Goal: Task Accomplishment & Management: Complete application form

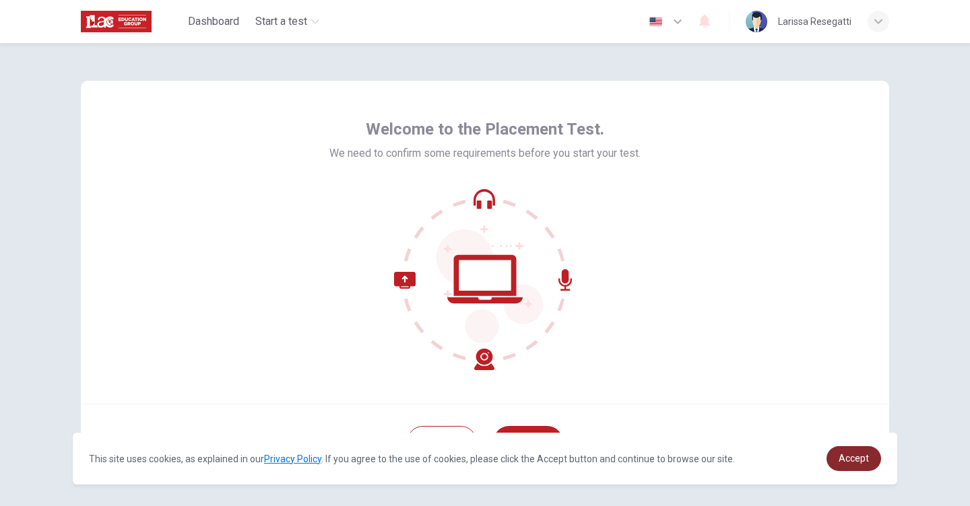
click at [860, 460] on span "Accept" at bounding box center [853, 458] width 30 height 11
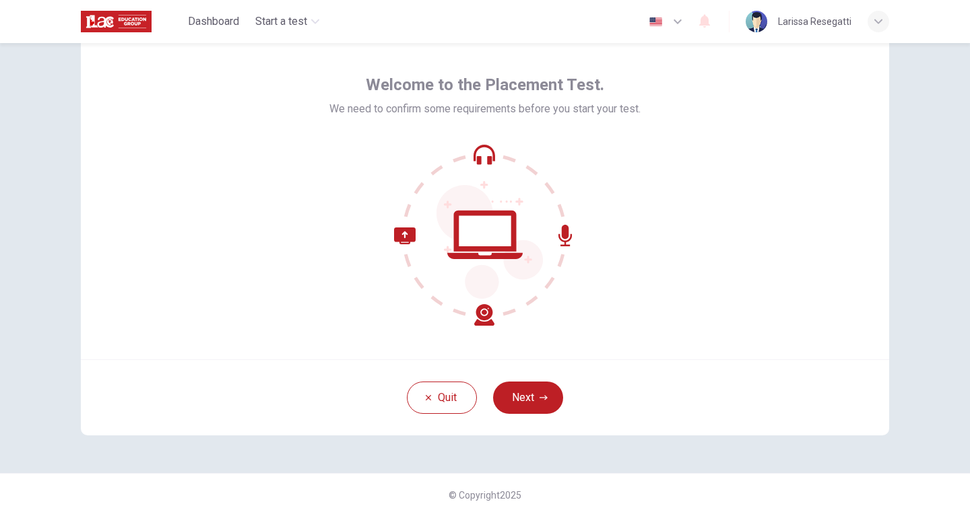
scroll to position [53, 0]
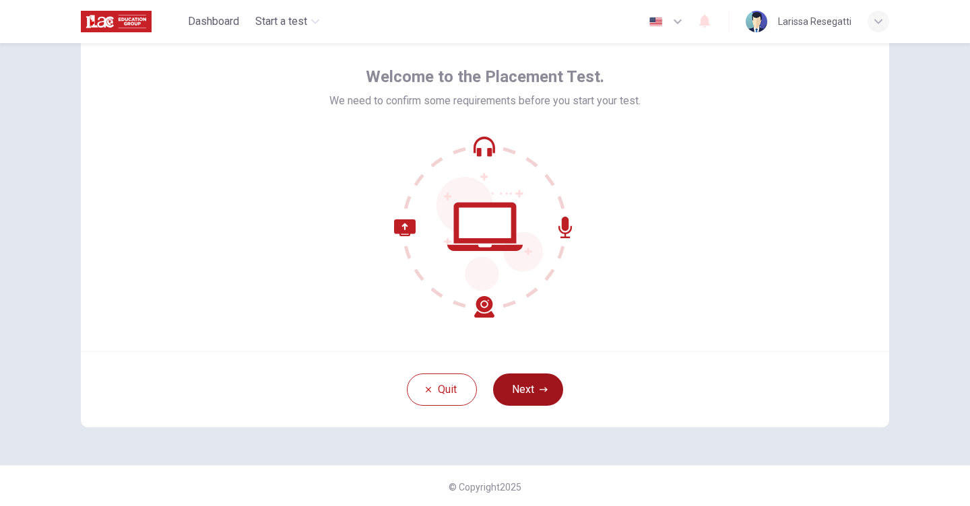
click at [534, 388] on button "Next" at bounding box center [528, 390] width 70 height 32
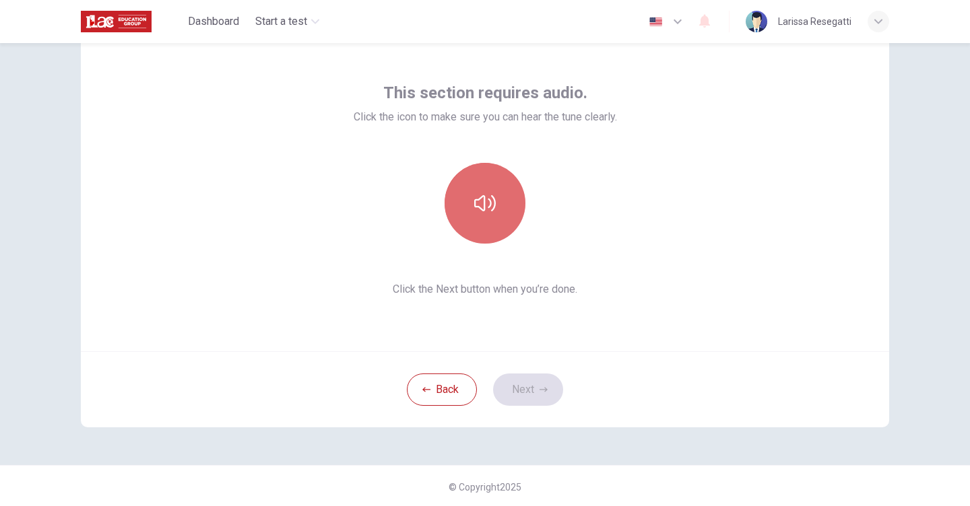
click at [484, 194] on icon "button" at bounding box center [485, 204] width 22 height 22
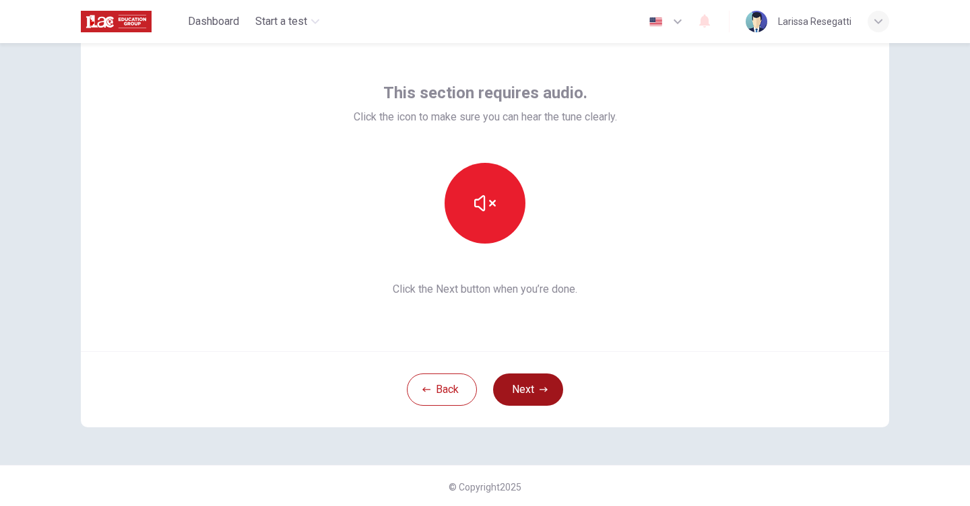
click at [515, 389] on button "Next" at bounding box center [528, 390] width 70 height 32
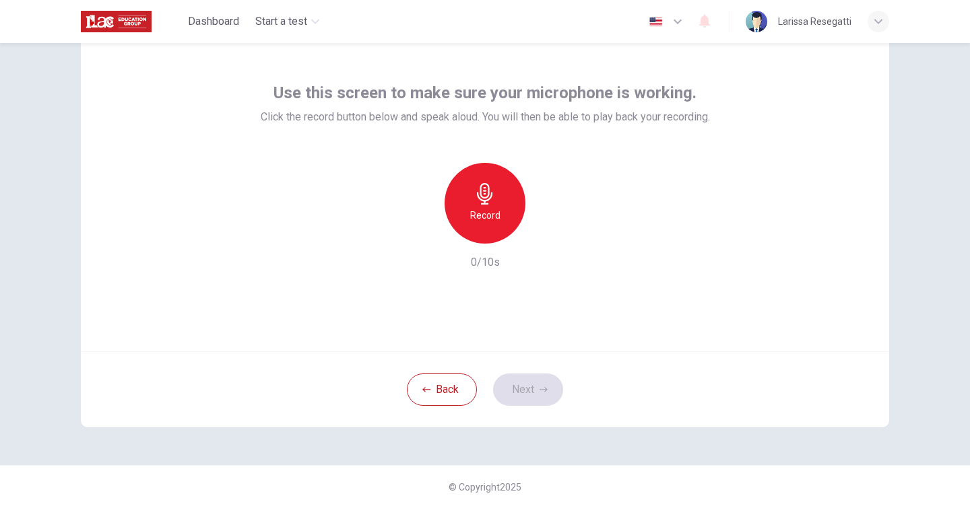
click at [477, 213] on h6 "Record" at bounding box center [485, 215] width 30 height 16
click at [477, 213] on h6 "Stop" at bounding box center [485, 215] width 20 height 16
click at [543, 226] on icon "button" at bounding box center [546, 232] width 13 height 13
click at [420, 229] on icon "button" at bounding box center [423, 233] width 8 height 8
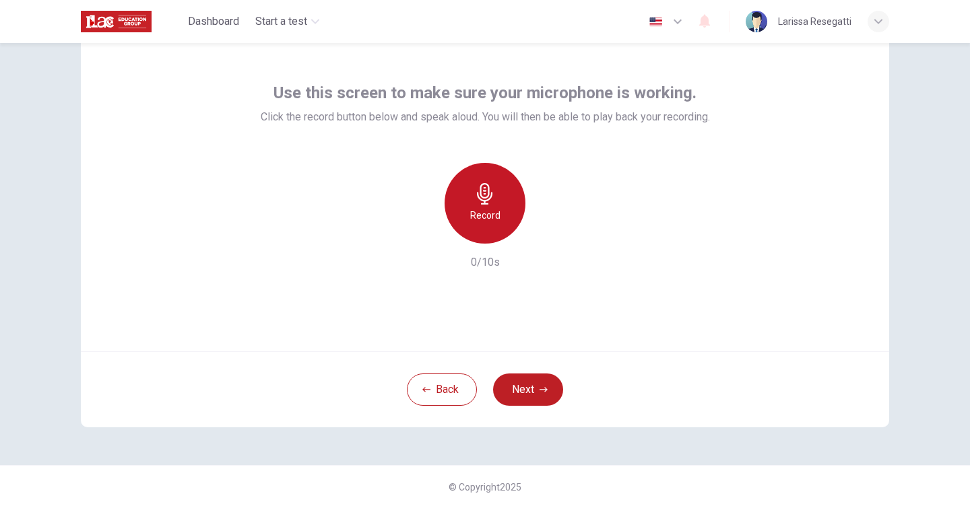
click at [477, 201] on icon "button" at bounding box center [485, 194] width 22 height 22
click at [547, 226] on icon "button" at bounding box center [546, 232] width 13 height 13
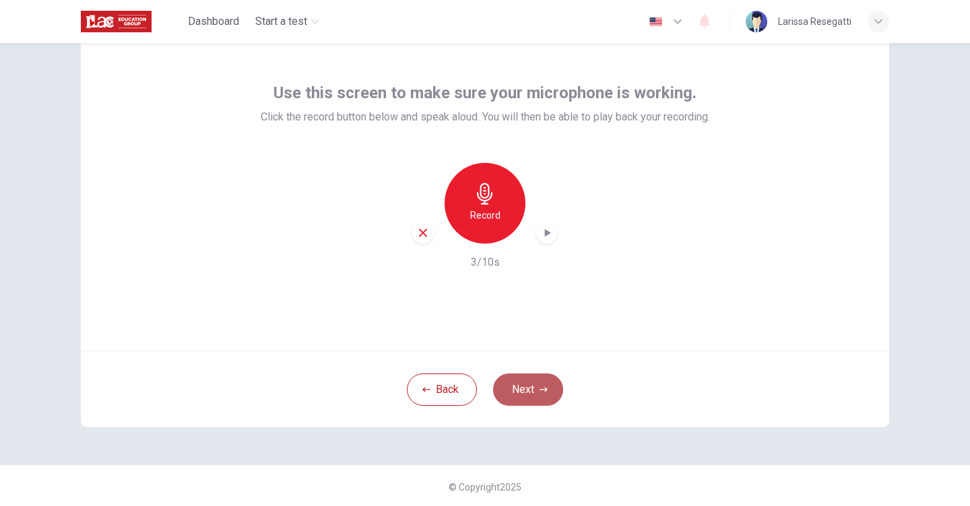
click at [512, 392] on button "Next" at bounding box center [528, 390] width 70 height 32
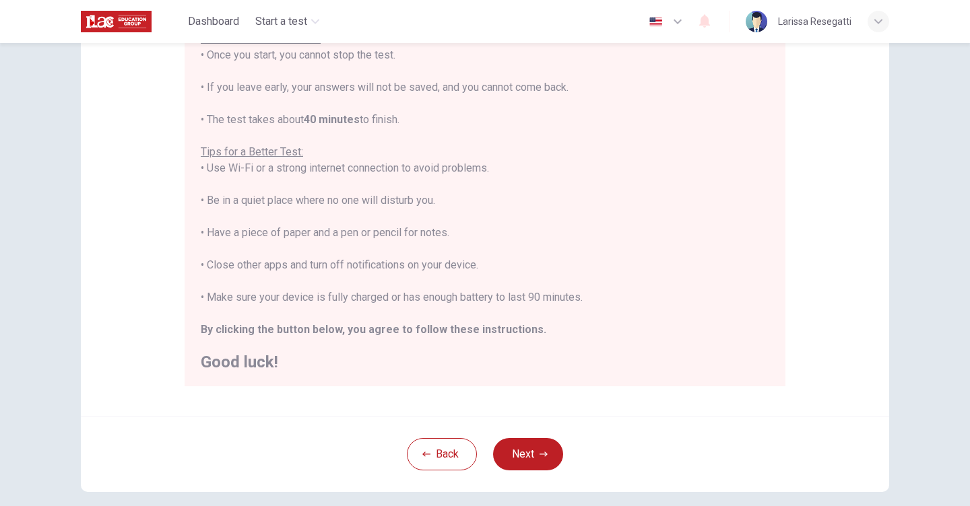
scroll to position [182, 0]
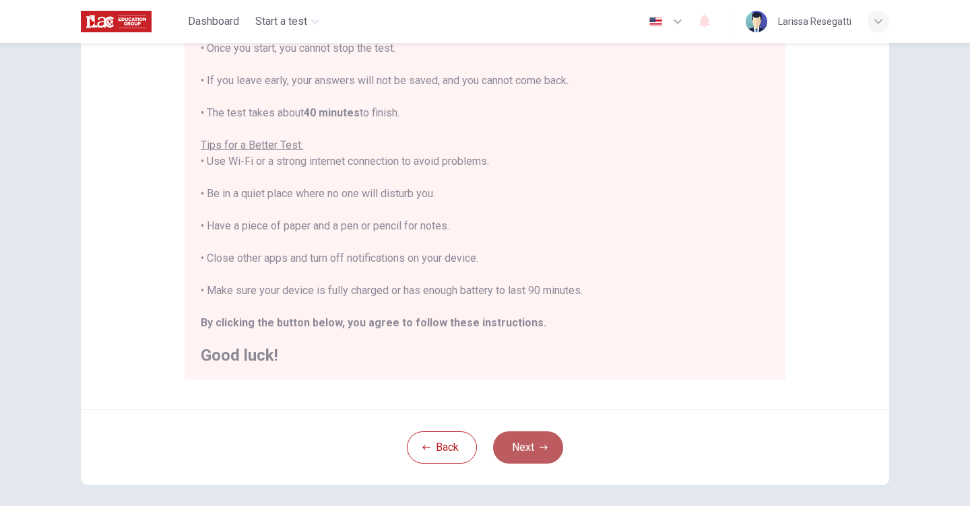
click at [533, 444] on button "Next" at bounding box center [528, 448] width 70 height 32
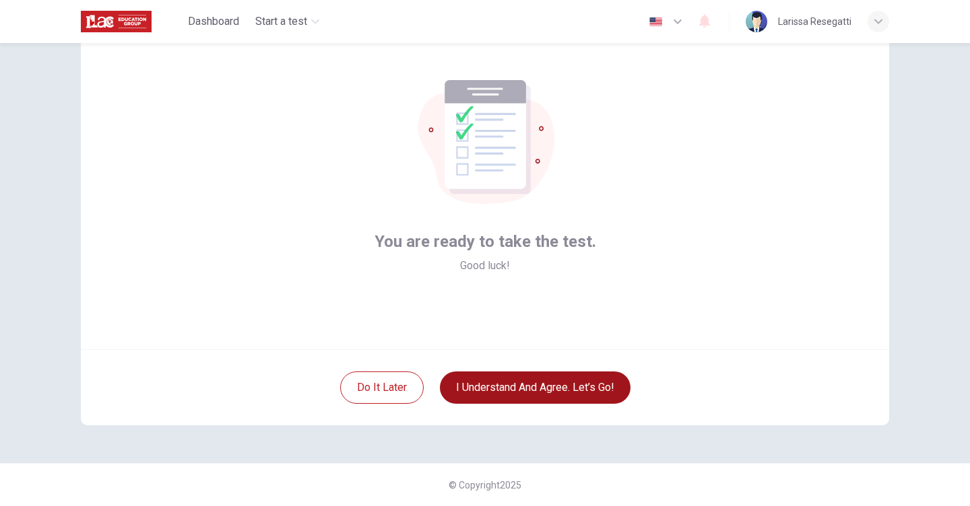
click at [535, 390] on button "I understand and agree. Let’s go!" at bounding box center [535, 388] width 191 height 32
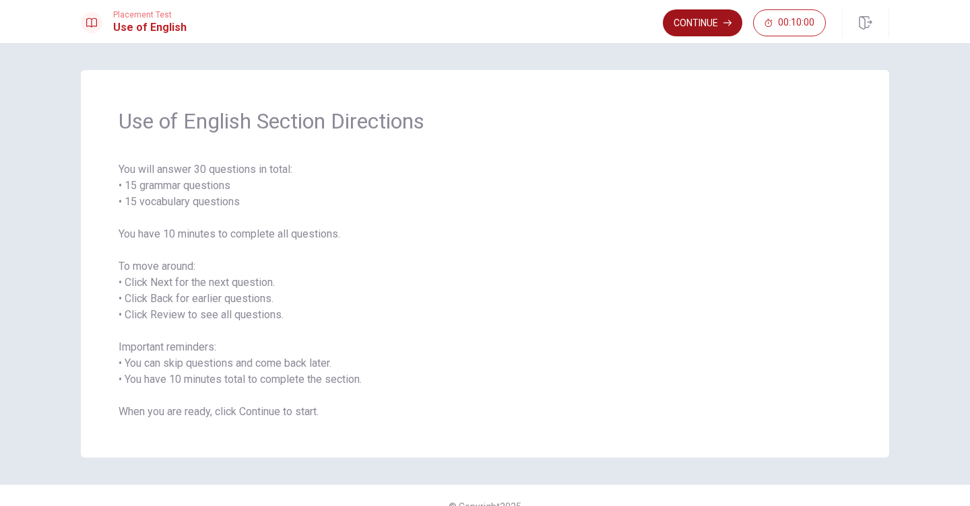
click at [699, 23] on button "Continue" at bounding box center [702, 22] width 79 height 27
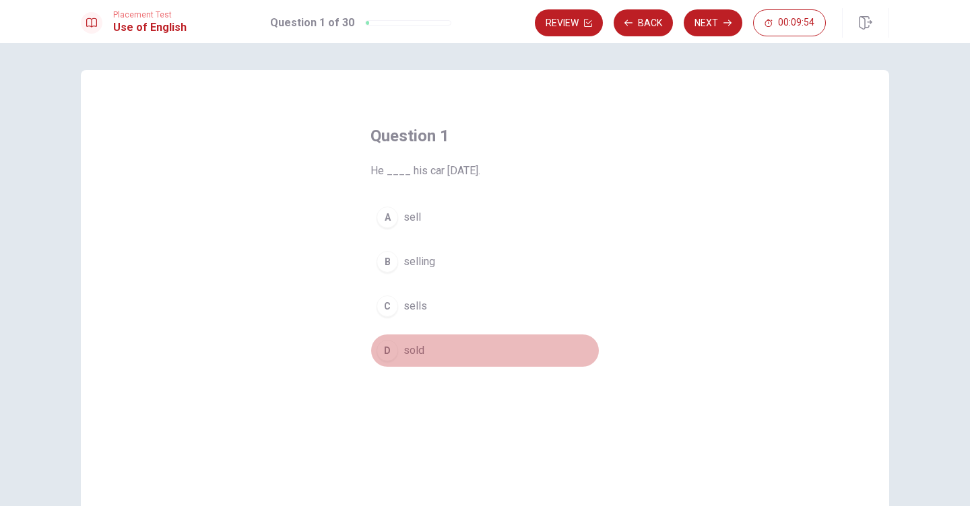
click at [387, 353] on div "D" at bounding box center [387, 351] width 22 height 22
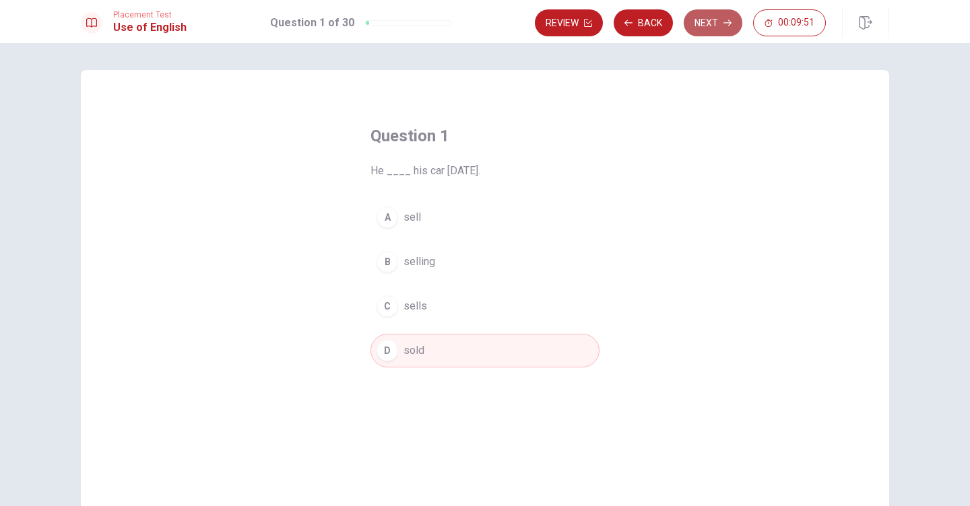
click at [707, 26] on button "Next" at bounding box center [713, 22] width 59 height 27
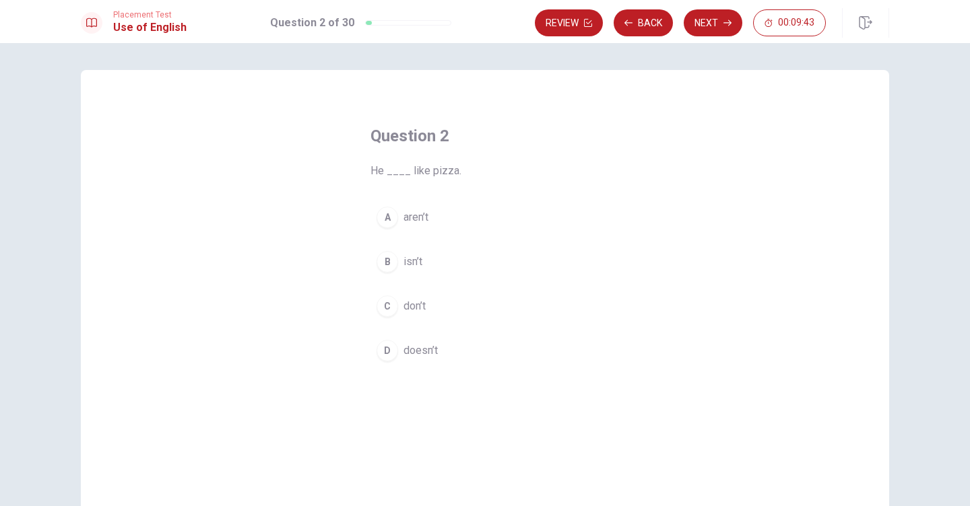
click at [389, 349] on div "D" at bounding box center [387, 351] width 22 height 22
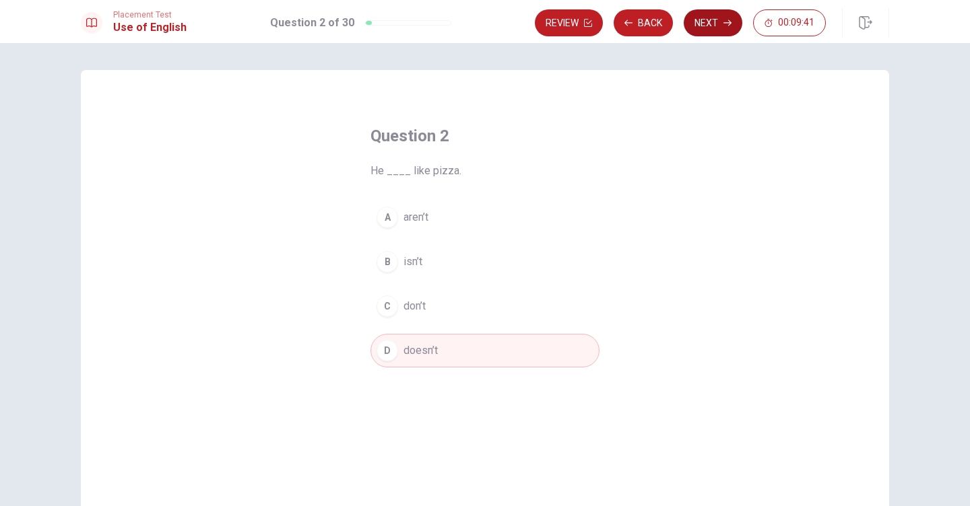
click at [717, 22] on button "Next" at bounding box center [713, 22] width 59 height 27
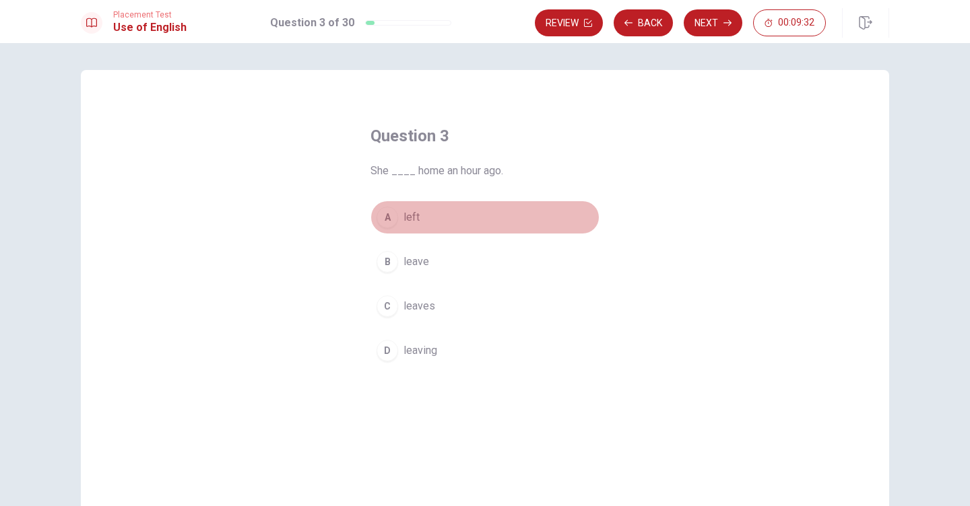
click at [389, 217] on div "A" at bounding box center [387, 218] width 22 height 22
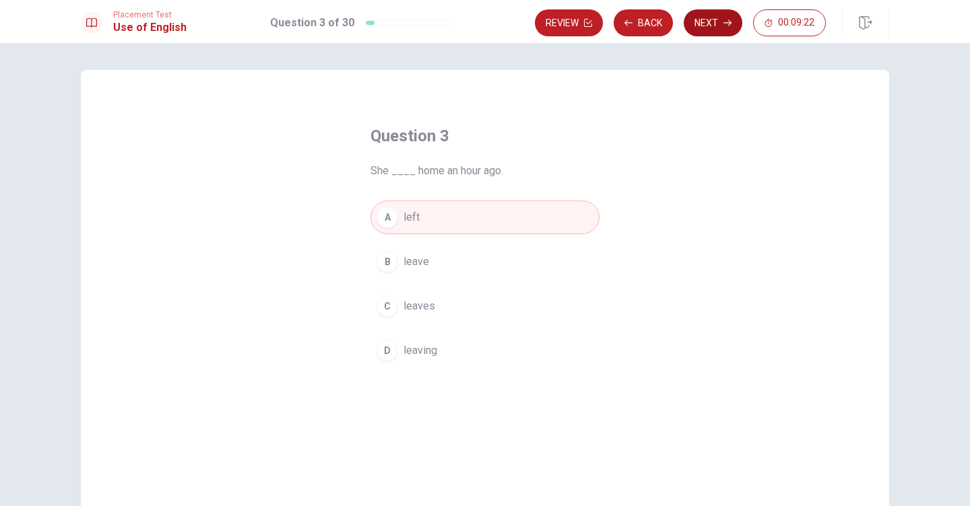
click at [708, 23] on button "Next" at bounding box center [713, 22] width 59 height 27
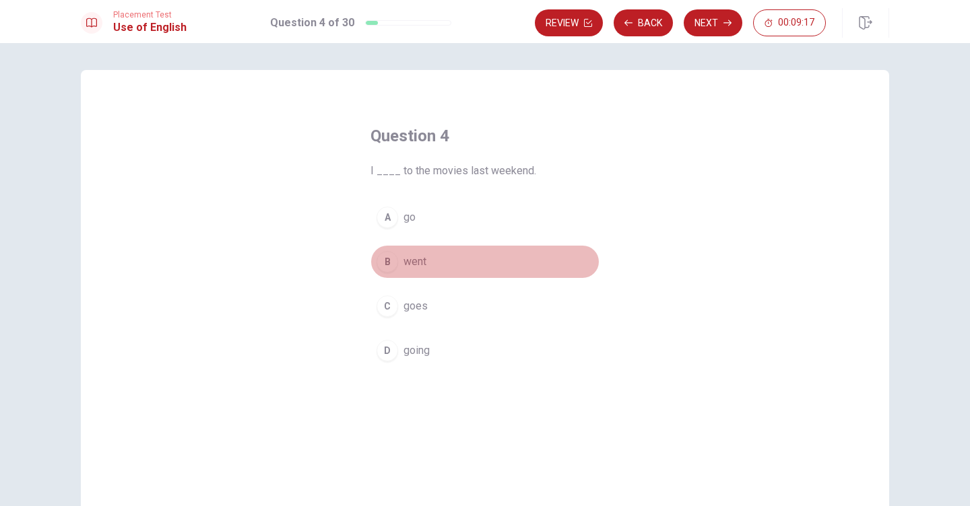
click at [384, 257] on div "B" at bounding box center [387, 262] width 22 height 22
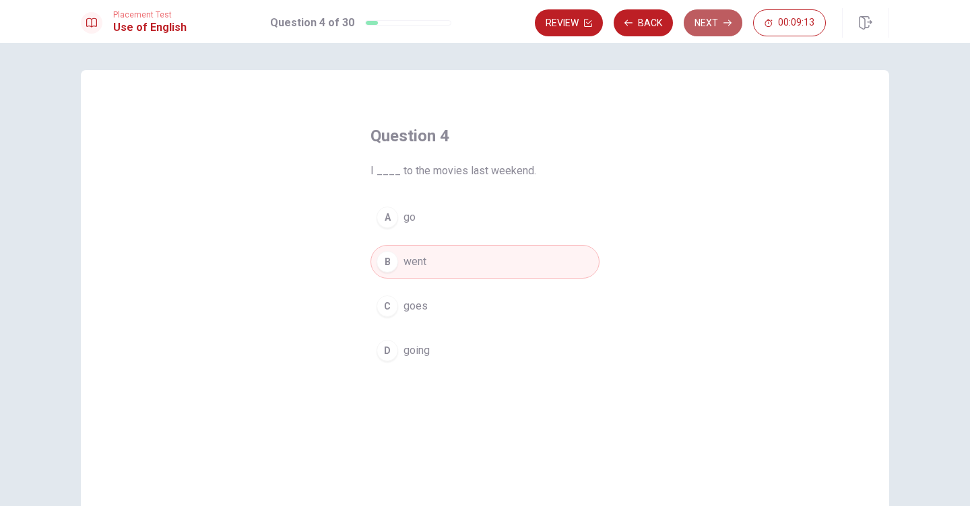
click at [711, 23] on button "Next" at bounding box center [713, 22] width 59 height 27
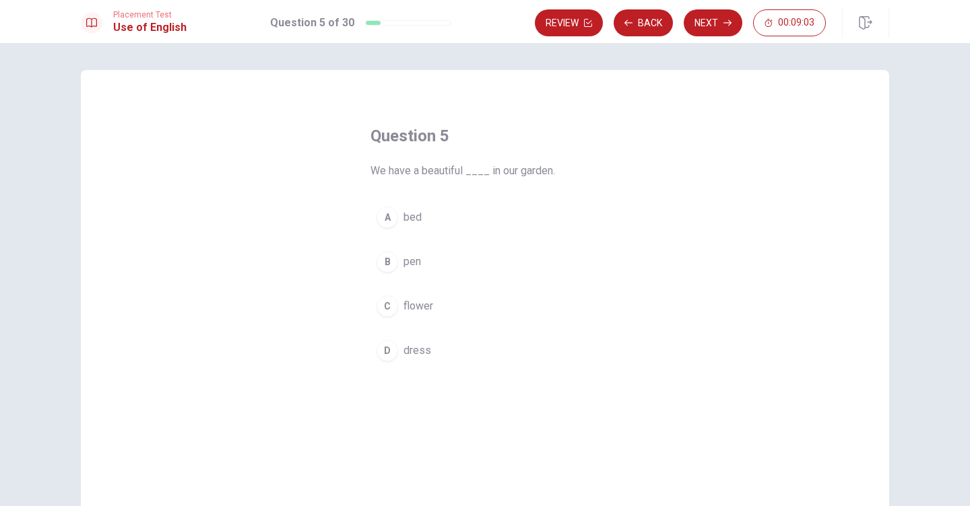
click at [387, 307] on div "C" at bounding box center [387, 307] width 22 height 22
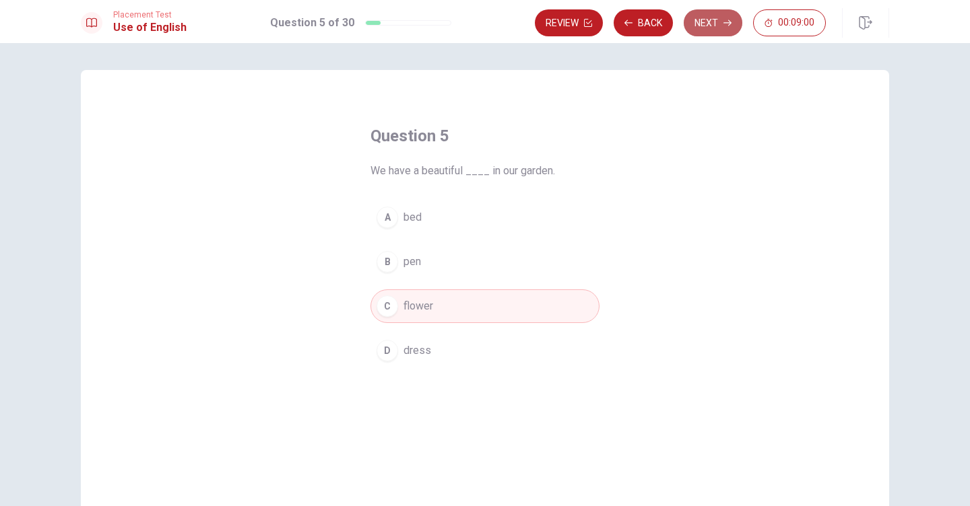
click at [712, 23] on button "Next" at bounding box center [713, 22] width 59 height 27
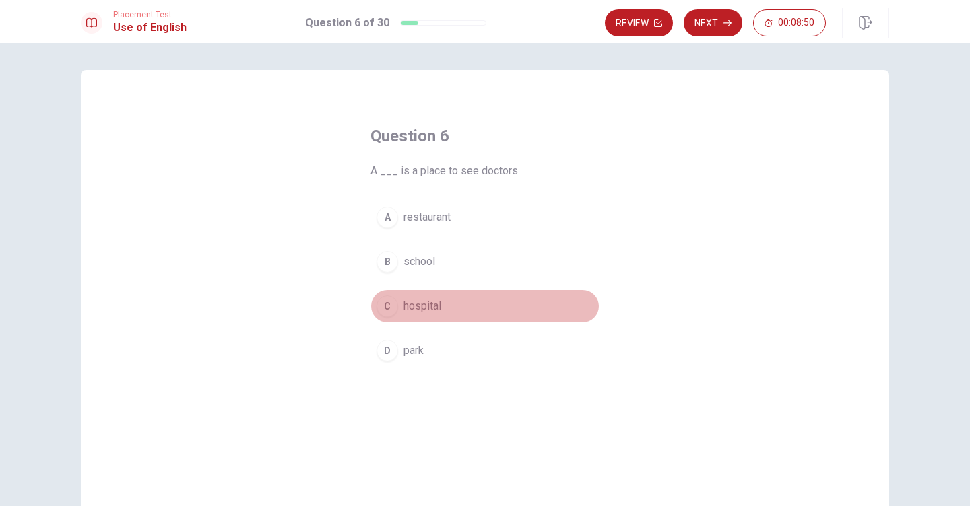
click at [384, 307] on div "C" at bounding box center [387, 307] width 22 height 22
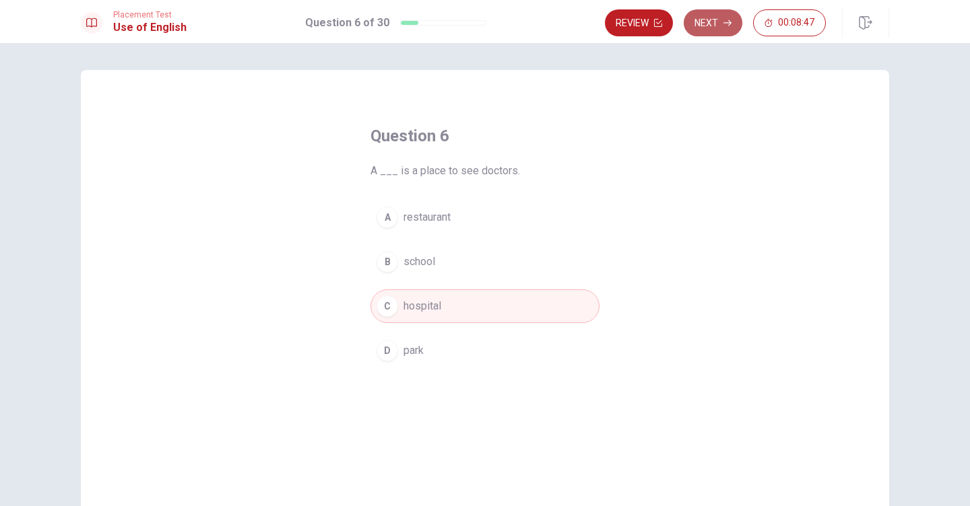
click at [713, 22] on button "Next" at bounding box center [713, 22] width 59 height 27
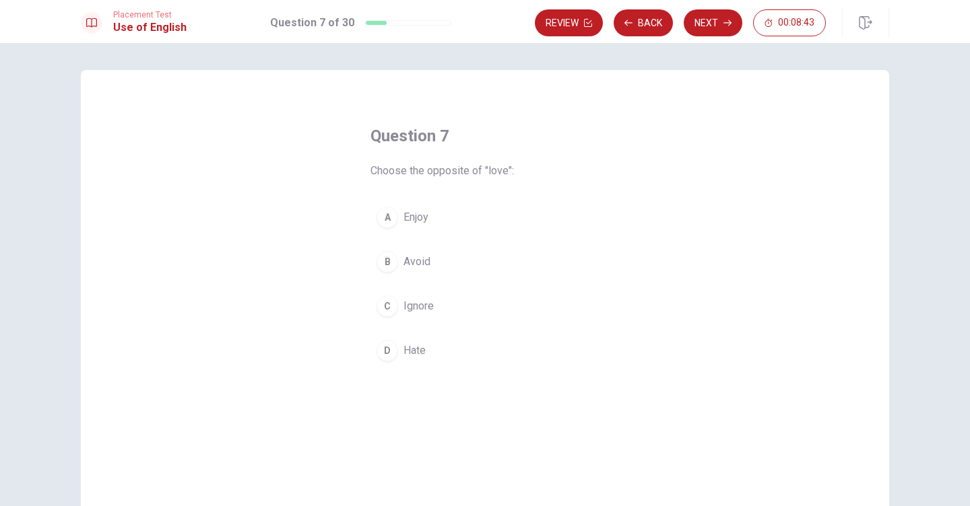
click at [387, 352] on div "D" at bounding box center [387, 351] width 22 height 22
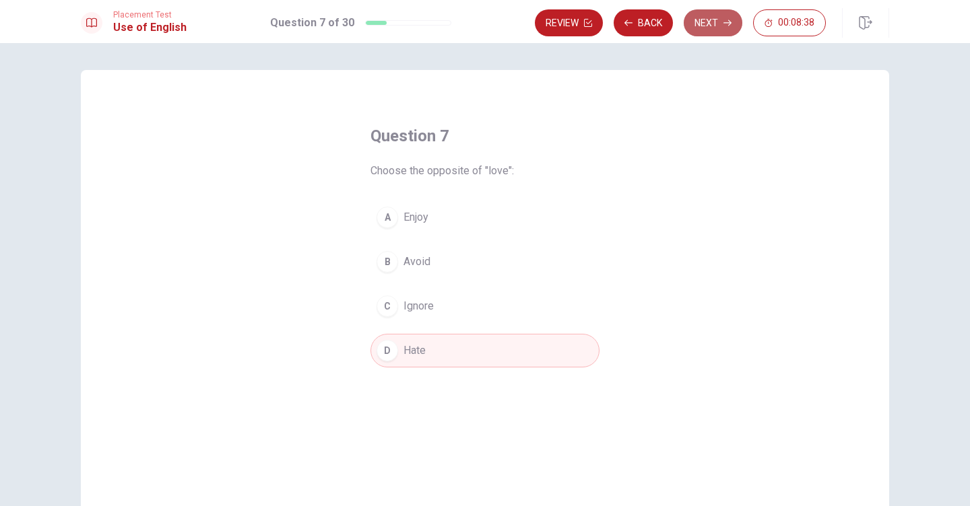
click at [711, 20] on button "Next" at bounding box center [713, 22] width 59 height 27
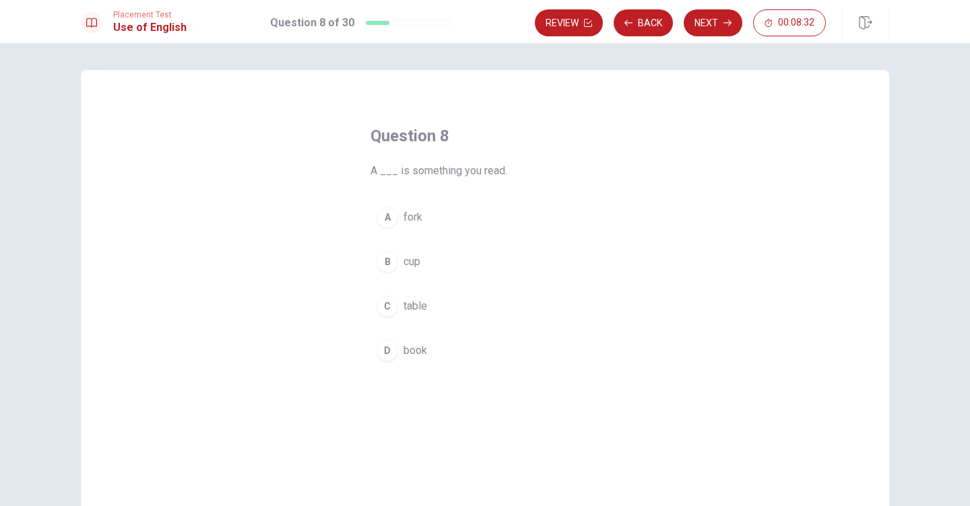
click at [389, 350] on div "D" at bounding box center [387, 351] width 22 height 22
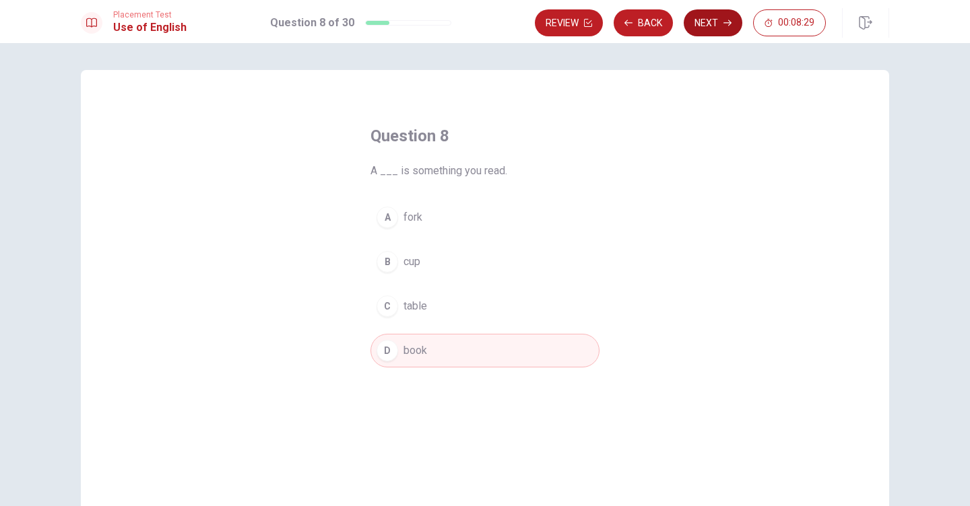
click at [721, 26] on button "Next" at bounding box center [713, 22] width 59 height 27
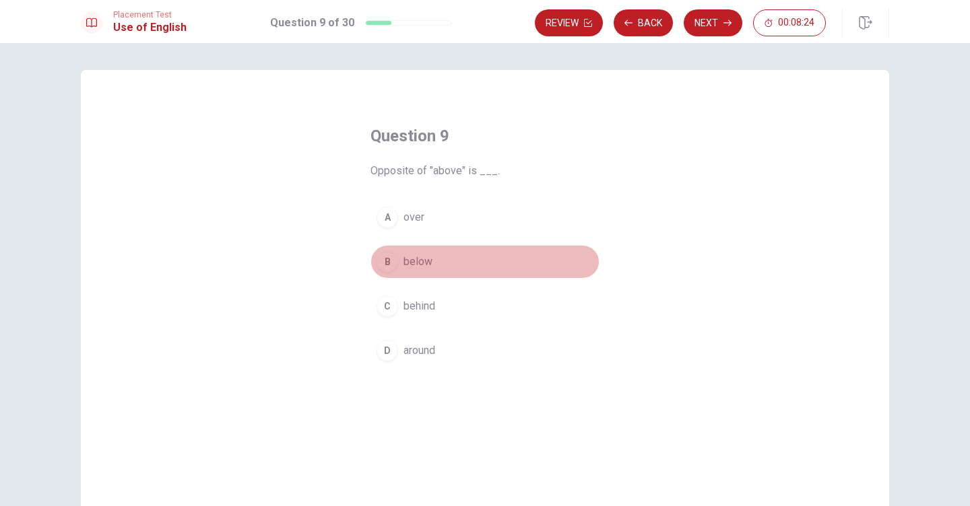
click at [388, 261] on div "B" at bounding box center [387, 262] width 22 height 22
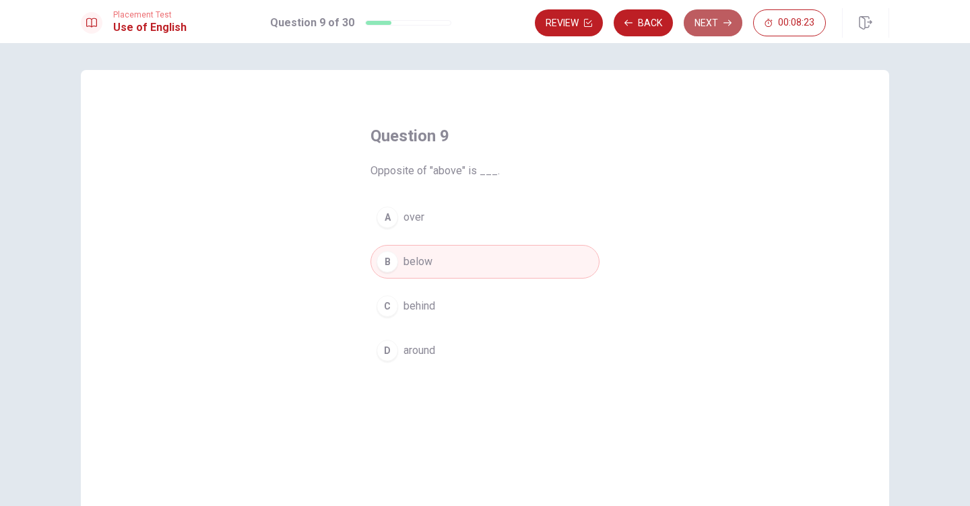
click at [714, 21] on button "Next" at bounding box center [713, 22] width 59 height 27
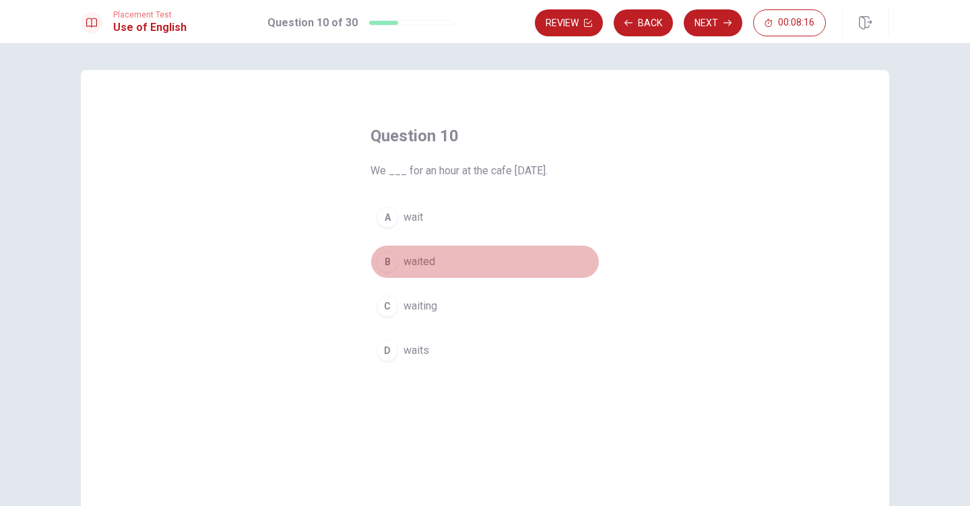
click at [389, 261] on div "B" at bounding box center [387, 262] width 22 height 22
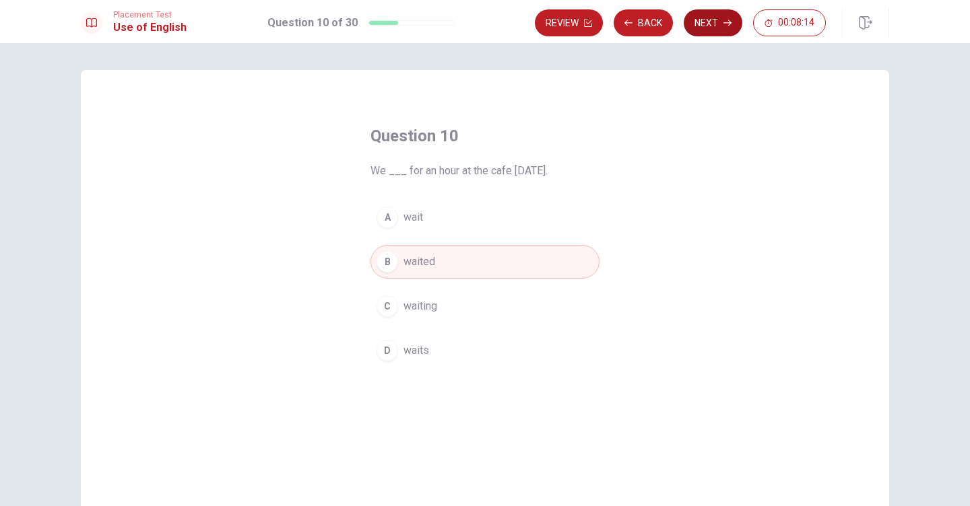
click at [714, 24] on button "Next" at bounding box center [713, 22] width 59 height 27
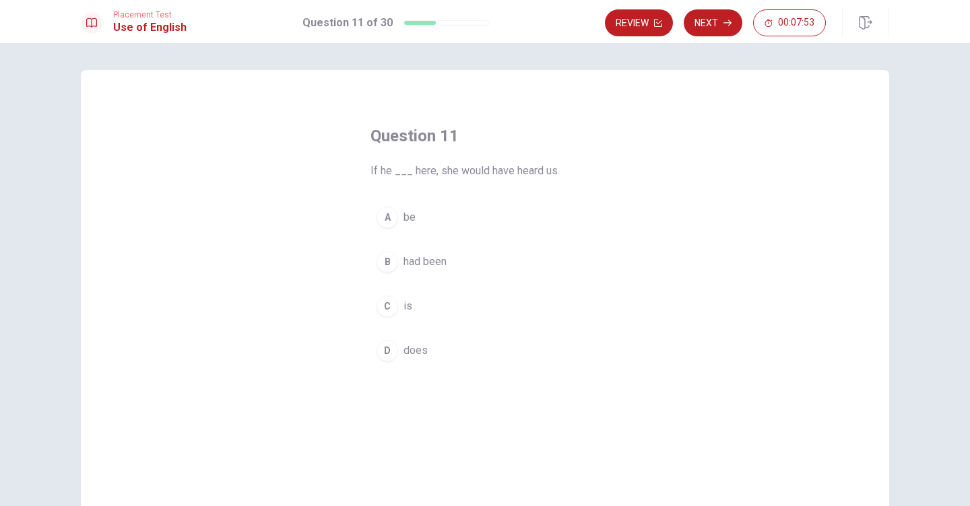
click at [386, 257] on div "B" at bounding box center [387, 262] width 22 height 22
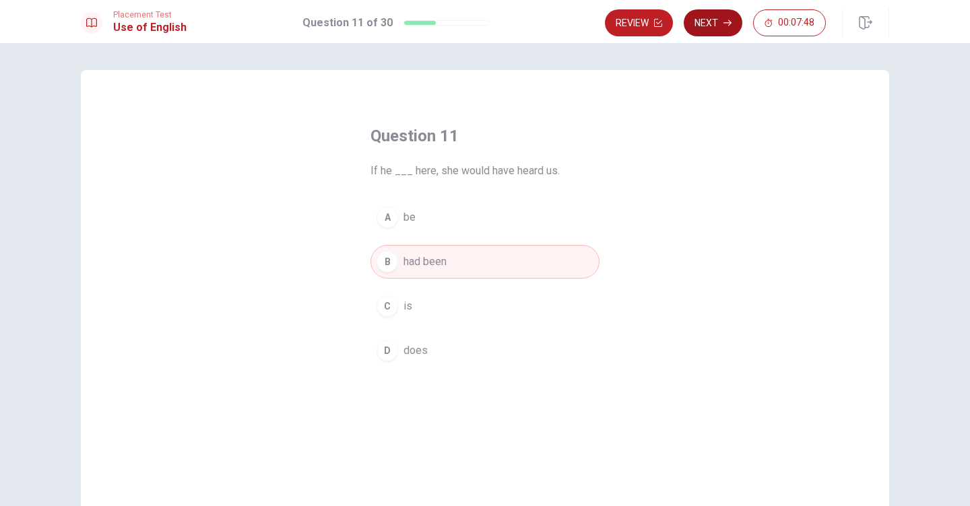
click at [716, 27] on button "Next" at bounding box center [713, 22] width 59 height 27
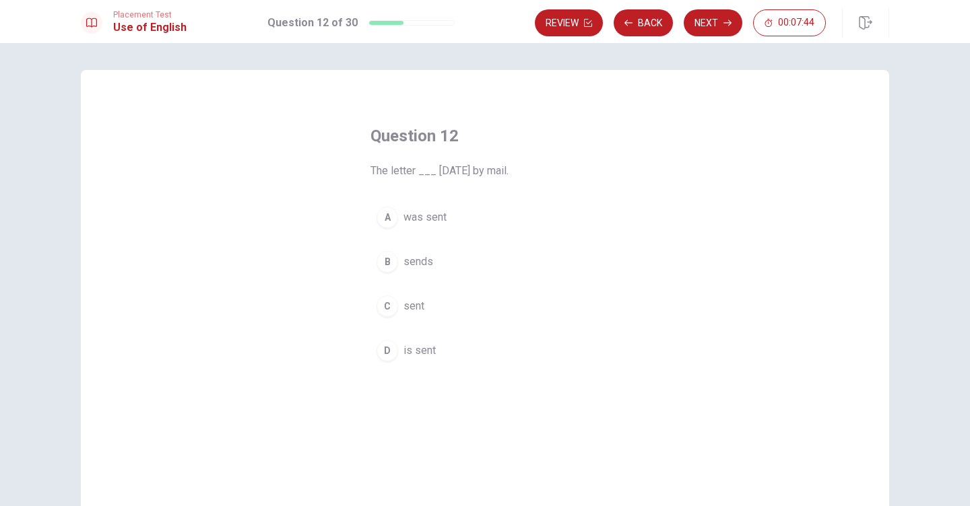
click at [387, 215] on div "A" at bounding box center [387, 218] width 22 height 22
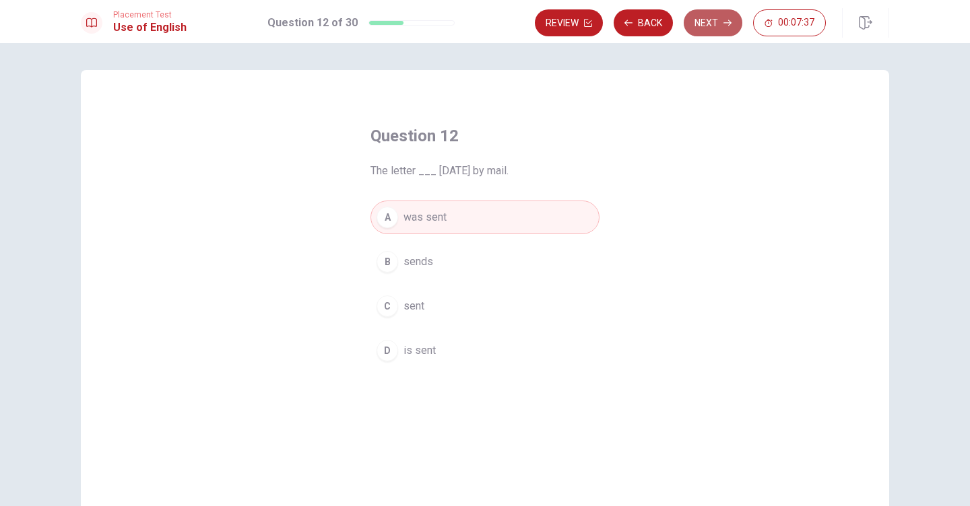
click at [709, 24] on button "Next" at bounding box center [713, 22] width 59 height 27
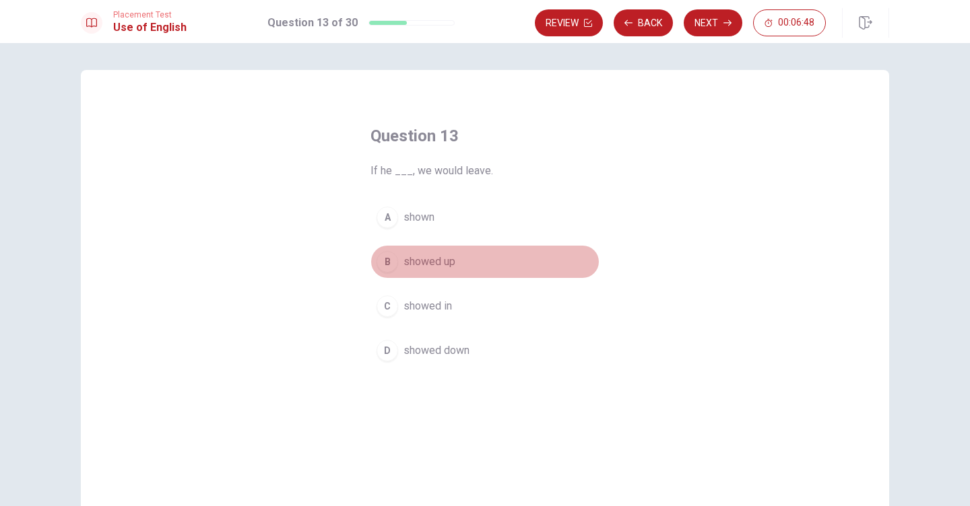
click at [393, 259] on div "B" at bounding box center [387, 262] width 22 height 22
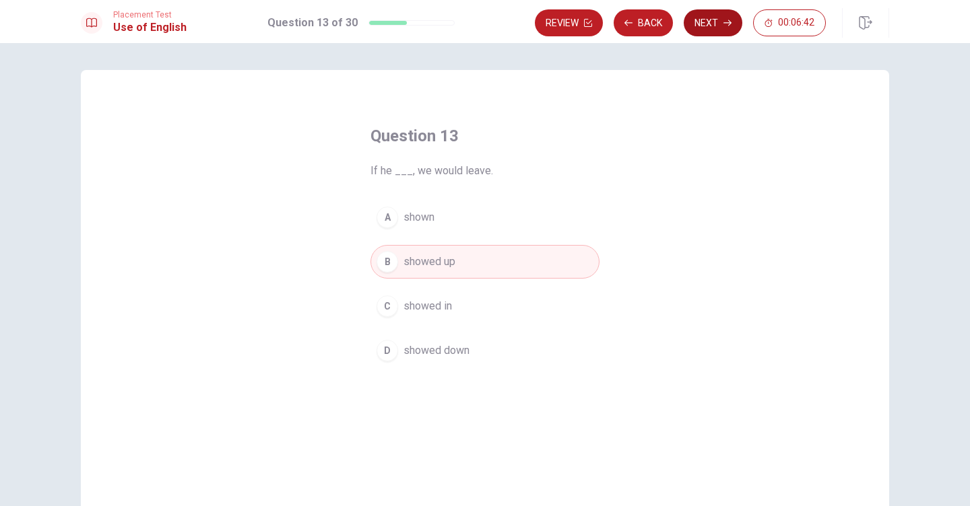
click at [712, 26] on button "Next" at bounding box center [713, 22] width 59 height 27
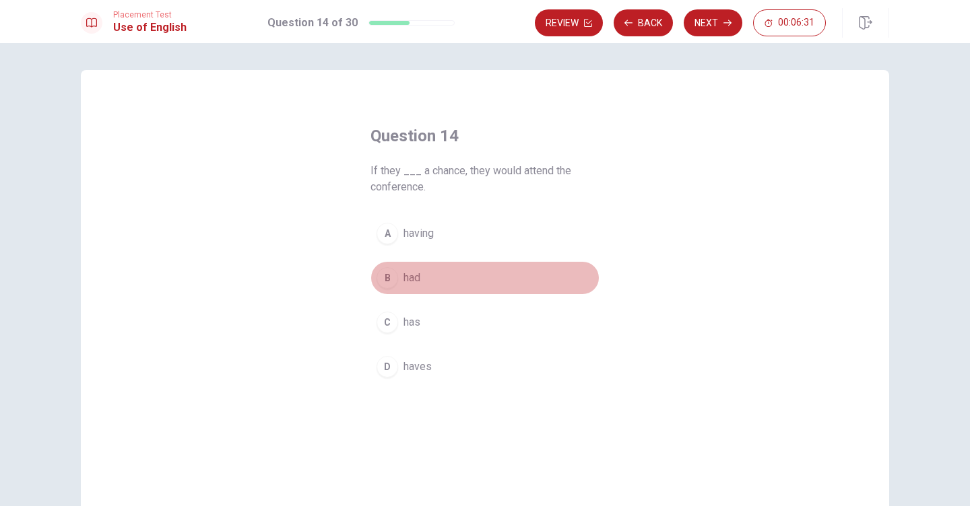
click at [387, 280] on div "B" at bounding box center [387, 278] width 22 height 22
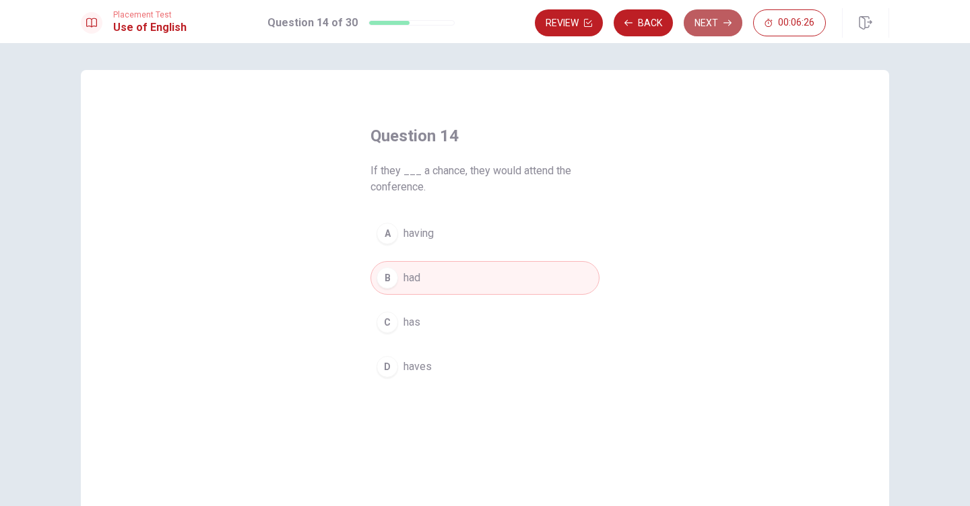
click at [717, 22] on button "Next" at bounding box center [713, 22] width 59 height 27
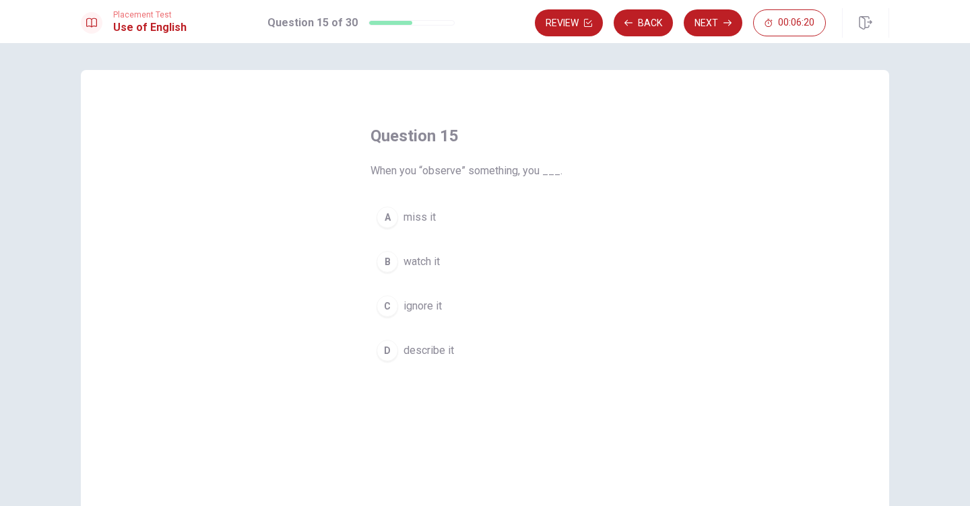
click at [388, 262] on div "B" at bounding box center [387, 262] width 22 height 22
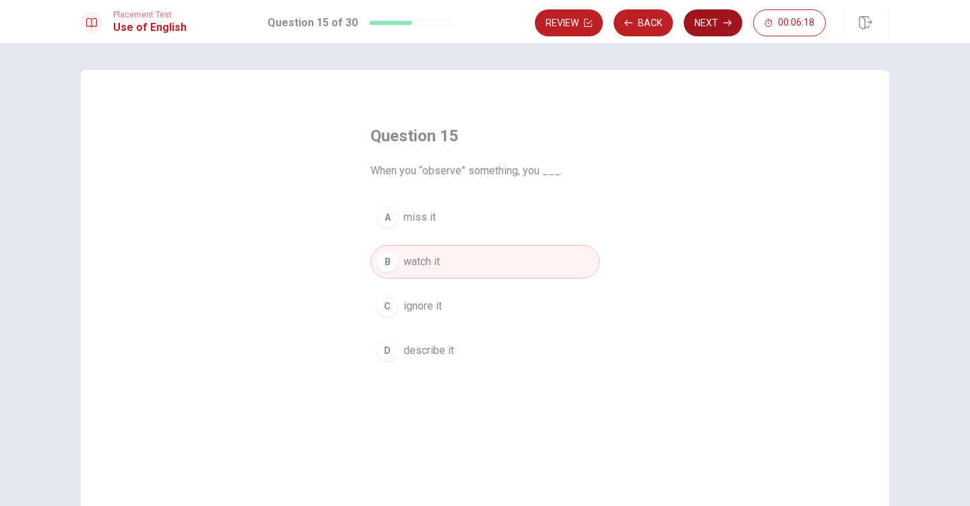
click at [723, 20] on icon "button" at bounding box center [727, 23] width 8 height 8
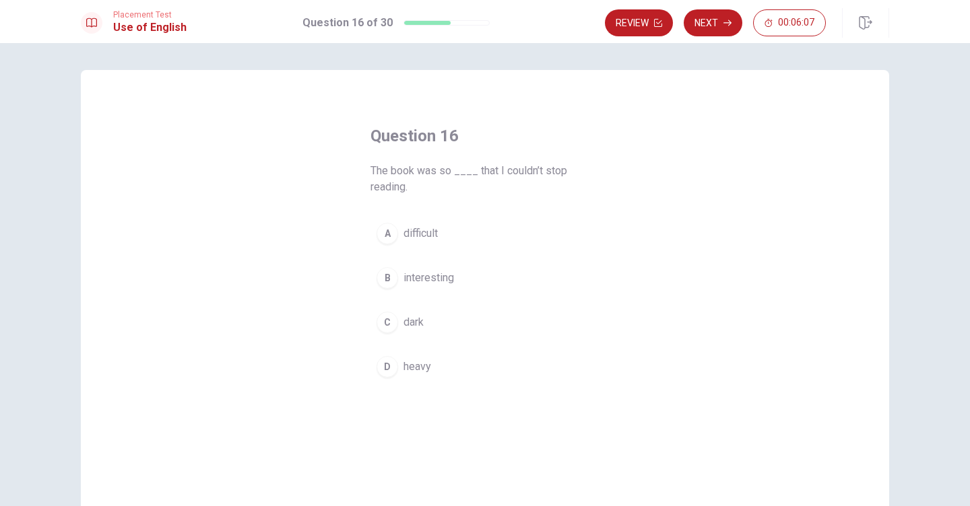
click at [387, 279] on div "B" at bounding box center [387, 278] width 22 height 22
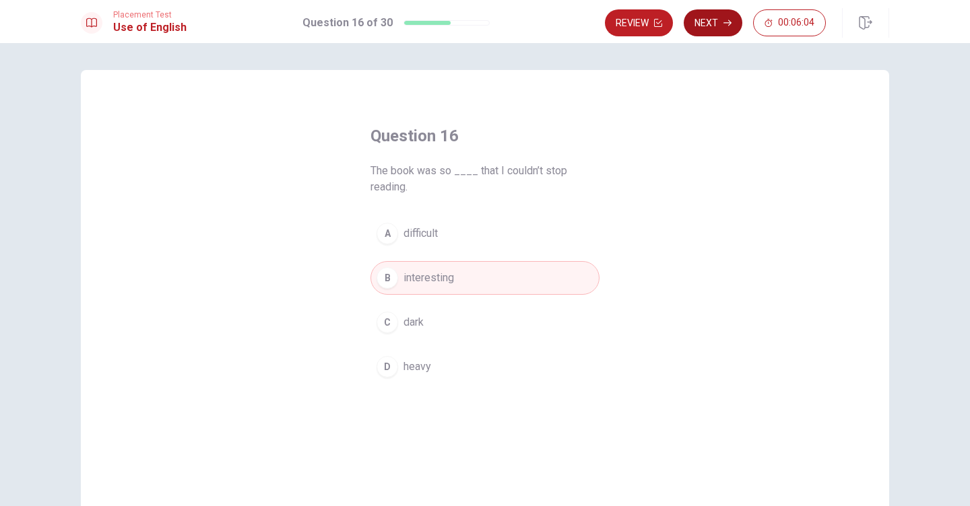
click at [717, 24] on button "Next" at bounding box center [713, 22] width 59 height 27
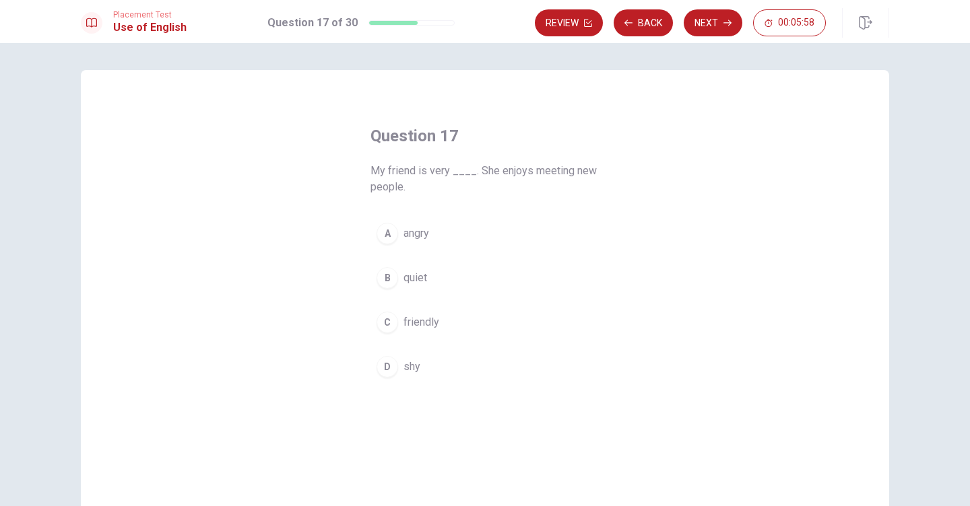
click at [389, 321] on div "C" at bounding box center [387, 323] width 22 height 22
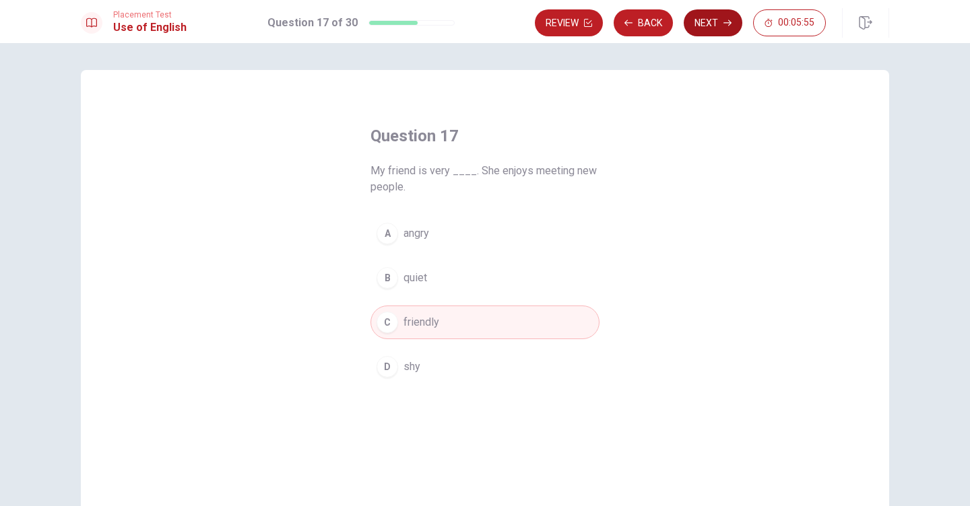
click at [719, 22] on button "Next" at bounding box center [713, 22] width 59 height 27
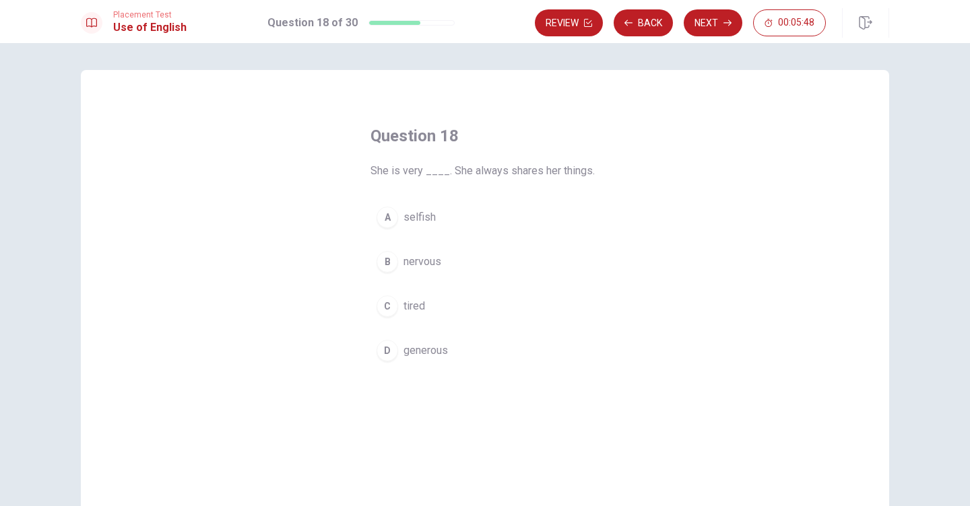
click at [386, 352] on div "D" at bounding box center [387, 351] width 22 height 22
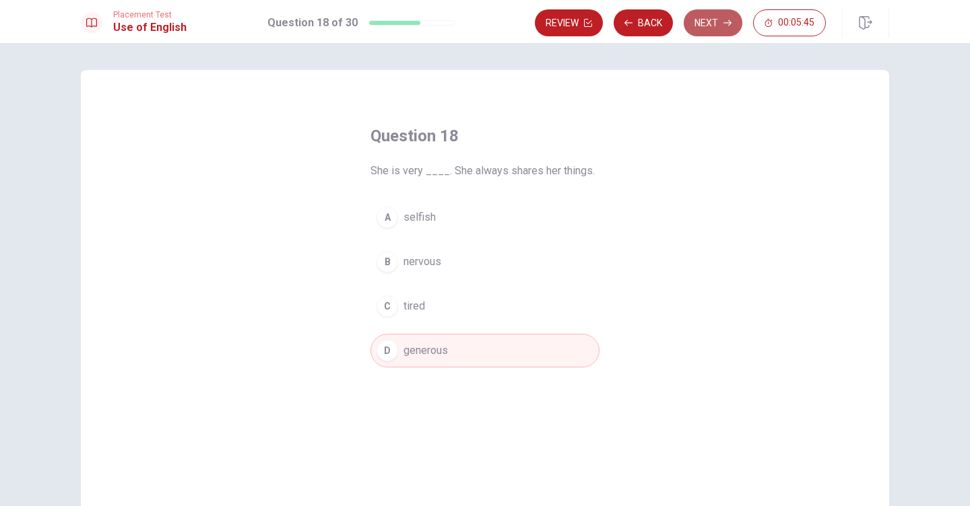
click at [710, 25] on button "Next" at bounding box center [713, 22] width 59 height 27
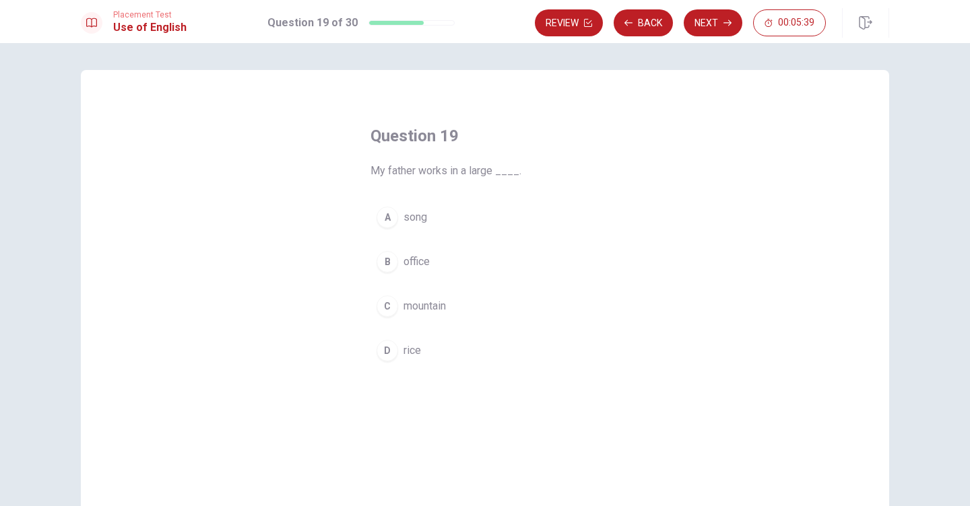
click at [404, 260] on span "office" at bounding box center [416, 262] width 26 height 16
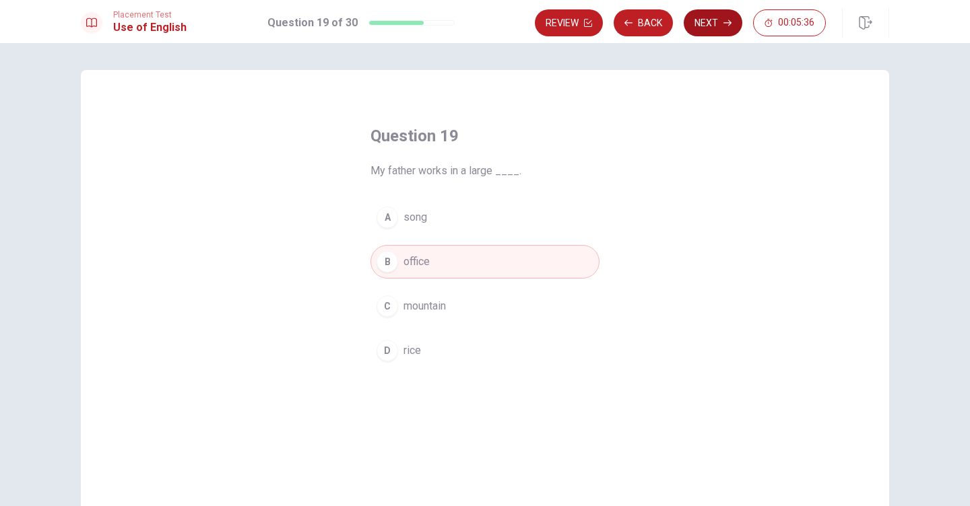
click at [712, 20] on button "Next" at bounding box center [713, 22] width 59 height 27
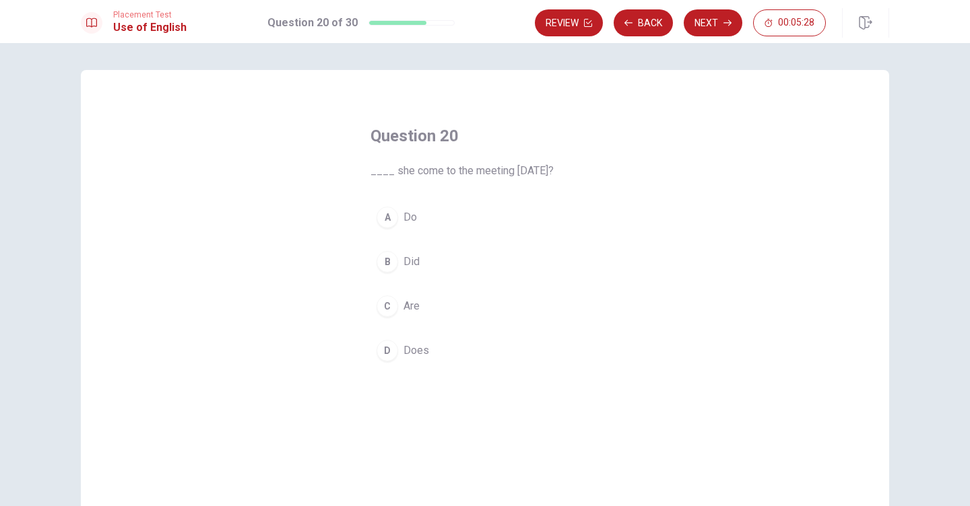
click at [411, 261] on span "Did" at bounding box center [411, 262] width 16 height 16
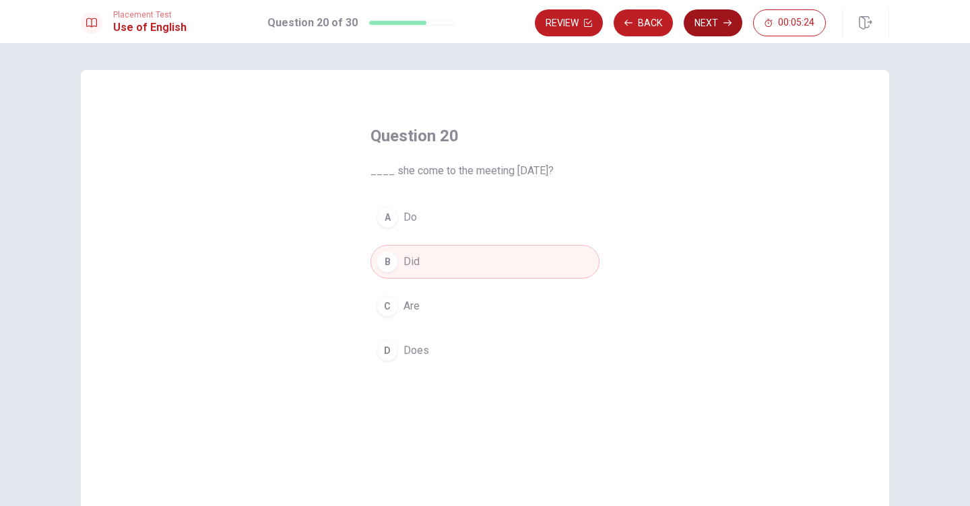
click at [712, 20] on button "Next" at bounding box center [713, 22] width 59 height 27
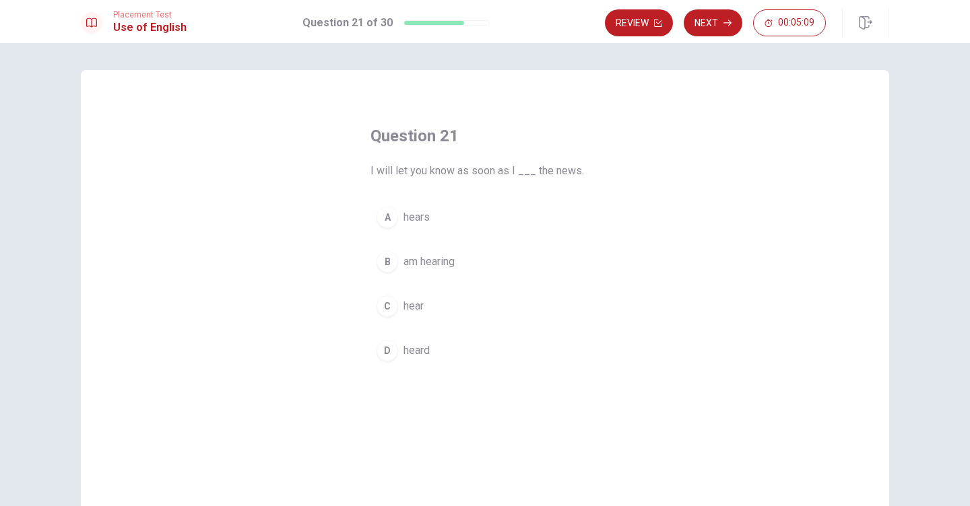
click at [414, 307] on span "hear" at bounding box center [413, 306] width 20 height 16
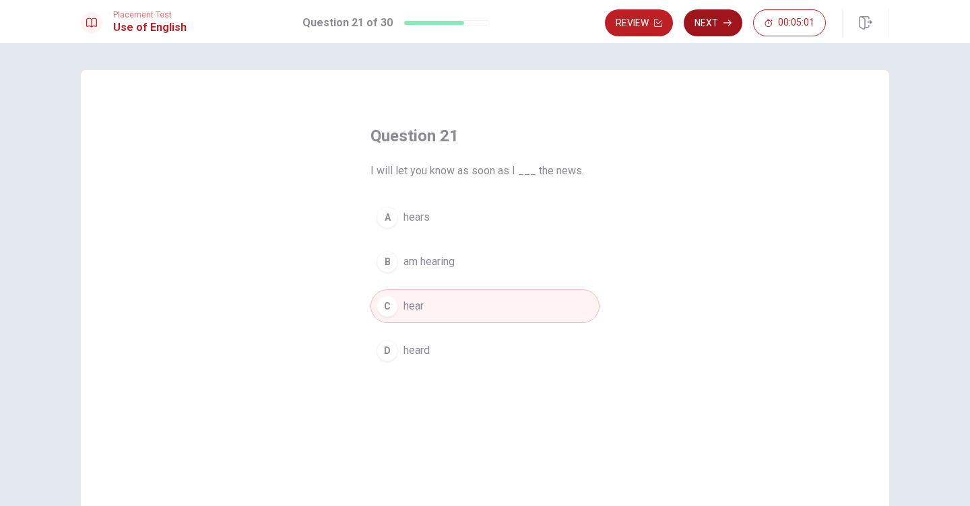
click at [717, 25] on button "Next" at bounding box center [713, 22] width 59 height 27
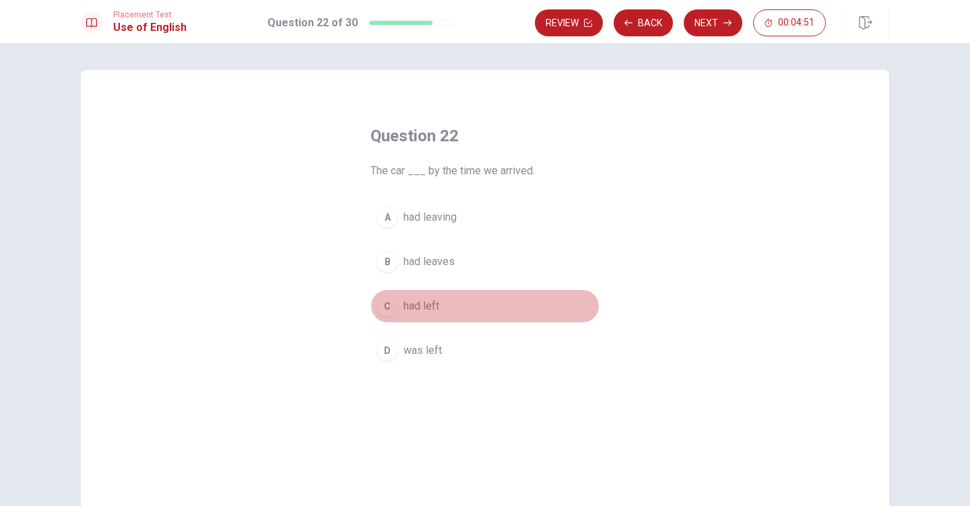
click at [420, 308] on span "had left" at bounding box center [421, 306] width 36 height 16
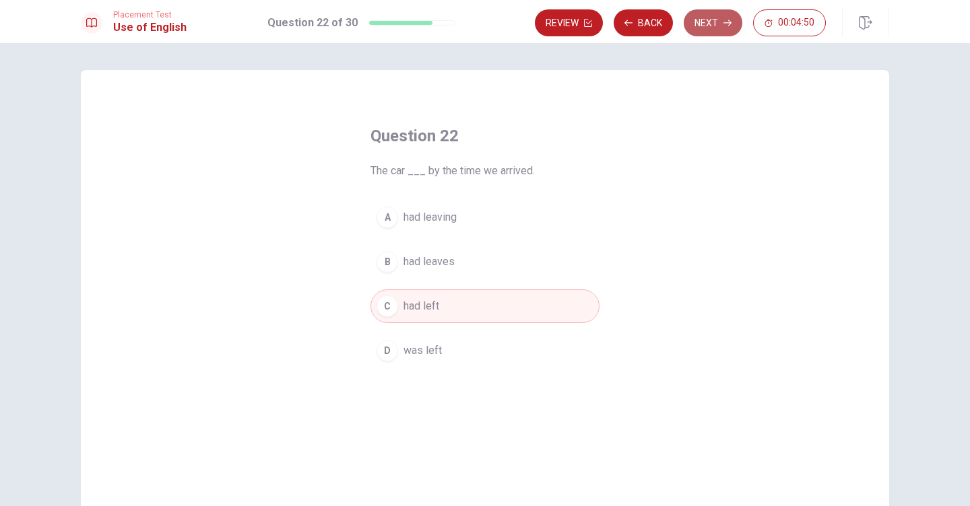
click at [712, 25] on button "Next" at bounding box center [713, 22] width 59 height 27
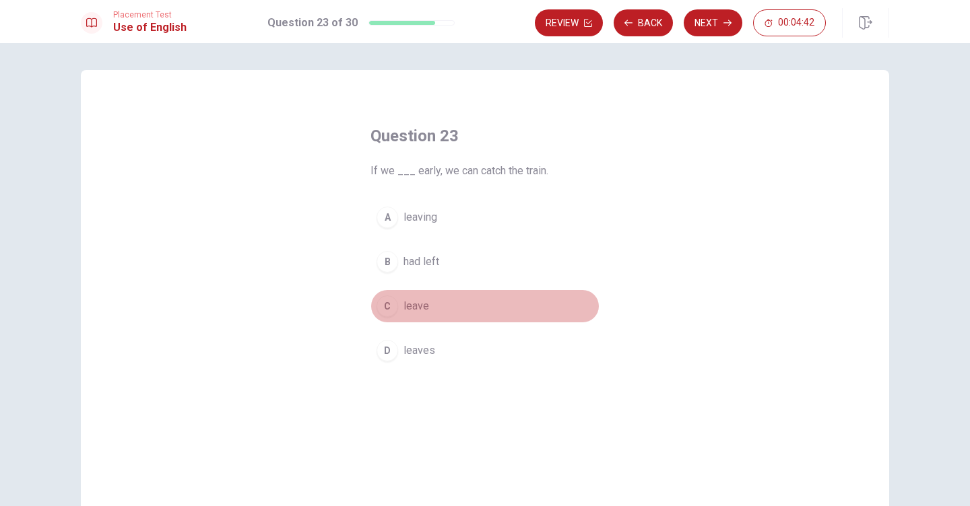
click at [415, 306] on span "leave" at bounding box center [416, 306] width 26 height 16
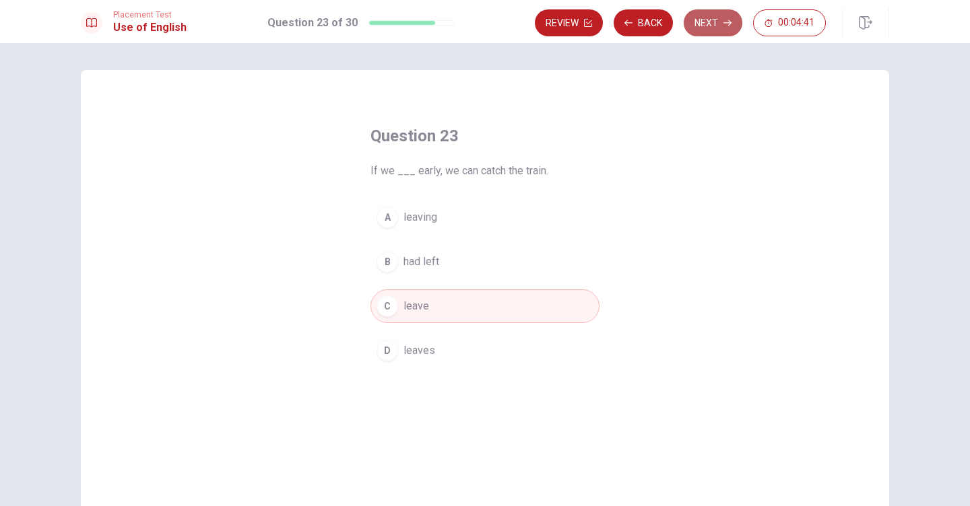
click at [718, 20] on button "Next" at bounding box center [713, 22] width 59 height 27
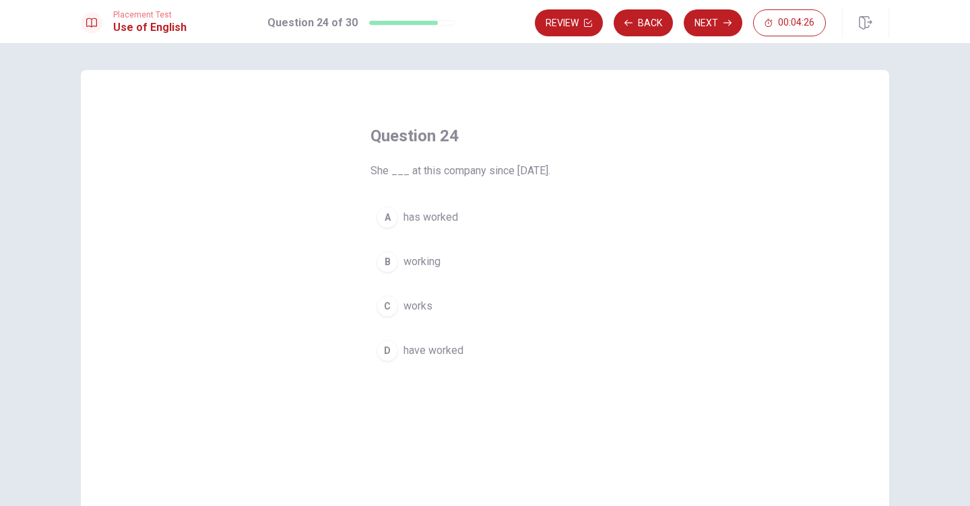
click at [421, 306] on span "works" at bounding box center [417, 306] width 29 height 16
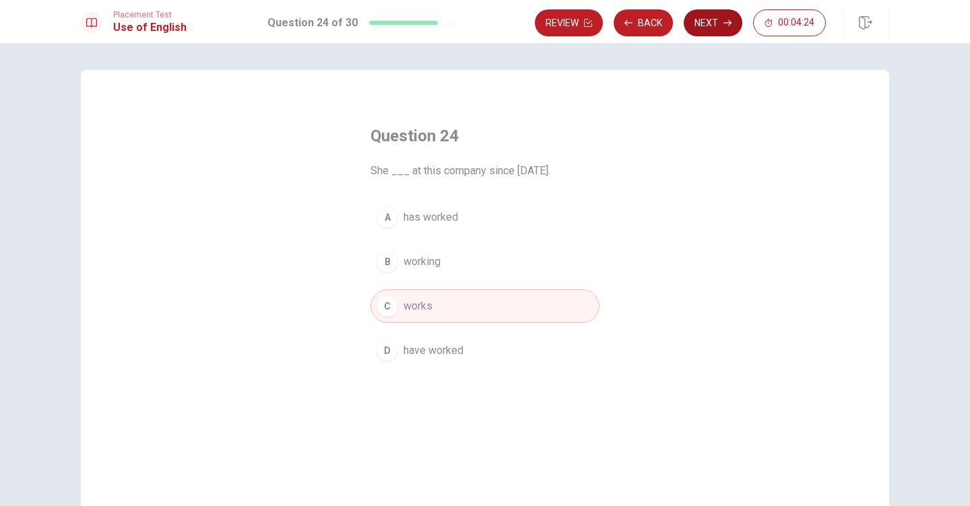
click at [714, 16] on button "Next" at bounding box center [713, 22] width 59 height 27
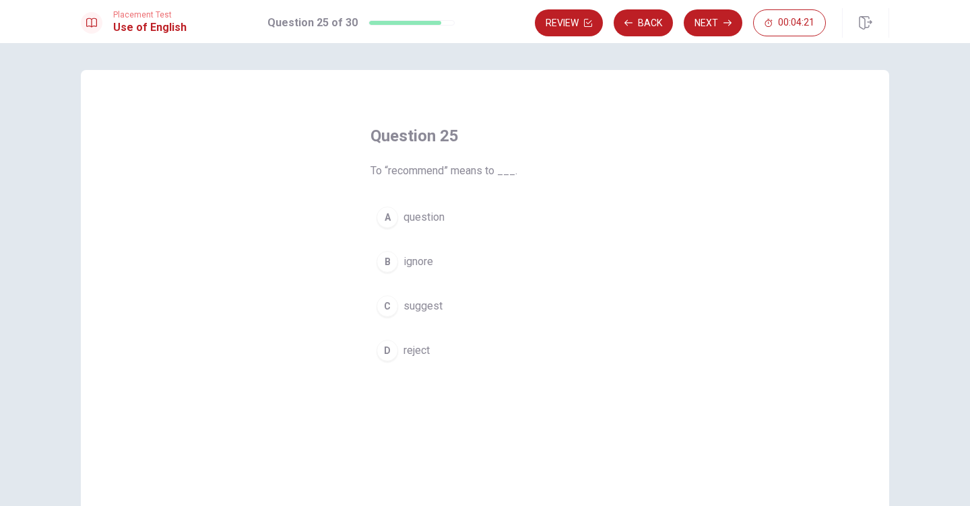
click at [419, 307] on span "suggest" at bounding box center [422, 306] width 39 height 16
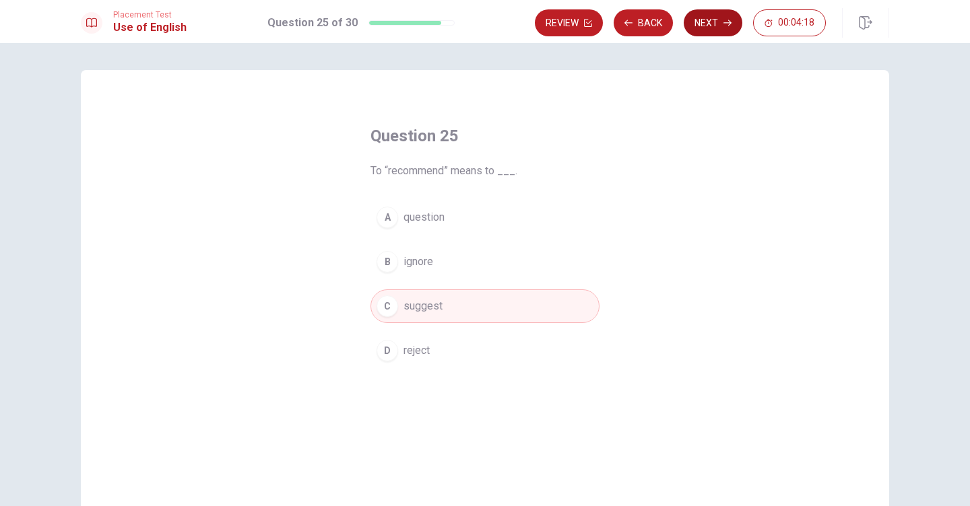
click at [704, 20] on button "Next" at bounding box center [713, 22] width 59 height 27
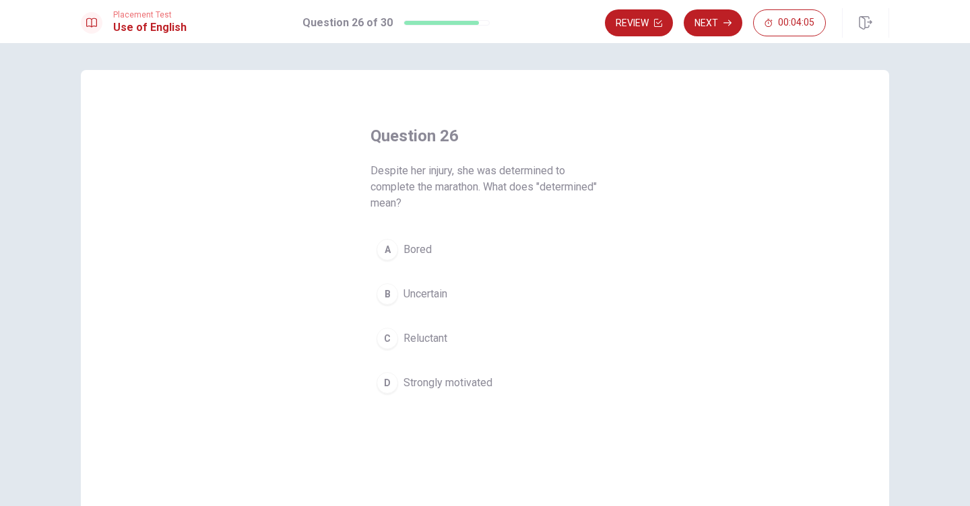
click at [451, 381] on span "Strongly motivated" at bounding box center [447, 383] width 89 height 16
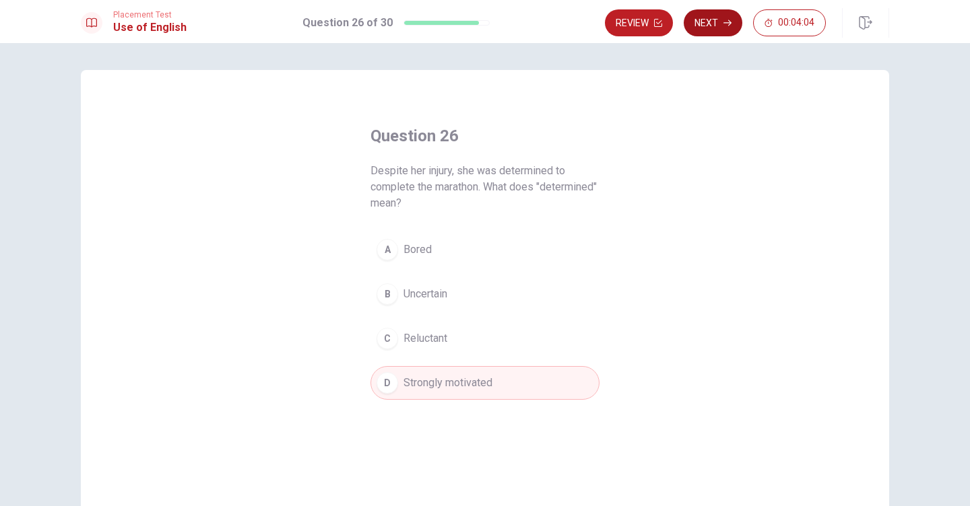
click at [717, 13] on button "Next" at bounding box center [713, 22] width 59 height 27
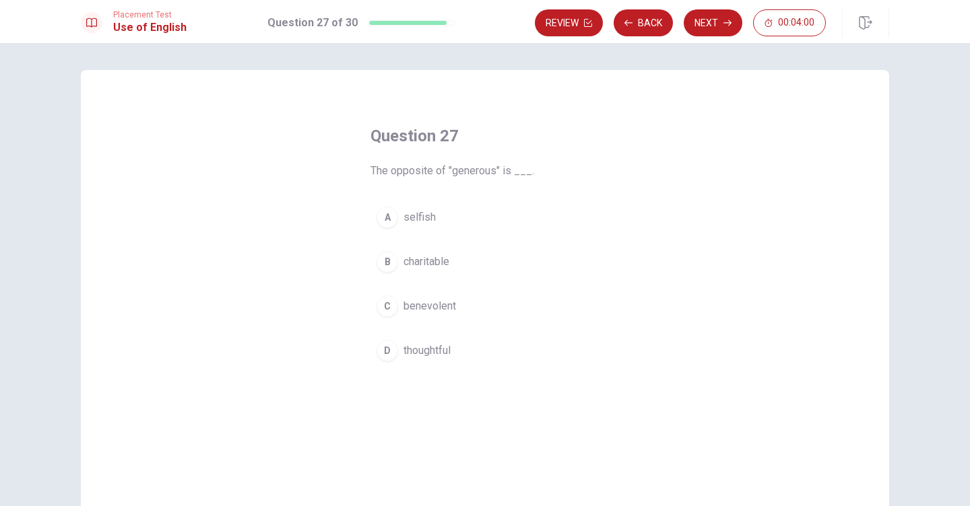
click at [422, 216] on span "selfish" at bounding box center [419, 217] width 32 height 16
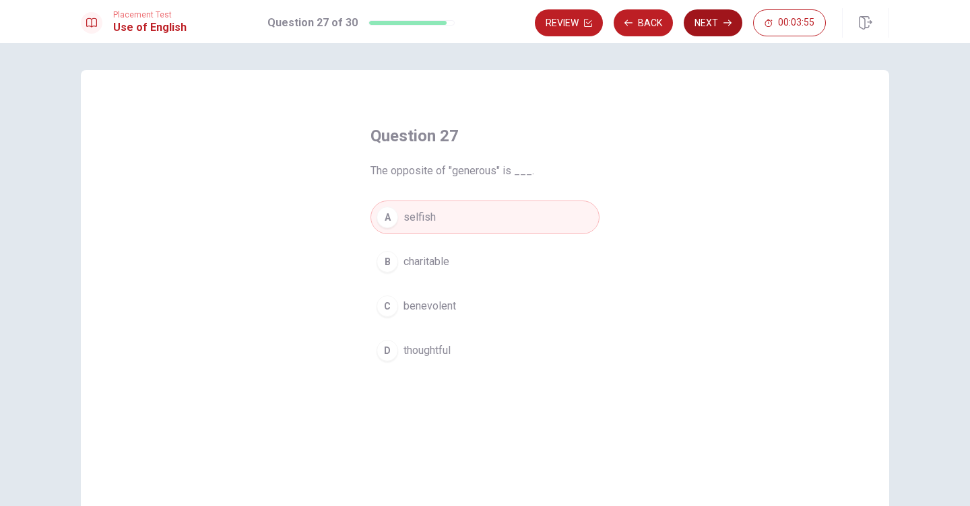
click at [714, 28] on button "Next" at bounding box center [713, 22] width 59 height 27
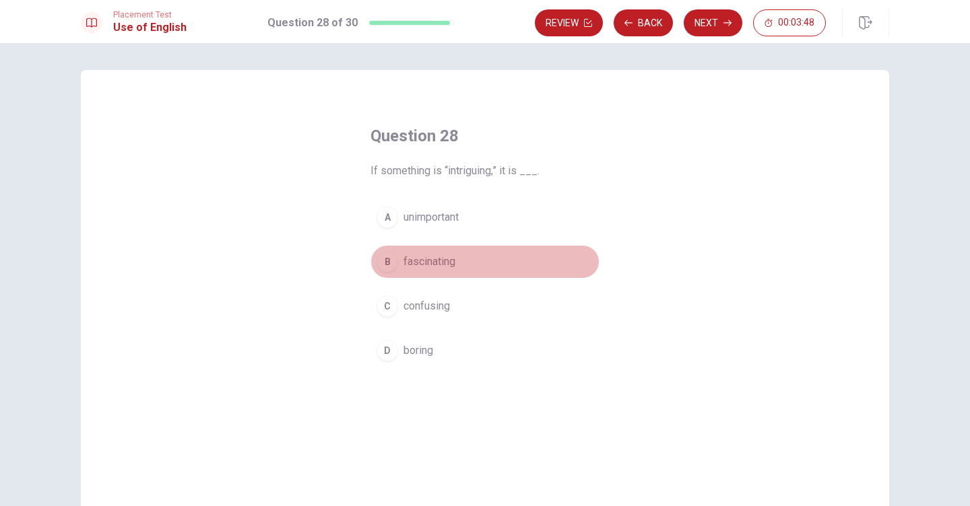
click at [429, 260] on span "fascinating" at bounding box center [429, 262] width 52 height 16
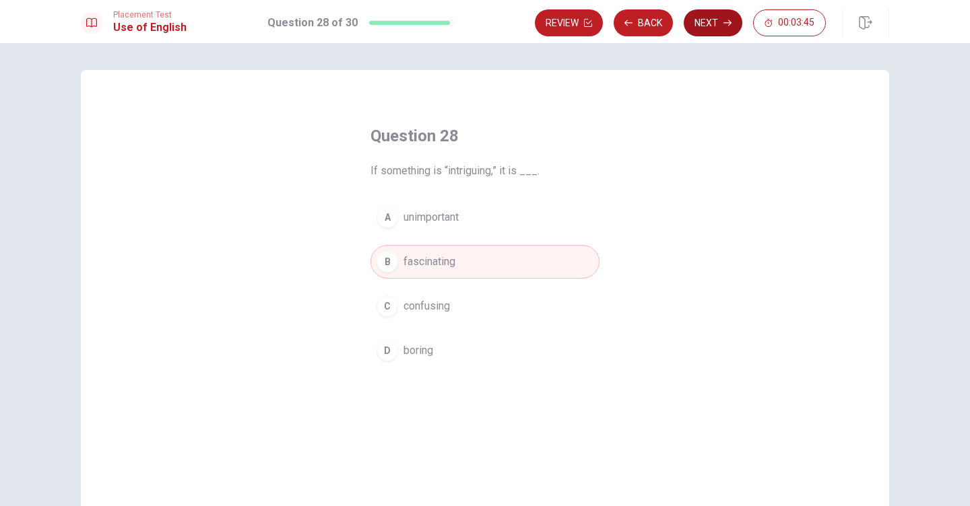
click at [710, 25] on button "Next" at bounding box center [713, 22] width 59 height 27
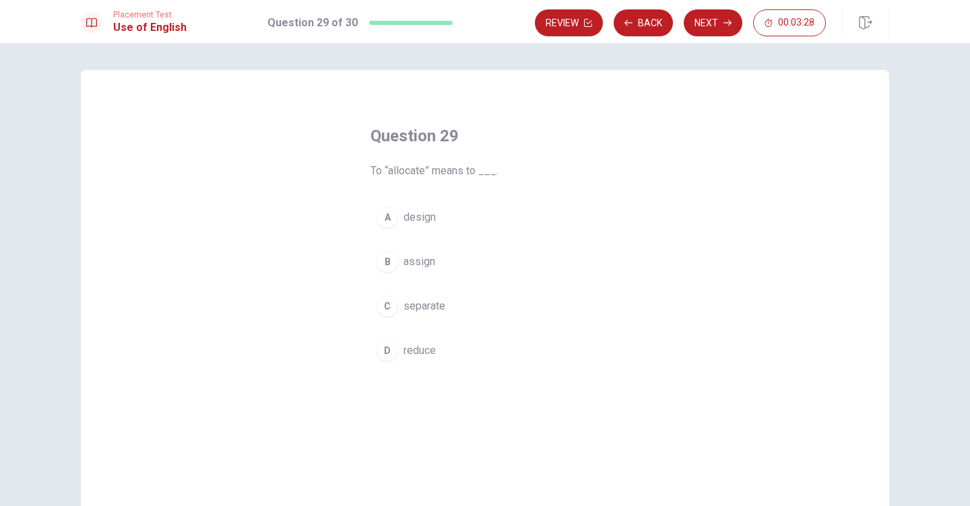
click at [422, 263] on span "assign" at bounding box center [419, 262] width 32 height 16
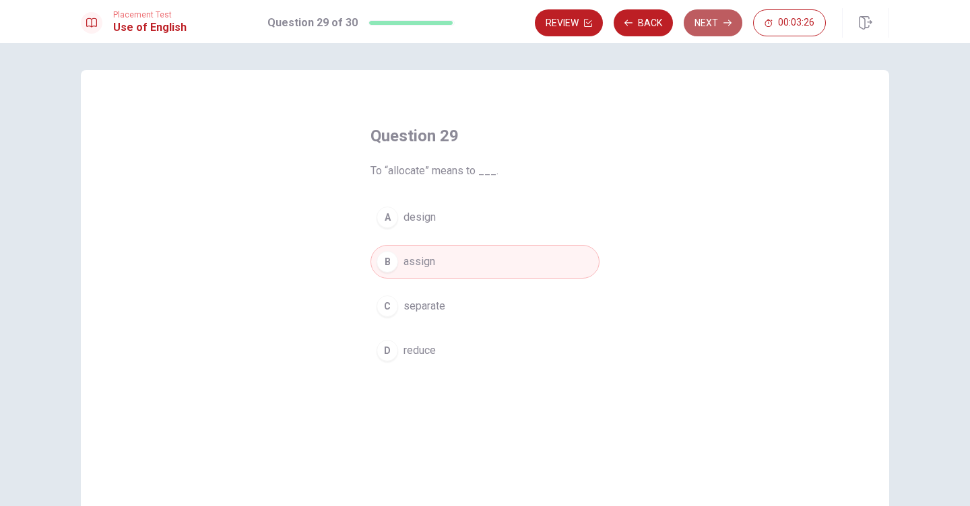
click at [717, 26] on button "Next" at bounding box center [713, 22] width 59 height 27
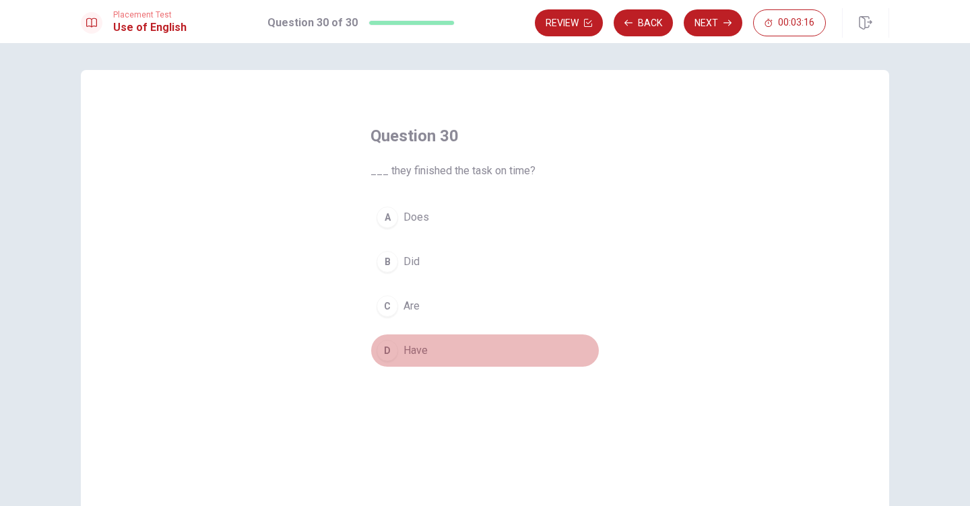
click at [413, 347] on span "Have" at bounding box center [415, 351] width 24 height 16
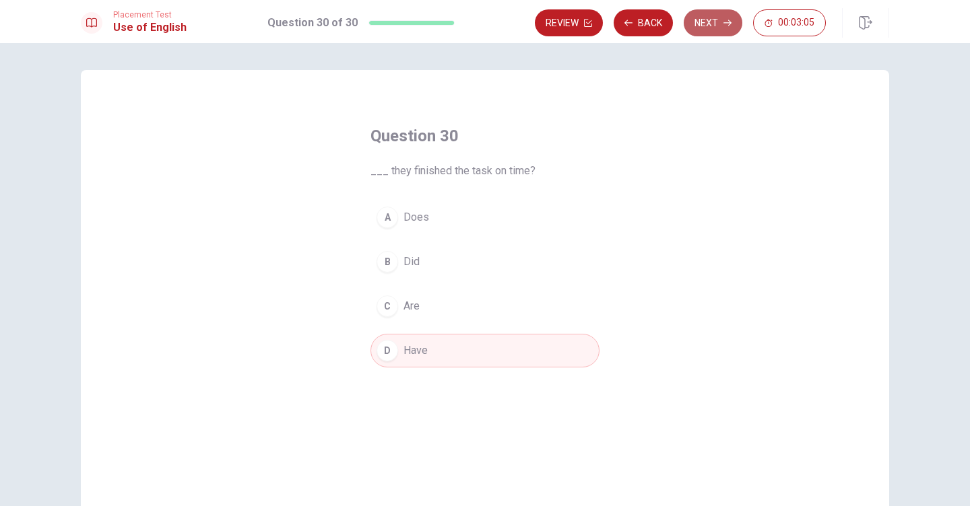
click at [712, 24] on button "Next" at bounding box center [713, 22] width 59 height 27
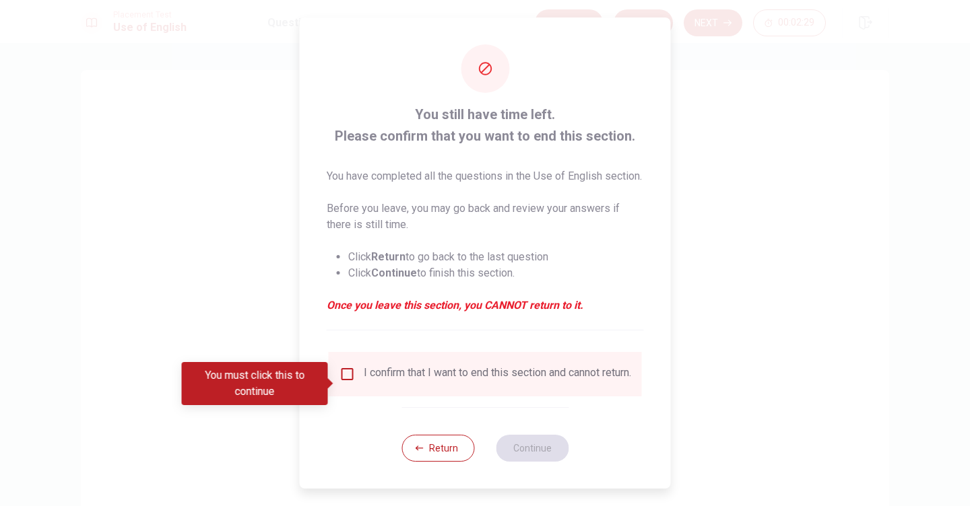
click at [347, 382] on input "You must click this to continue" at bounding box center [347, 374] width 16 height 16
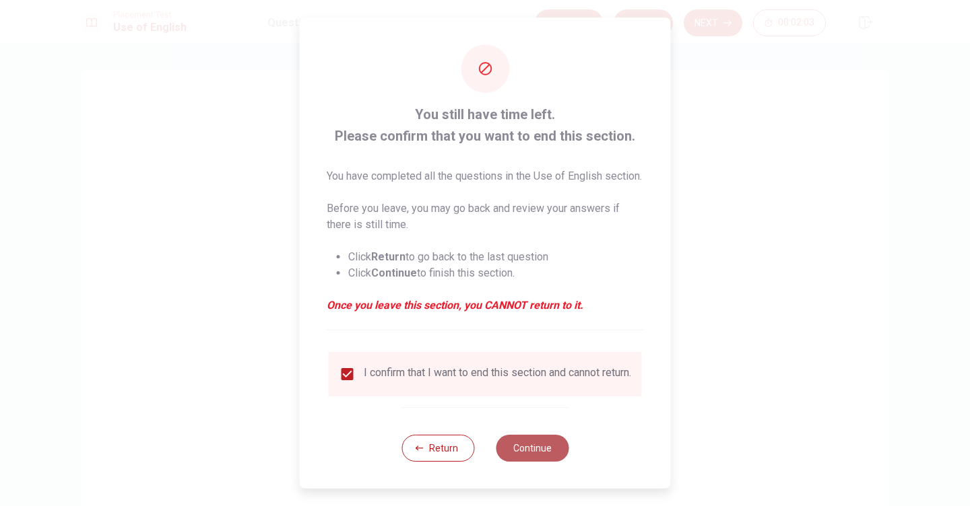
click at [523, 462] on button "Continue" at bounding box center [532, 448] width 73 height 27
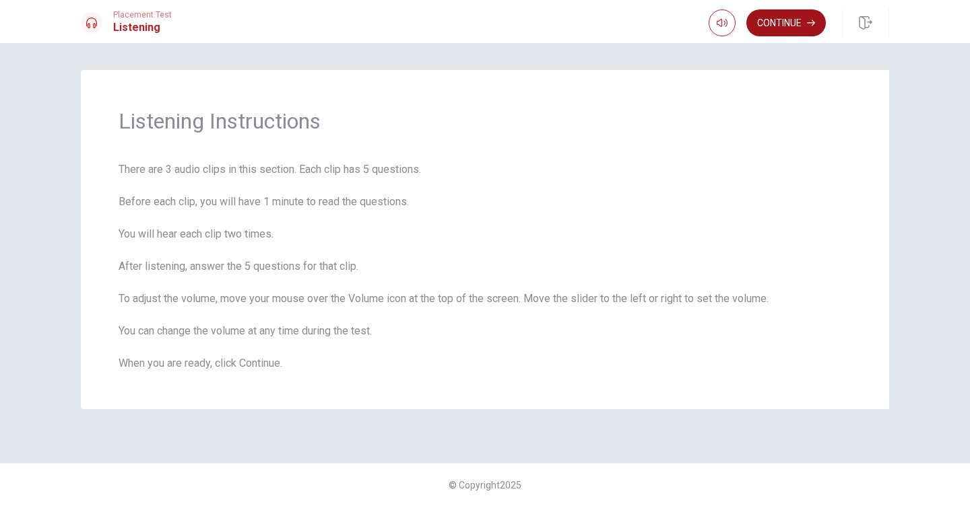
click at [797, 23] on button "Continue" at bounding box center [785, 22] width 79 height 27
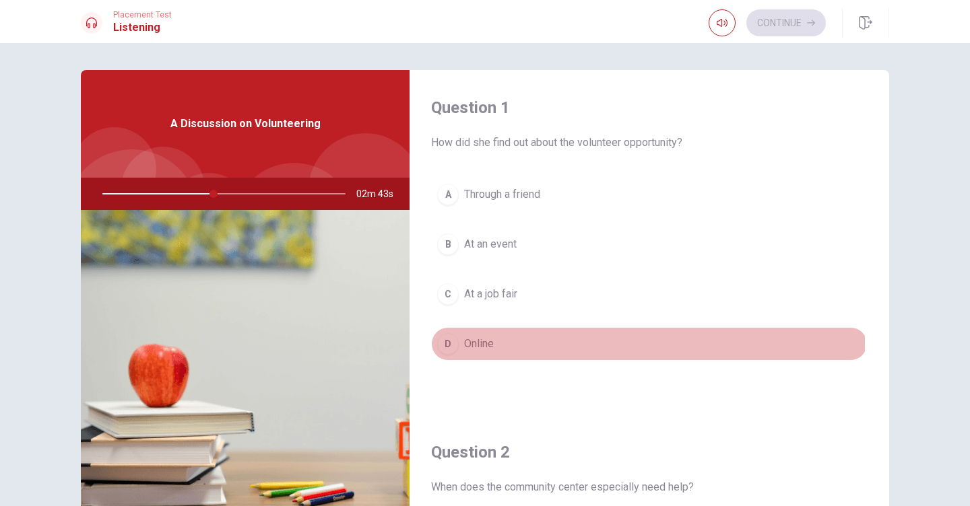
click at [450, 343] on div "D" at bounding box center [448, 344] width 22 height 22
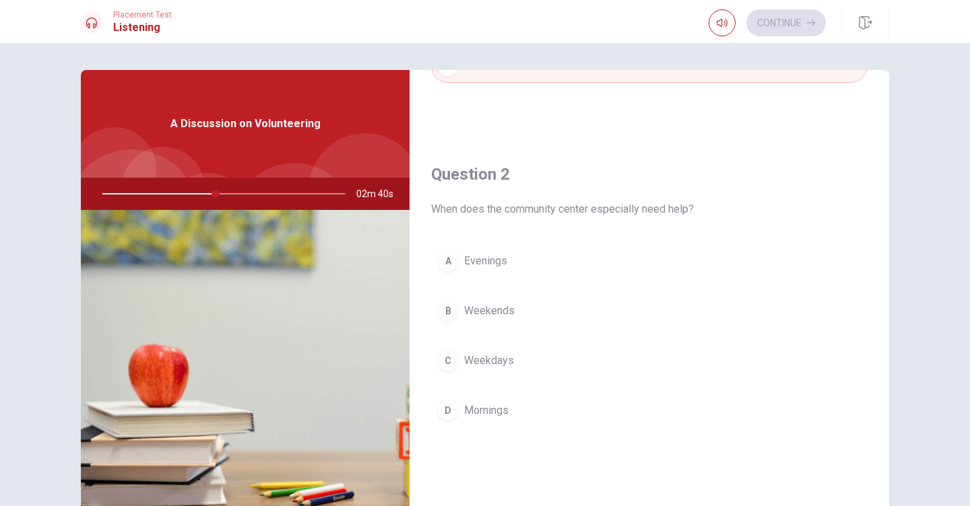
scroll to position [302, 0]
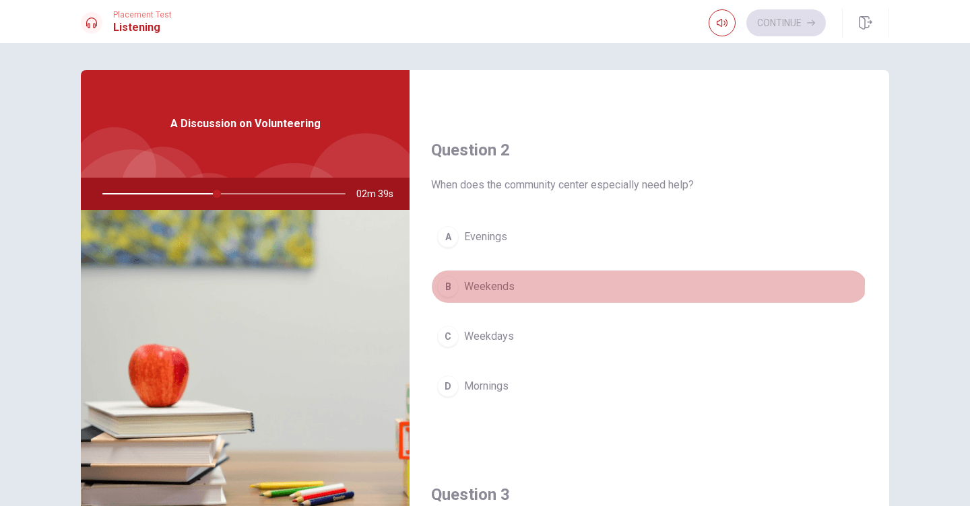
click at [442, 282] on div "B" at bounding box center [448, 287] width 22 height 22
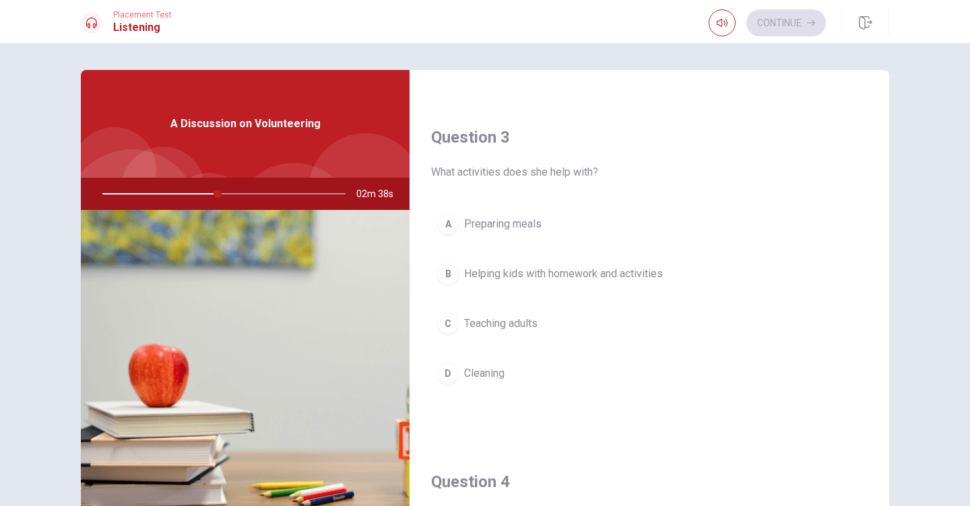
scroll to position [659, 0]
click at [453, 277] on div "B" at bounding box center [448, 275] width 22 height 22
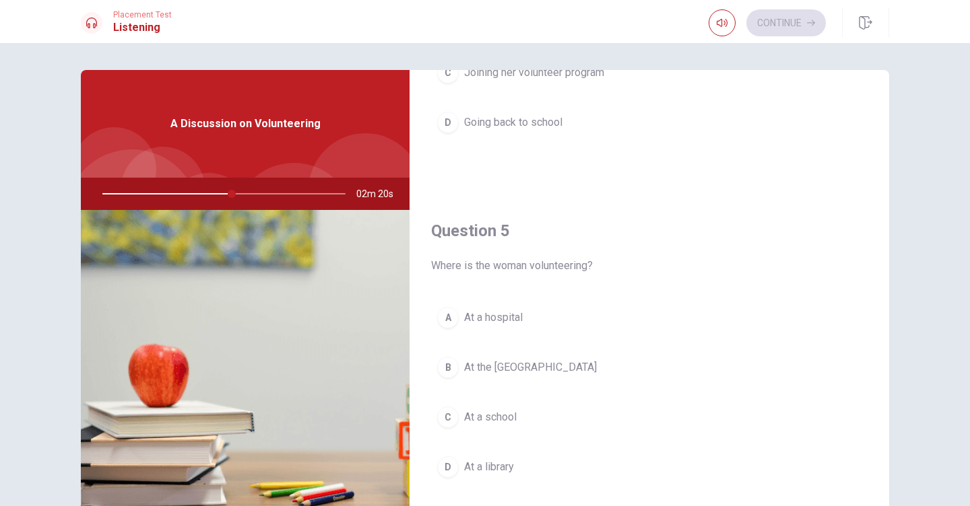
scroll to position [1256, 0]
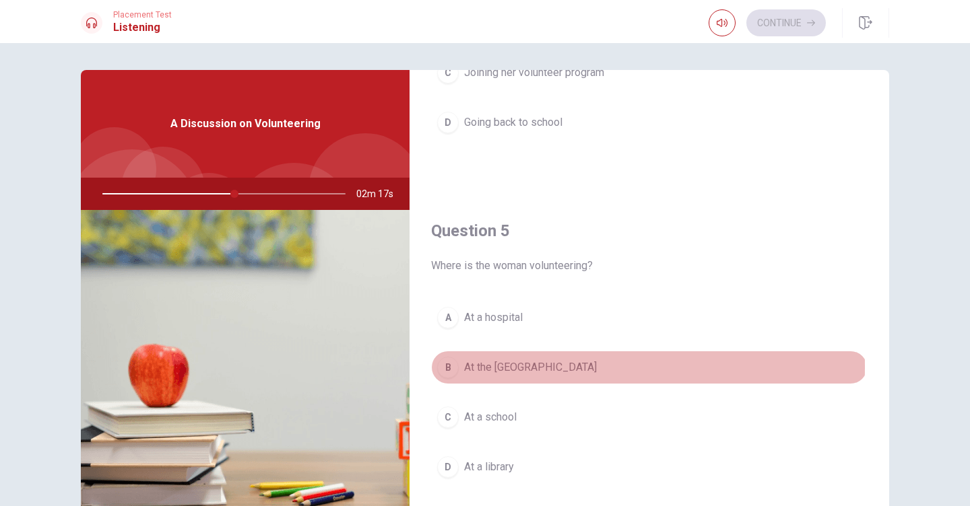
click at [451, 367] on div "B" at bounding box center [448, 368] width 22 height 22
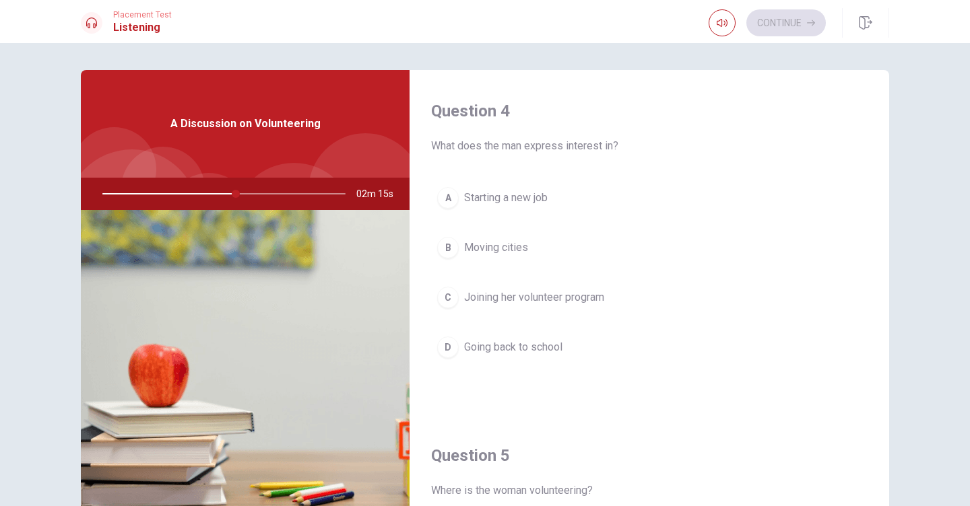
scroll to position [1021, 0]
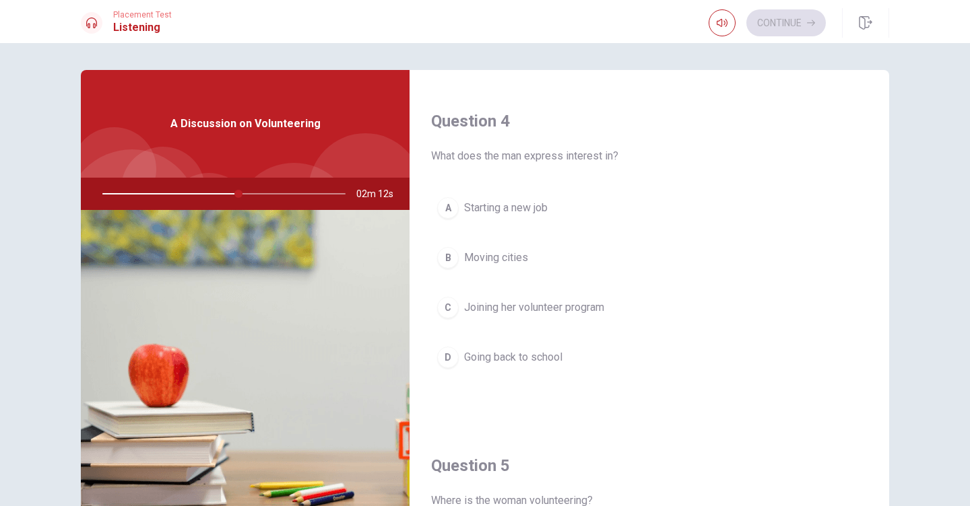
click at [451, 308] on div "C" at bounding box center [448, 308] width 22 height 22
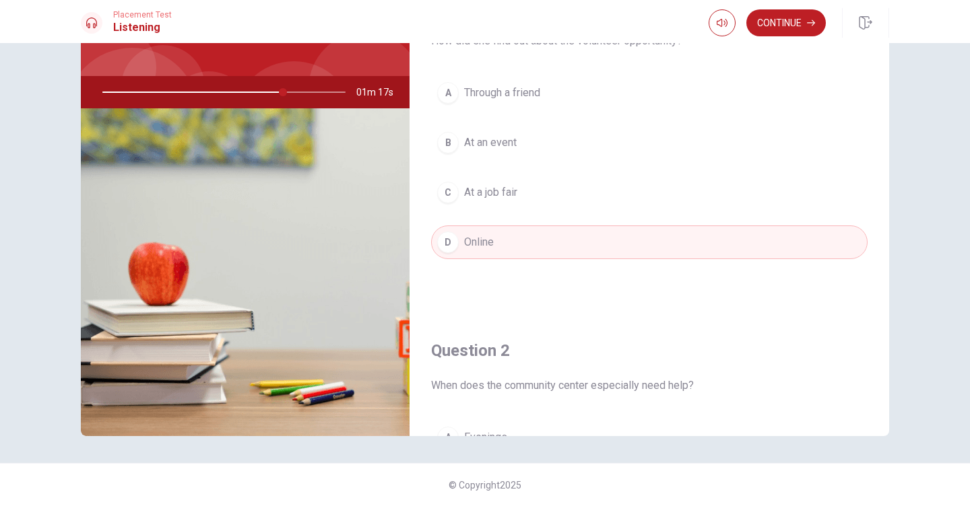
scroll to position [0, 0]
click at [778, 26] on button "Continue" at bounding box center [785, 22] width 79 height 27
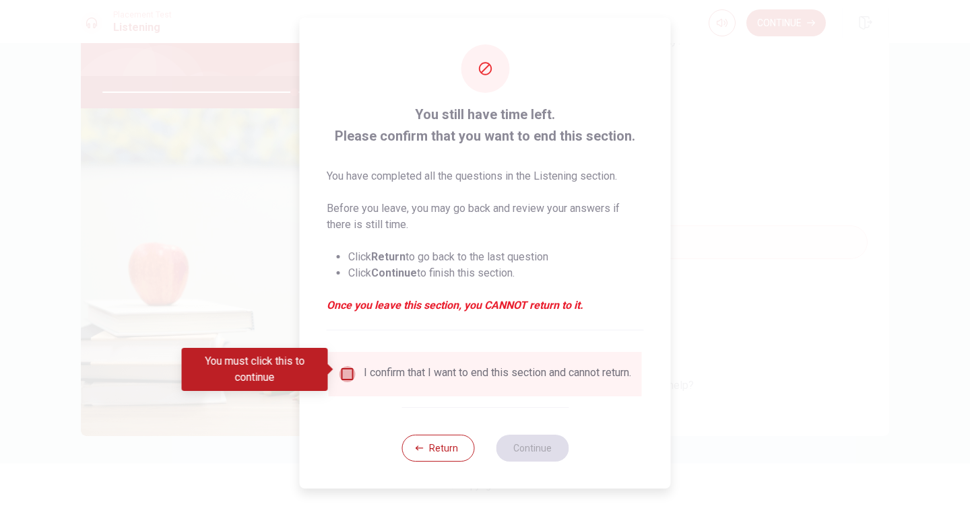
click at [346, 367] on input "You must click this to continue" at bounding box center [347, 374] width 16 height 16
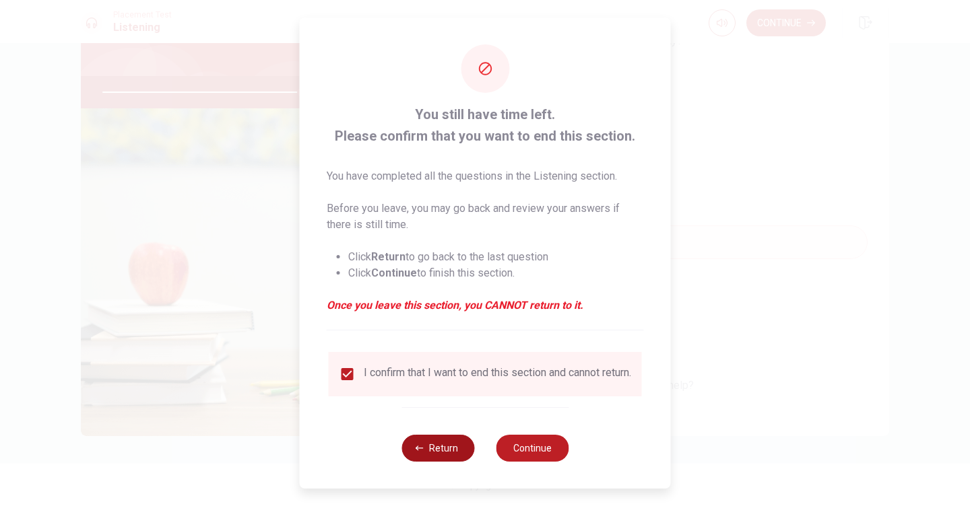
click at [443, 451] on button "Return" at bounding box center [437, 448] width 73 height 27
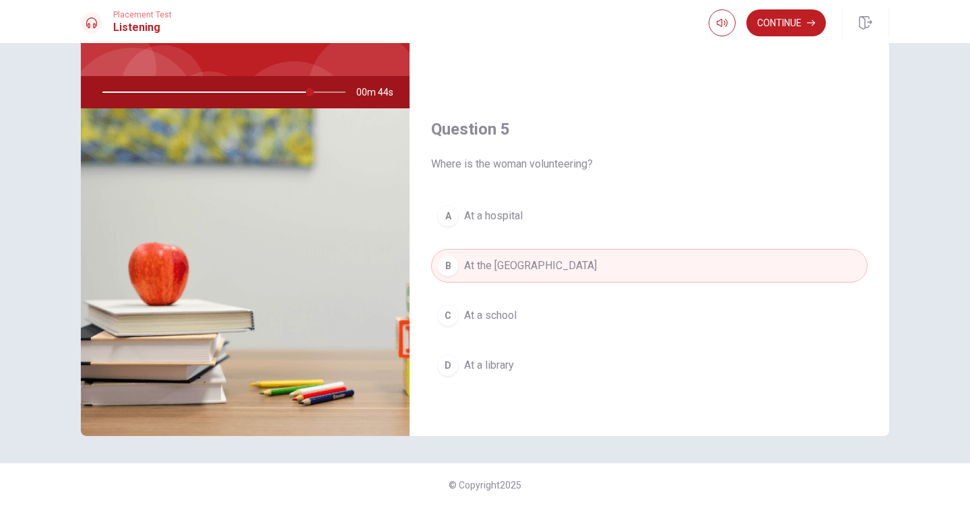
scroll to position [1256, 0]
click at [796, 20] on button "Continue" at bounding box center [785, 22] width 79 height 27
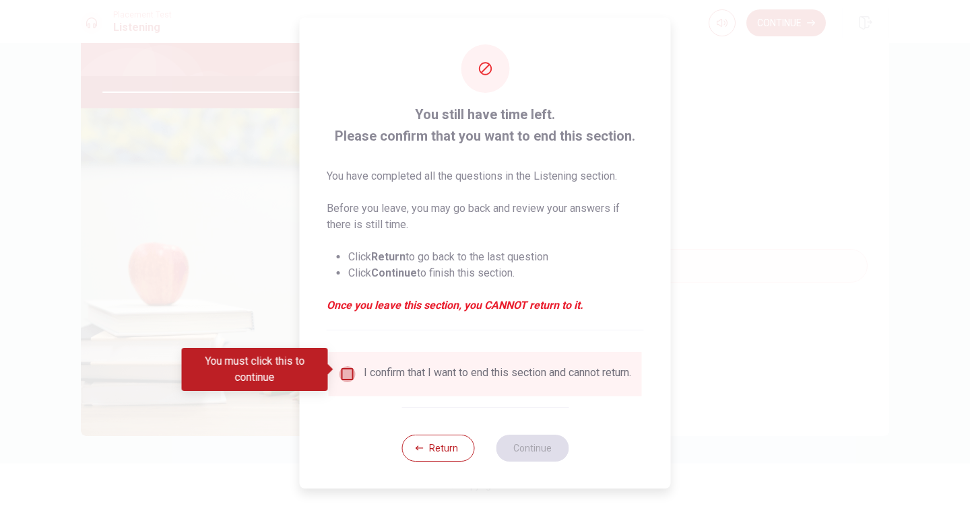
click at [344, 368] on input "You must click this to continue" at bounding box center [347, 374] width 16 height 16
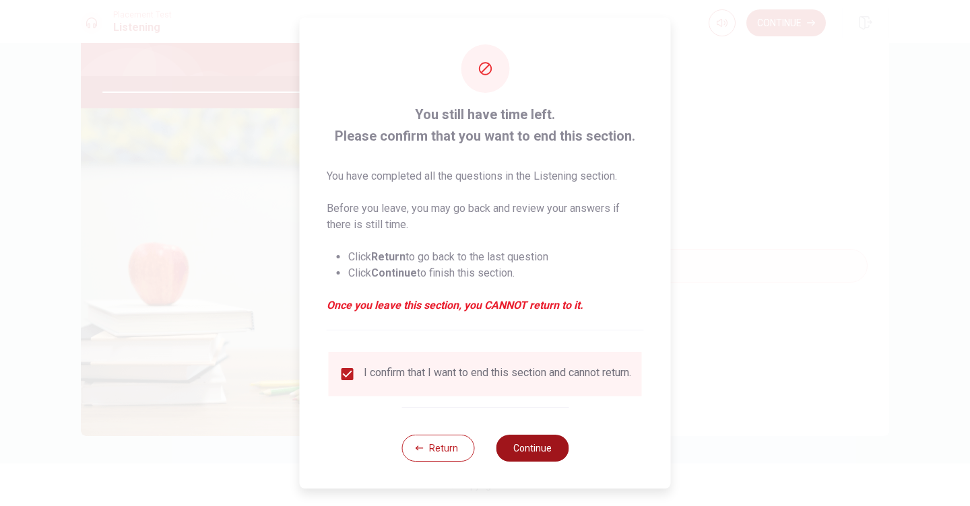
click at [522, 449] on button "Continue" at bounding box center [532, 448] width 73 height 27
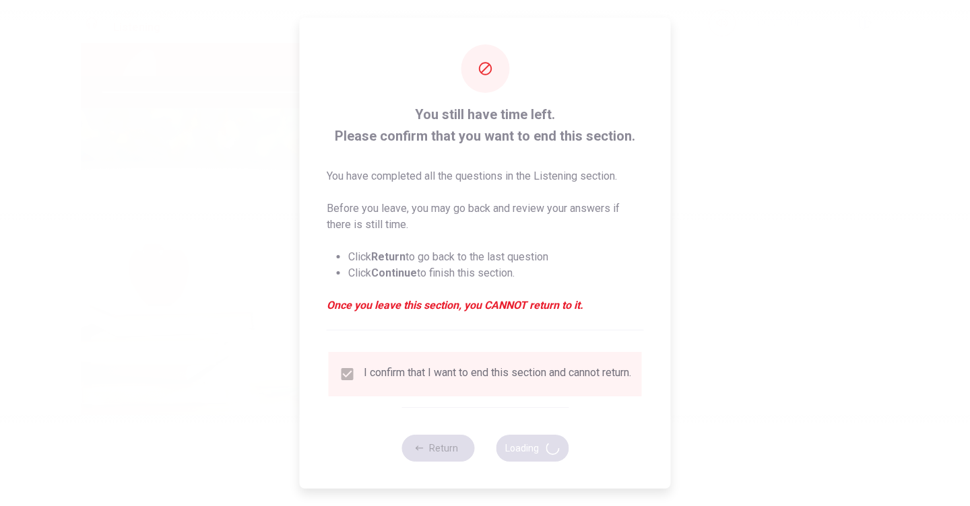
type input "88"
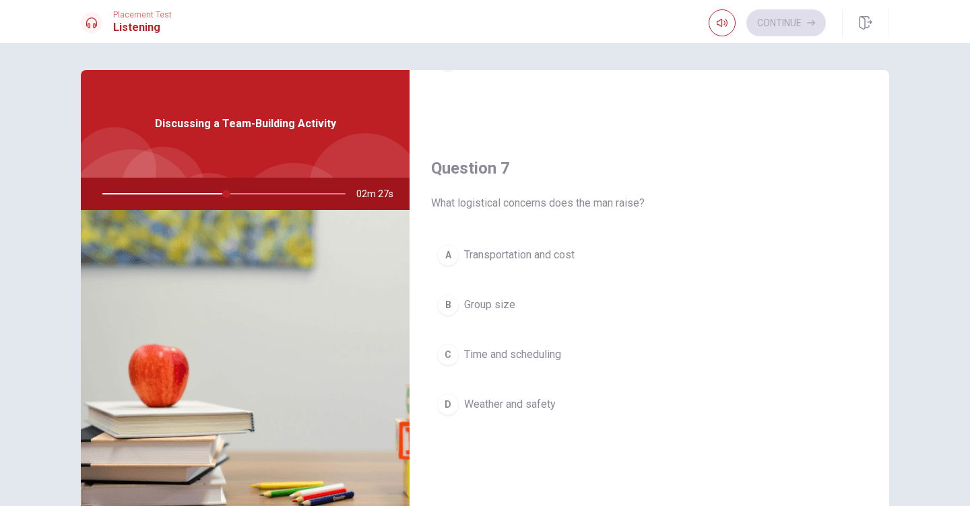
scroll to position [296, 0]
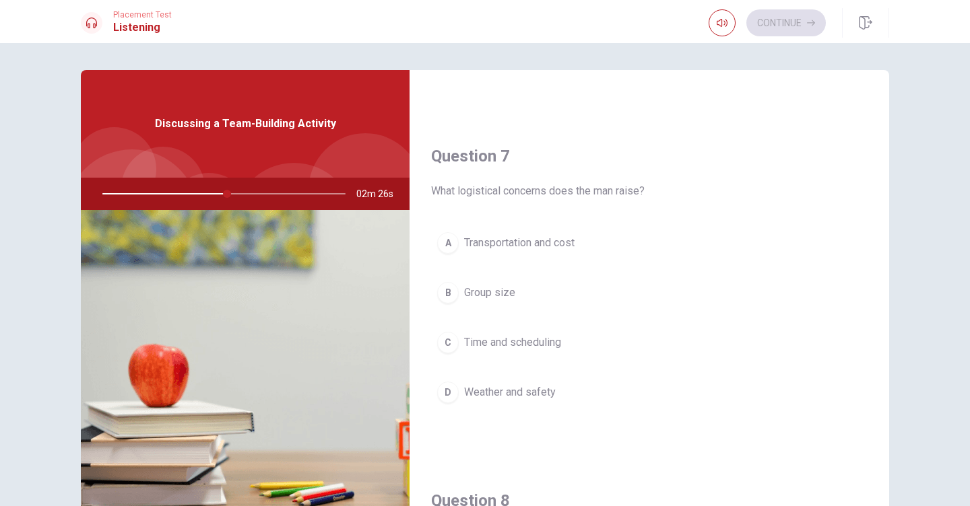
click at [448, 242] on div "A" at bounding box center [448, 243] width 22 height 22
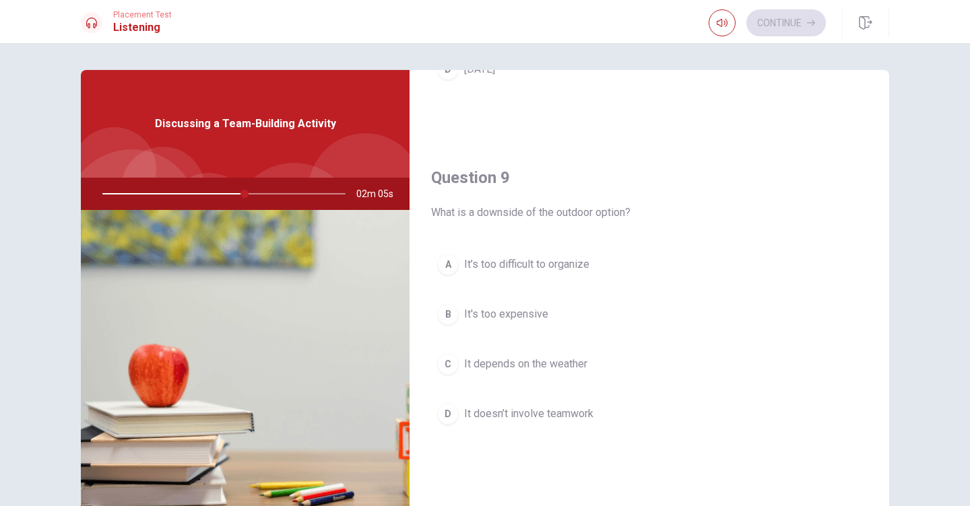
scroll to position [964, 0]
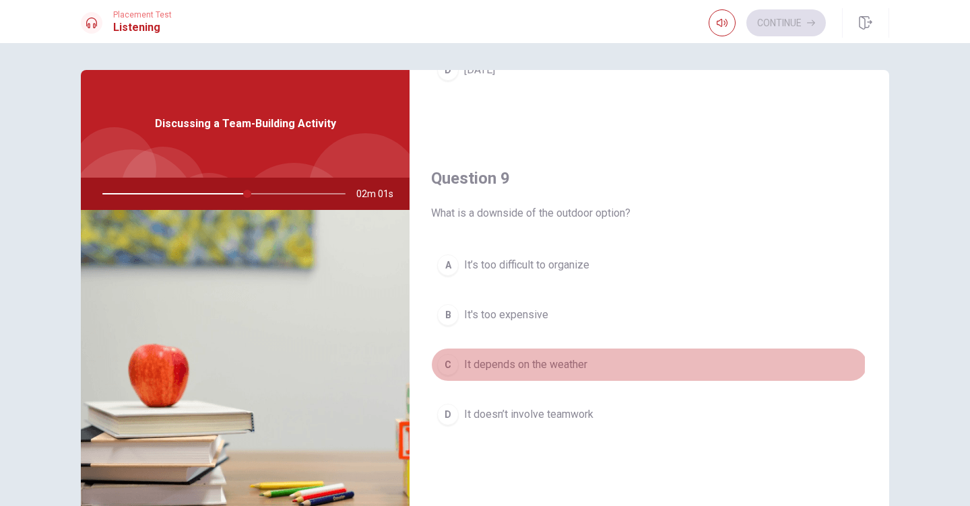
click at [447, 363] on div "C" at bounding box center [448, 365] width 22 height 22
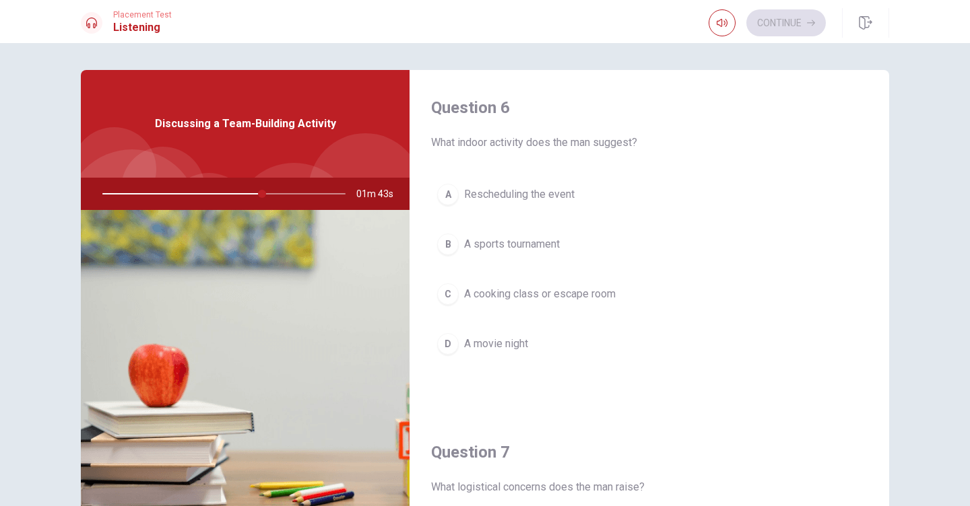
scroll to position [0, 0]
click at [450, 292] on div "C" at bounding box center [448, 295] width 22 height 22
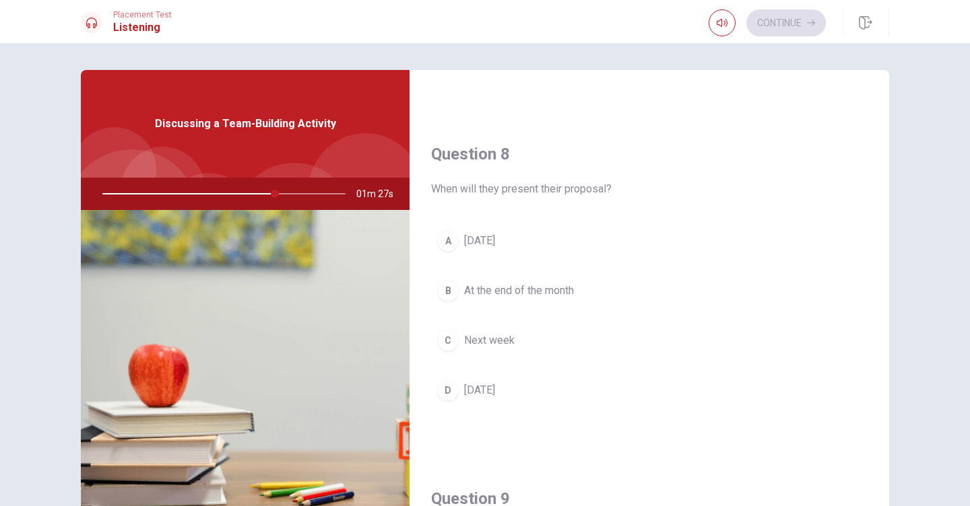
scroll to position [640, 0]
click at [446, 343] on div "C" at bounding box center [448, 344] width 22 height 22
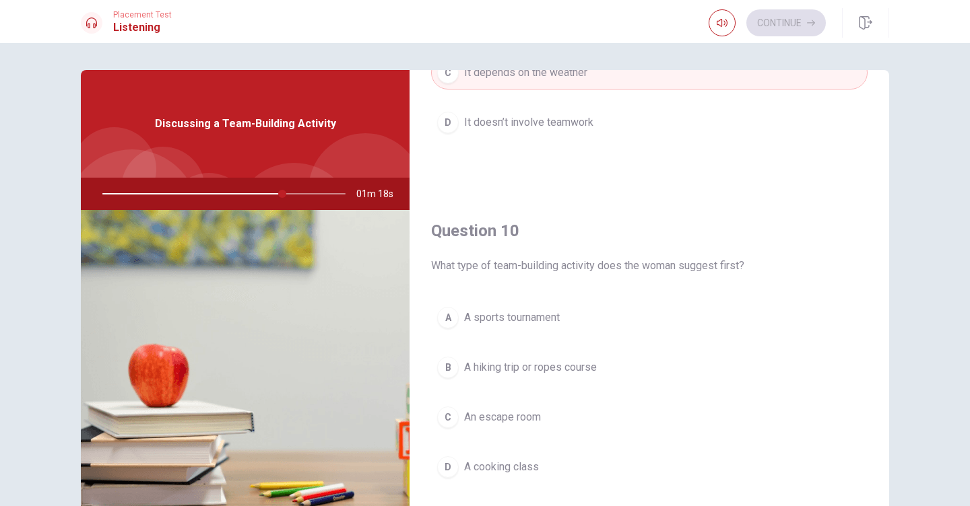
scroll to position [1256, 0]
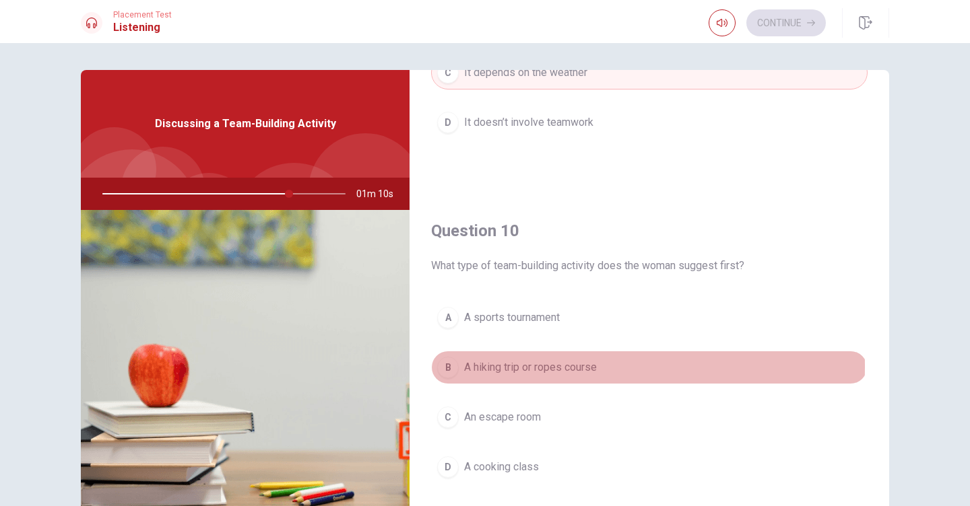
click at [451, 366] on div "B" at bounding box center [448, 368] width 22 height 22
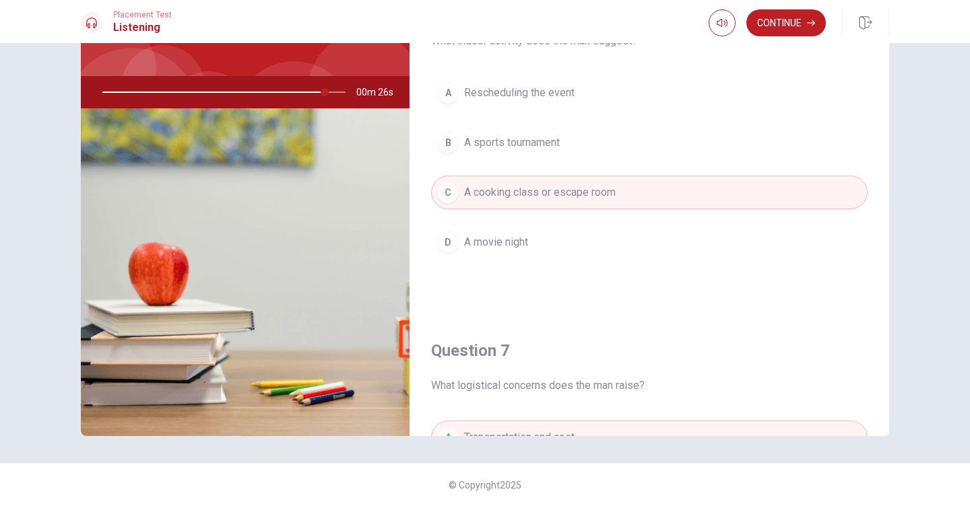
scroll to position [0, 0]
click at [796, 15] on button "Continue" at bounding box center [785, 22] width 79 height 27
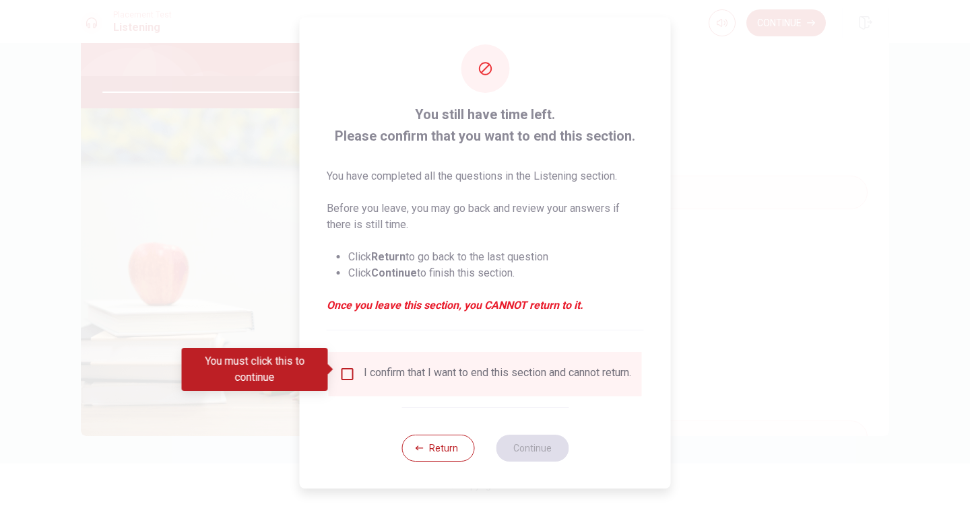
click at [344, 371] on input "You must click this to continue" at bounding box center [347, 374] width 16 height 16
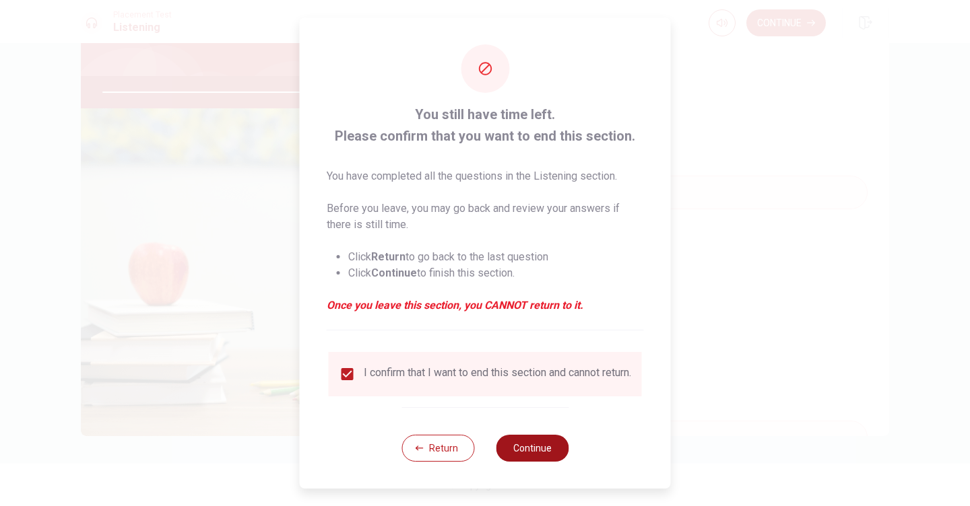
click at [513, 446] on button "Continue" at bounding box center [532, 448] width 73 height 27
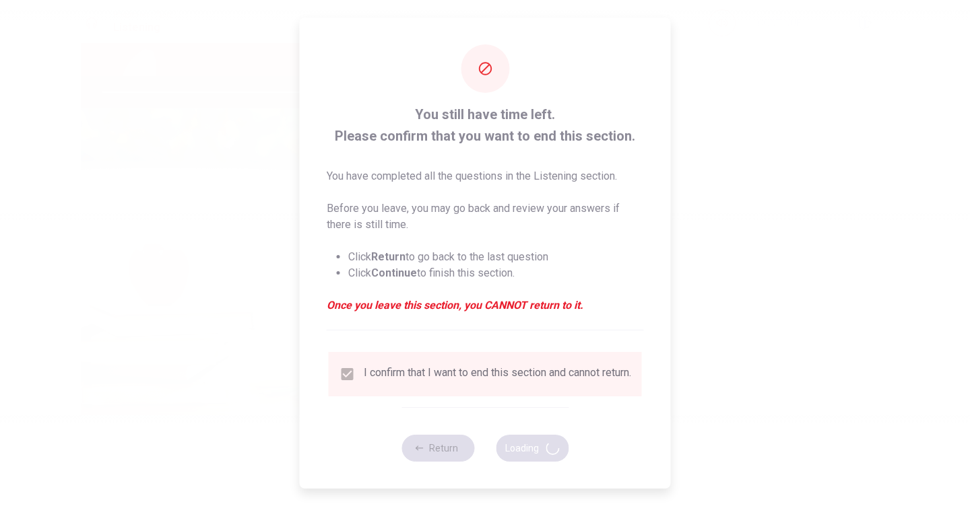
type input "94"
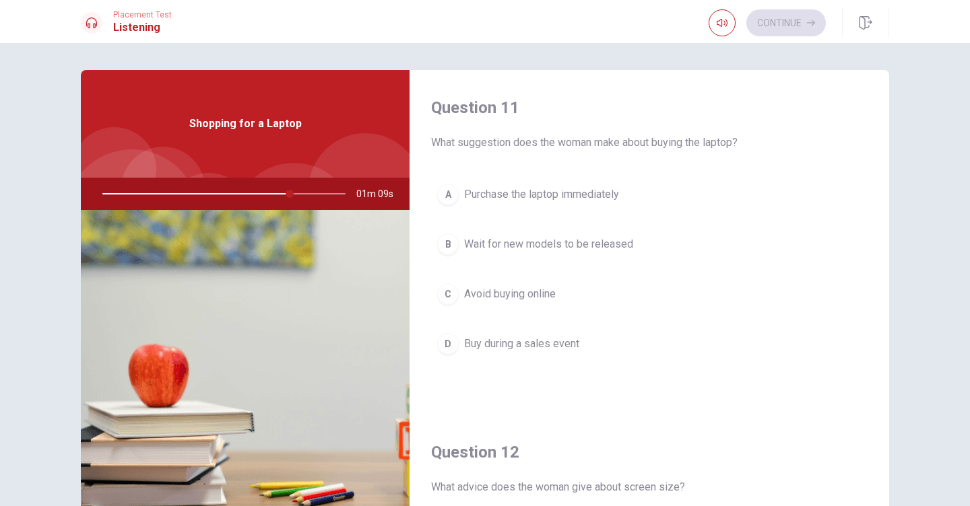
click at [446, 341] on div "D" at bounding box center [448, 344] width 22 height 22
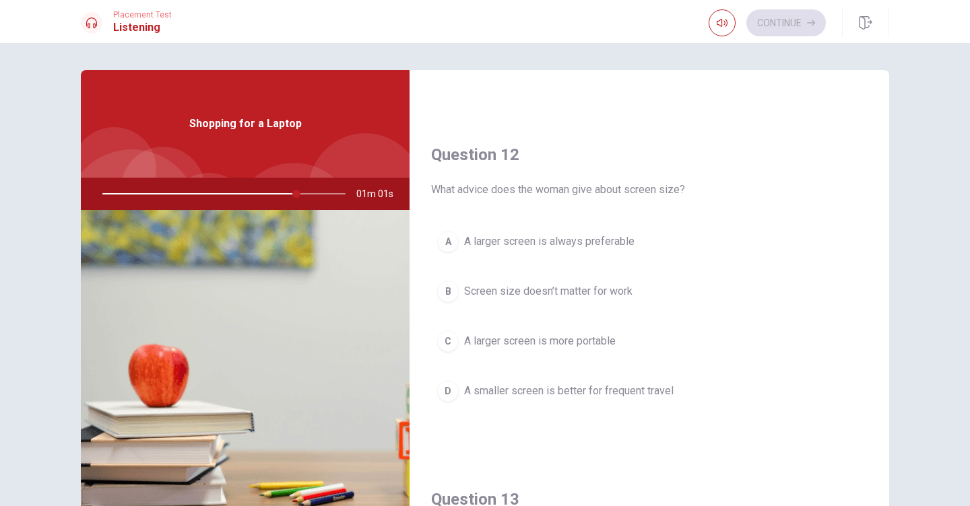
scroll to position [297, 0]
click at [450, 387] on div "D" at bounding box center [448, 392] width 22 height 22
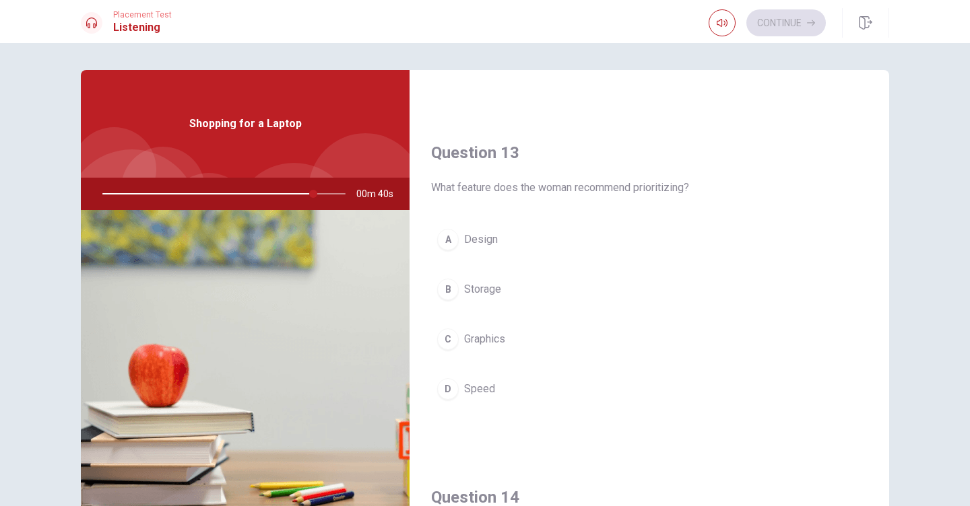
scroll to position [659, 0]
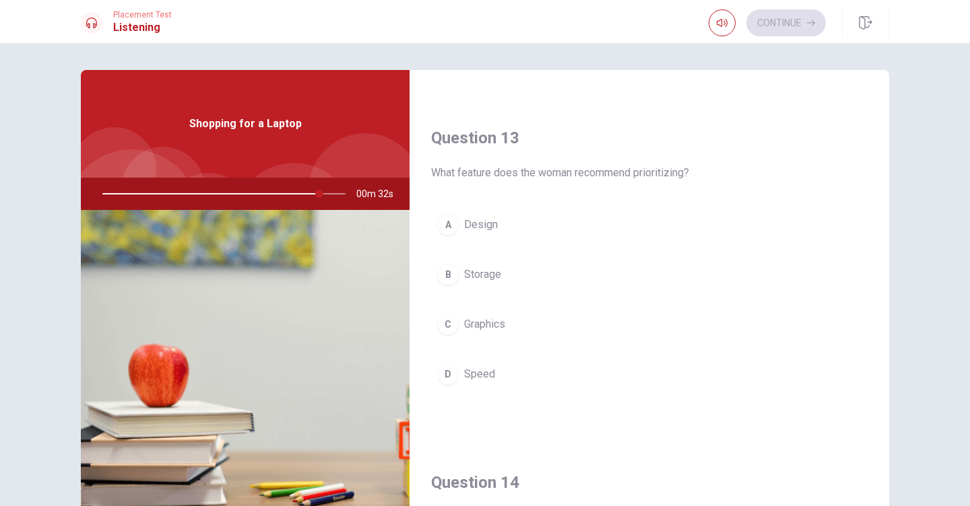
click at [484, 372] on span "Speed" at bounding box center [479, 374] width 31 height 16
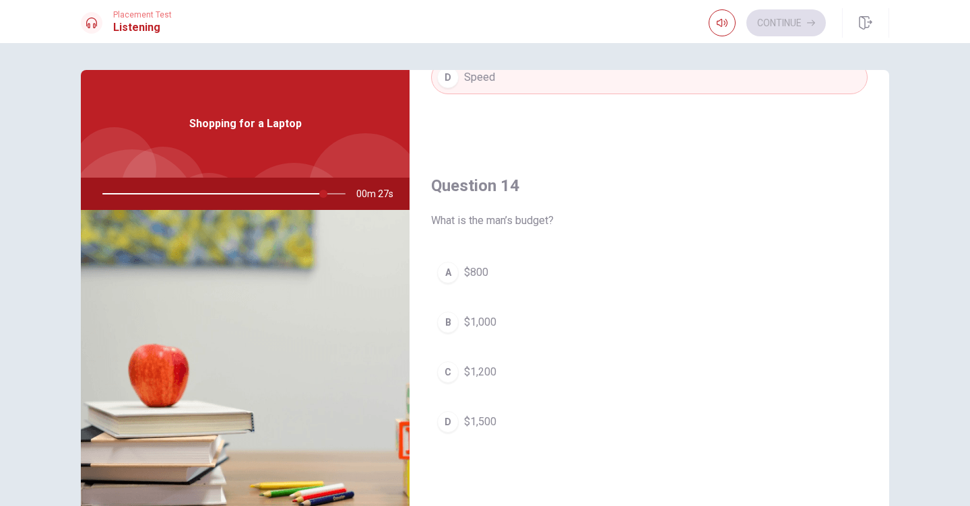
scroll to position [960, 0]
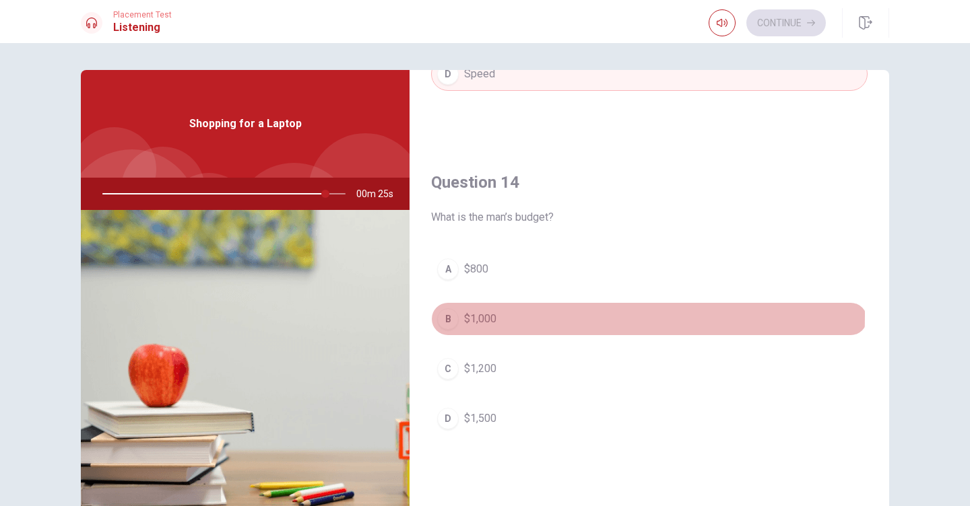
click at [471, 316] on span "$1,000" at bounding box center [480, 319] width 32 height 16
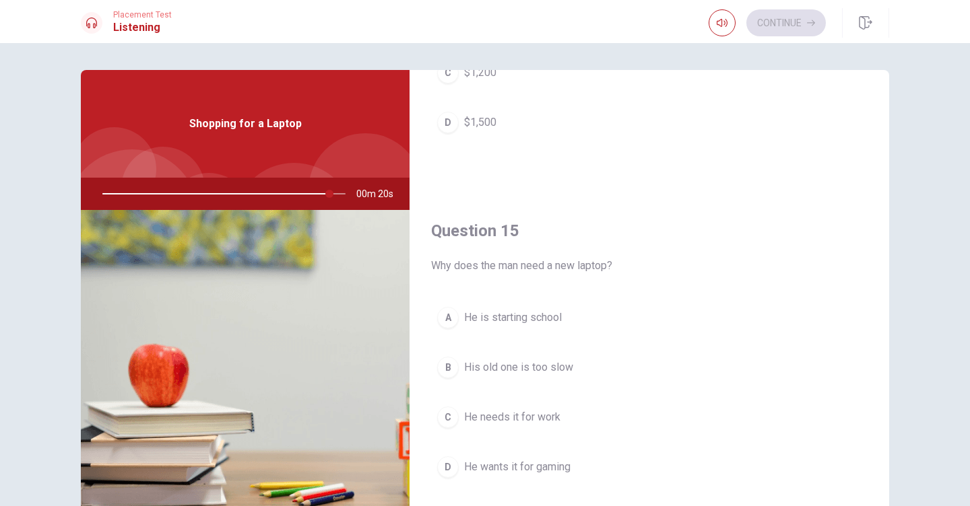
scroll to position [1256, 0]
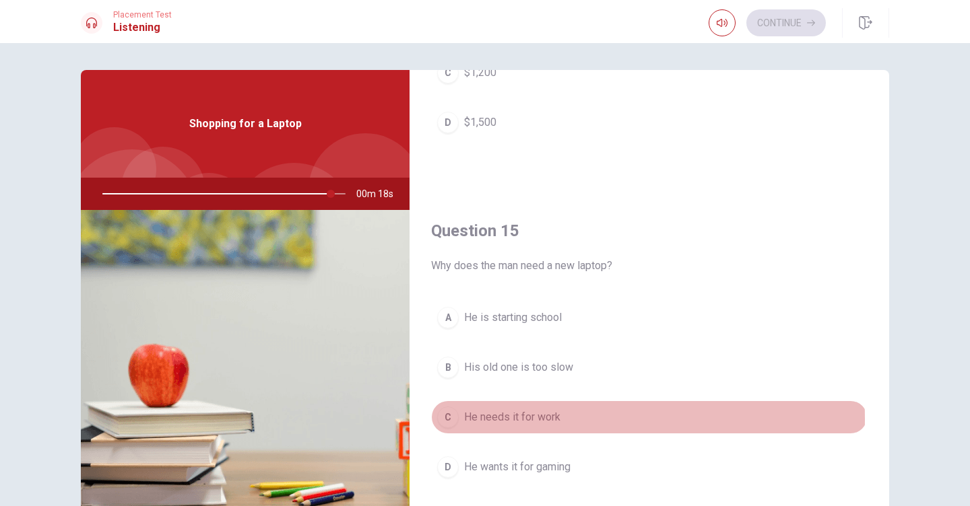
click at [526, 420] on span "He needs it for work" at bounding box center [512, 417] width 96 height 16
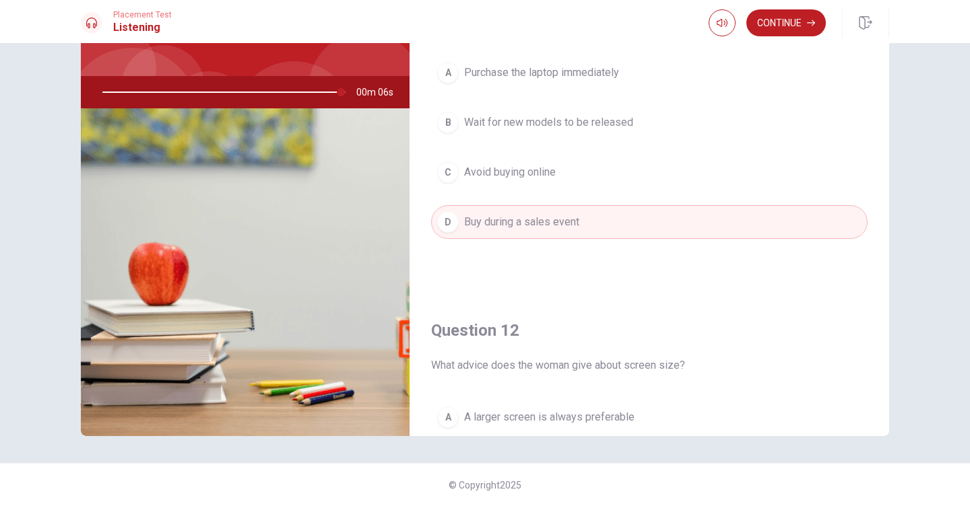
scroll to position [0, 0]
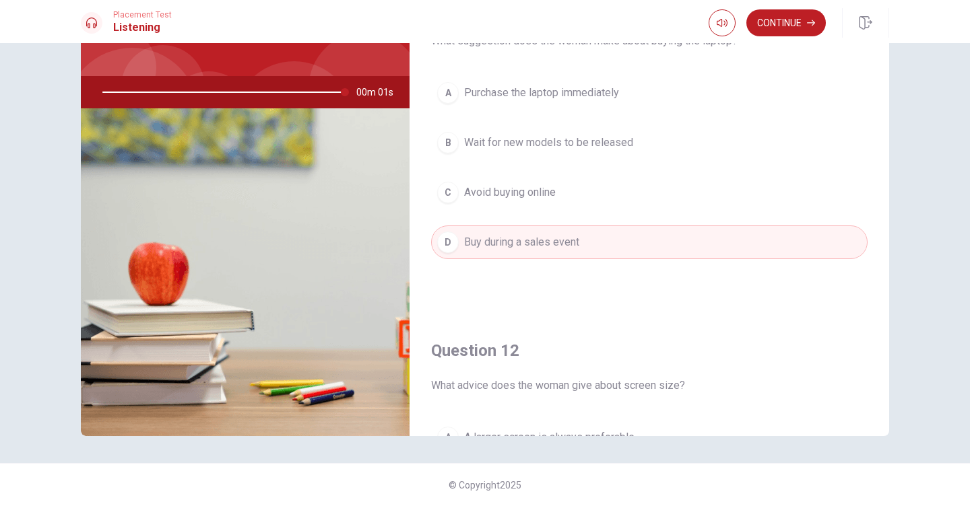
type input "0"
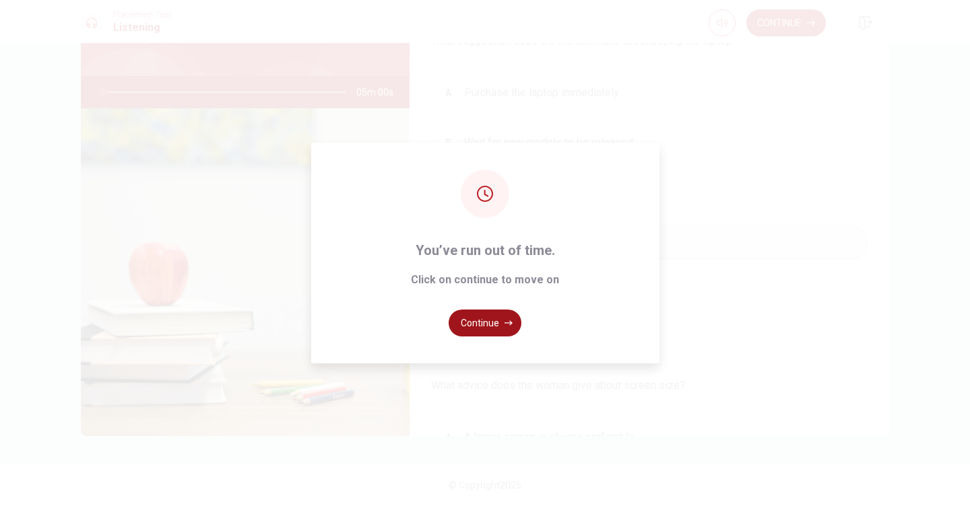
click at [495, 320] on button "Continue" at bounding box center [484, 323] width 73 height 27
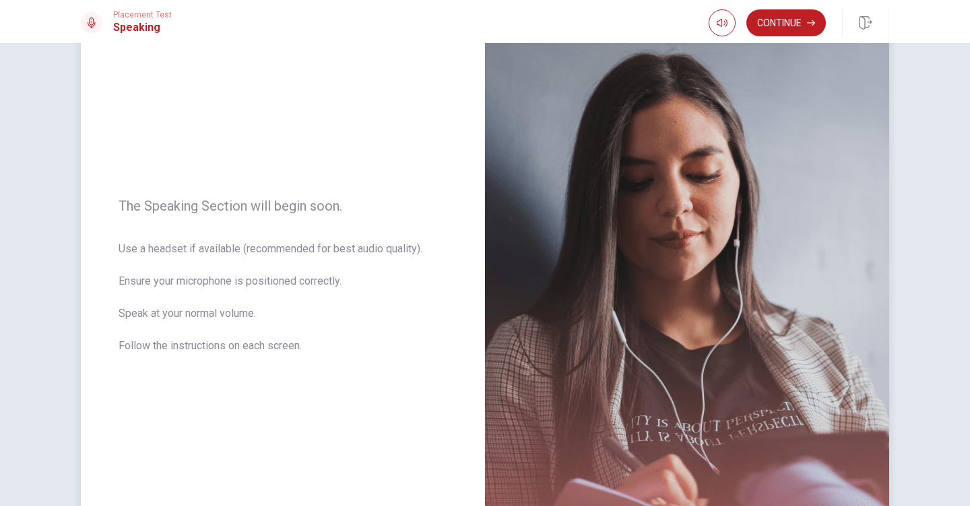
scroll to position [82, 0]
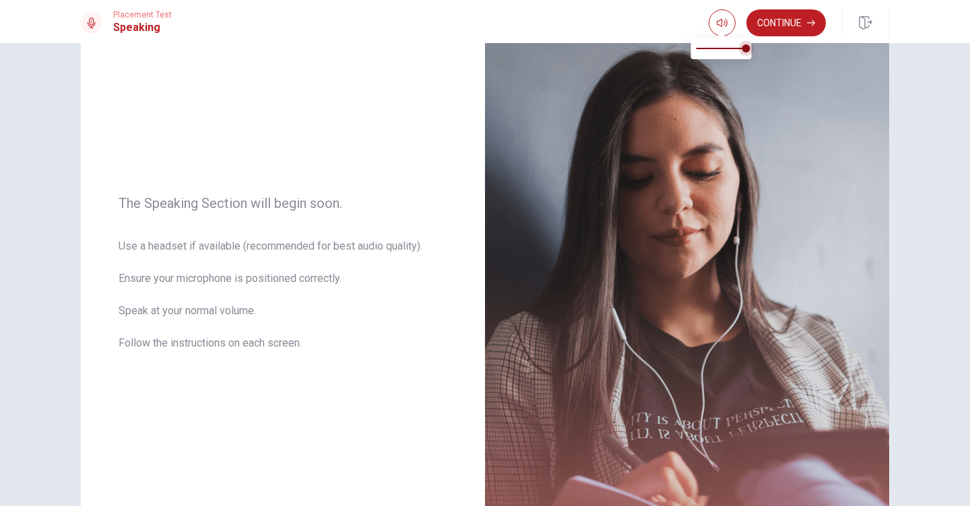
type input "0.9"
click at [741, 48] on span at bounding box center [741, 48] width 8 height 8
click at [762, 48] on img at bounding box center [687, 281] width 404 height 587
click at [720, 22] on icon "button" at bounding box center [722, 23] width 11 height 11
type input "0.7"
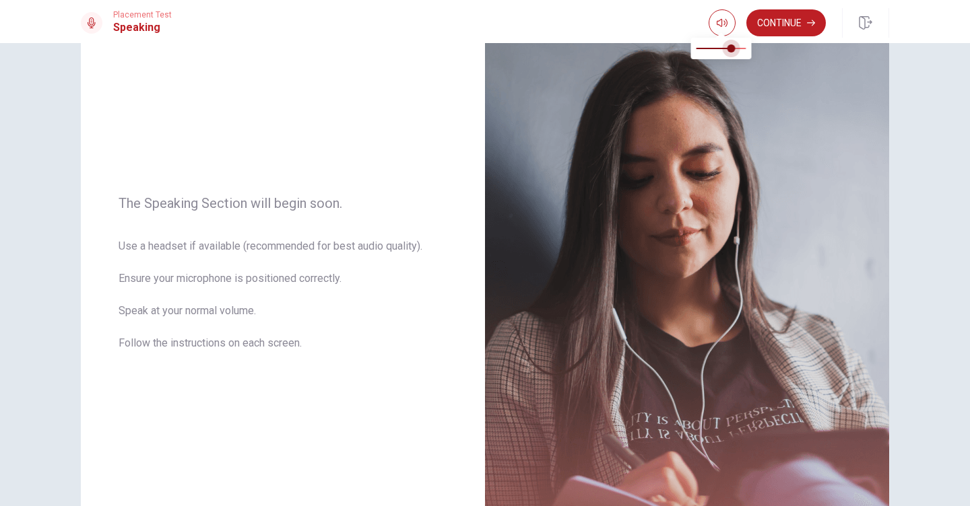
click at [732, 48] on span at bounding box center [731, 48] width 8 height 8
click at [775, 73] on img at bounding box center [687, 281] width 404 height 587
click at [776, 22] on button "Continue" at bounding box center [785, 22] width 79 height 27
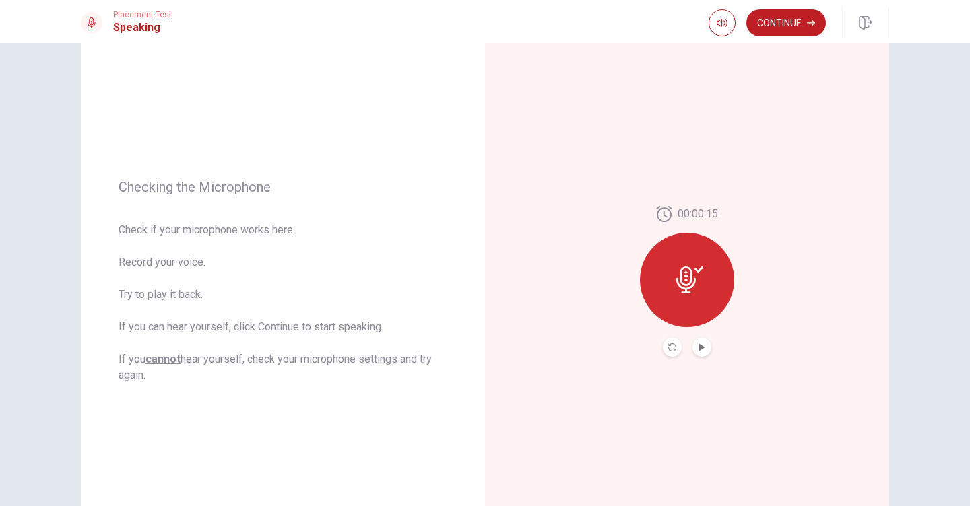
click at [681, 284] on icon at bounding box center [686, 280] width 20 height 27
click at [702, 349] on icon "Play Audio" at bounding box center [702, 347] width 8 height 8
click at [672, 345] on icon "Record Again" at bounding box center [672, 347] width 8 height 8
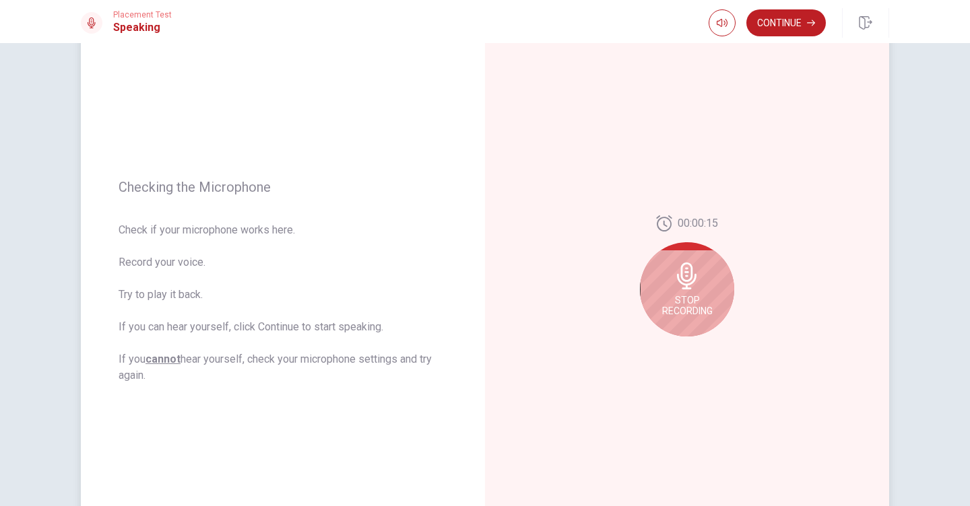
click at [685, 265] on icon at bounding box center [687, 276] width 20 height 27
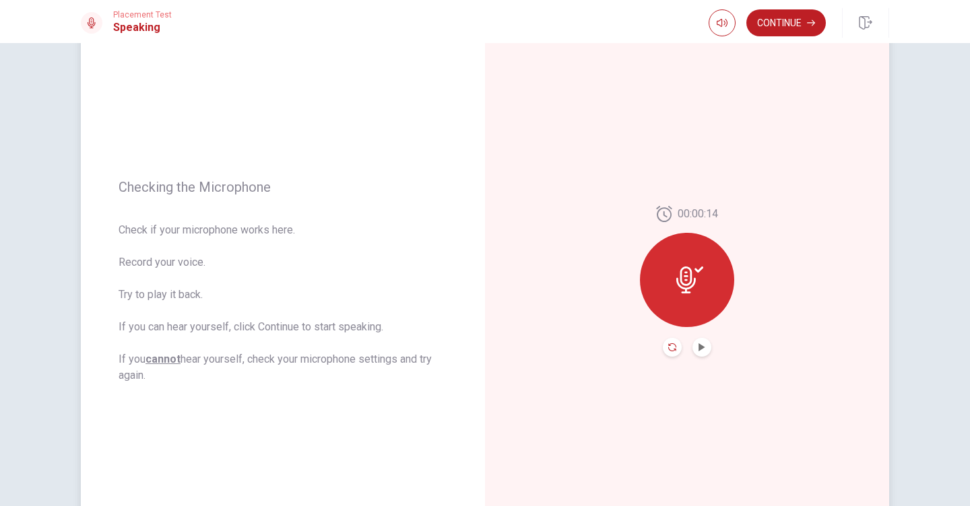
click at [668, 348] on icon "Record Again" at bounding box center [672, 347] width 8 height 8
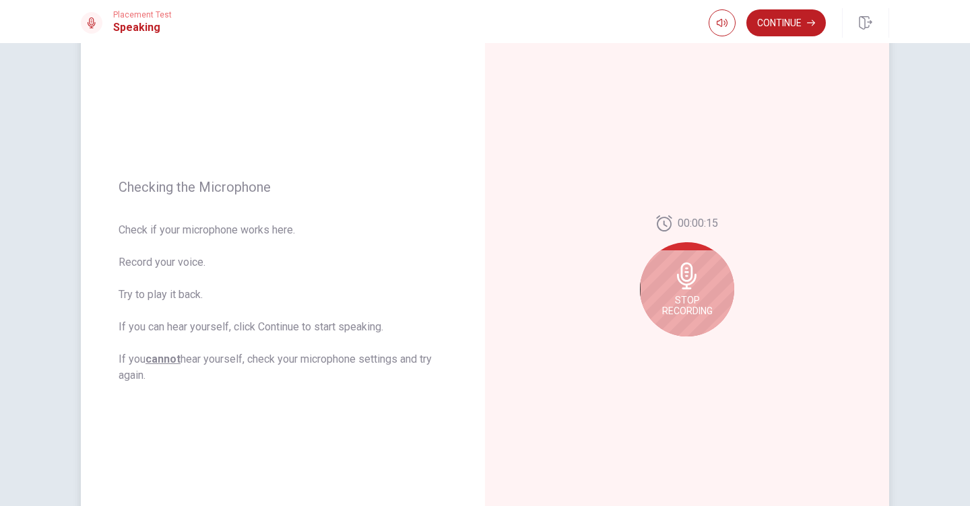
click at [683, 297] on span "Stop Recording" at bounding box center [687, 306] width 51 height 22
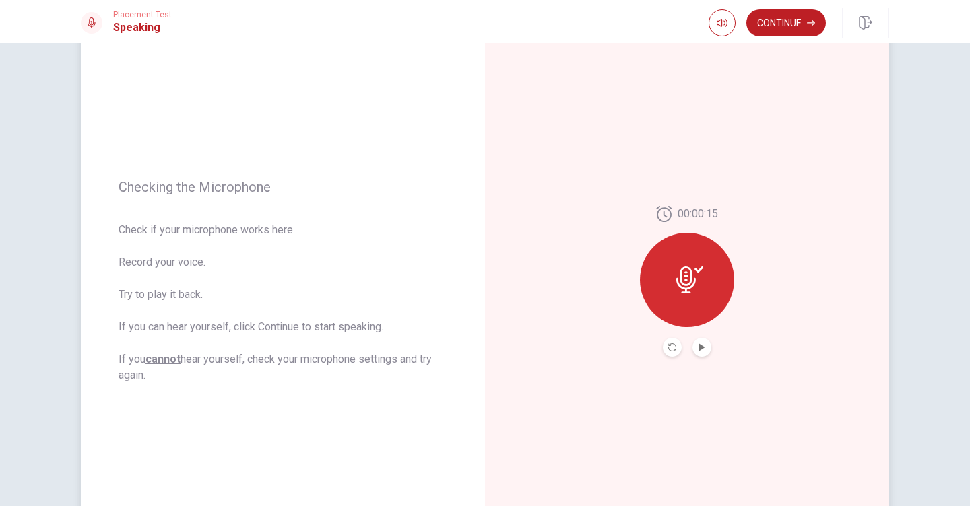
click at [684, 276] on icon at bounding box center [686, 280] width 20 height 27
click at [668, 347] on icon "Record Again" at bounding box center [672, 347] width 8 height 8
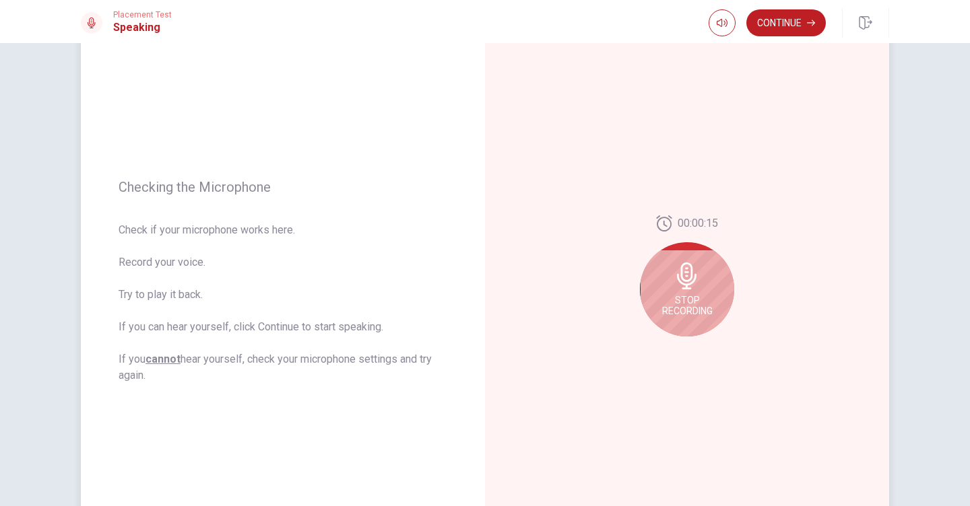
click at [691, 287] on icon at bounding box center [686, 276] width 27 height 27
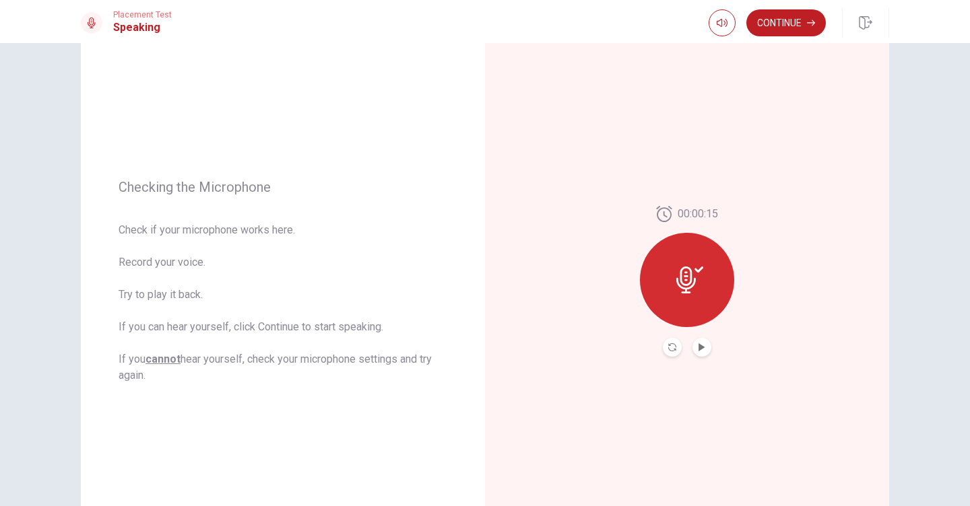
click at [698, 352] on button "Play Audio" at bounding box center [701, 347] width 19 height 19
click at [703, 345] on icon "Play Audio" at bounding box center [702, 347] width 8 height 8
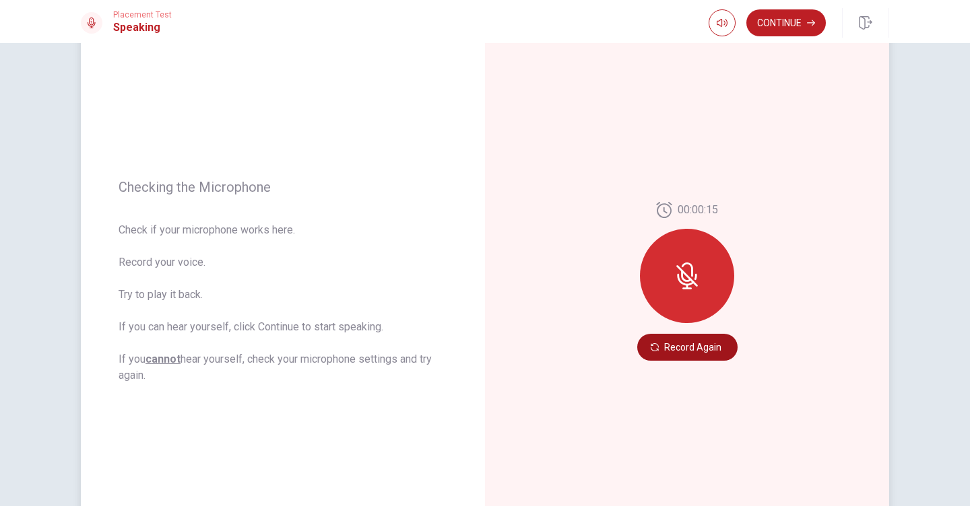
click at [673, 347] on button "Record Again" at bounding box center [687, 347] width 100 height 27
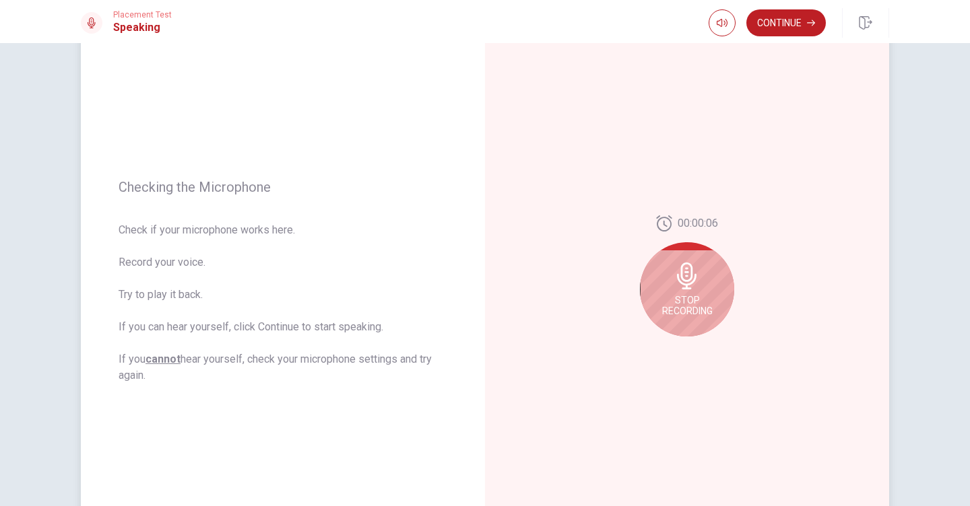
click at [696, 293] on div "Stop Recording" at bounding box center [687, 289] width 94 height 94
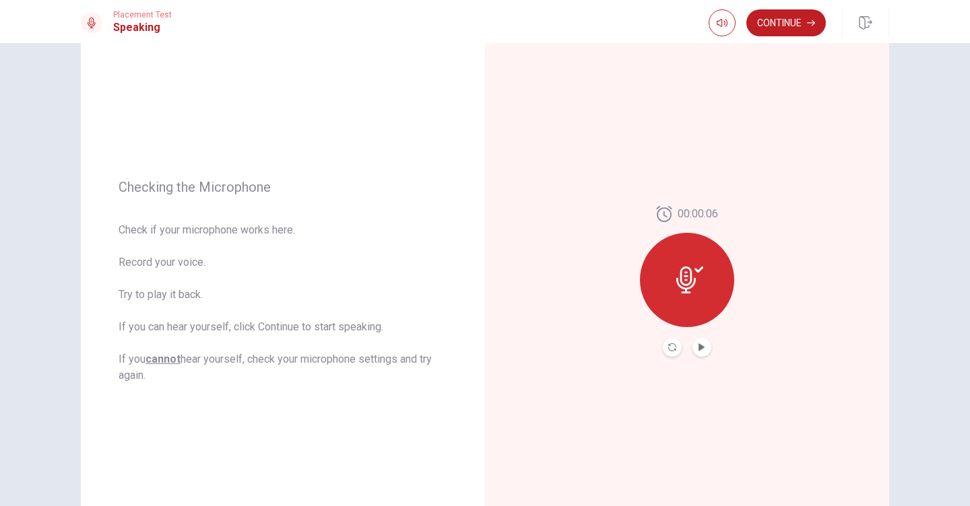
click at [695, 343] on button "Play Audio" at bounding box center [701, 347] width 19 height 19
click at [786, 19] on button "Continue" at bounding box center [785, 22] width 79 height 27
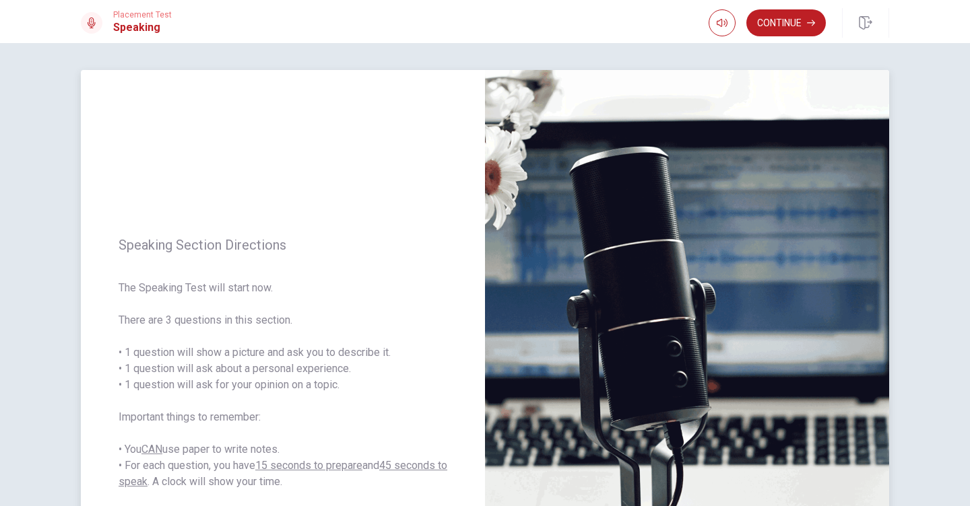
scroll to position [0, 0]
click at [796, 26] on button "Continue" at bounding box center [785, 22] width 79 height 27
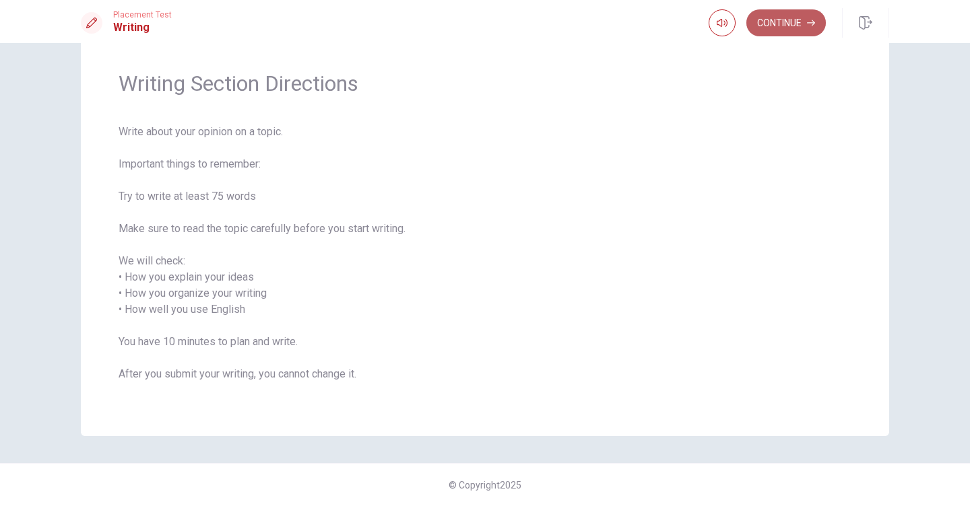
click at [788, 23] on button "Continue" at bounding box center [785, 22] width 79 height 27
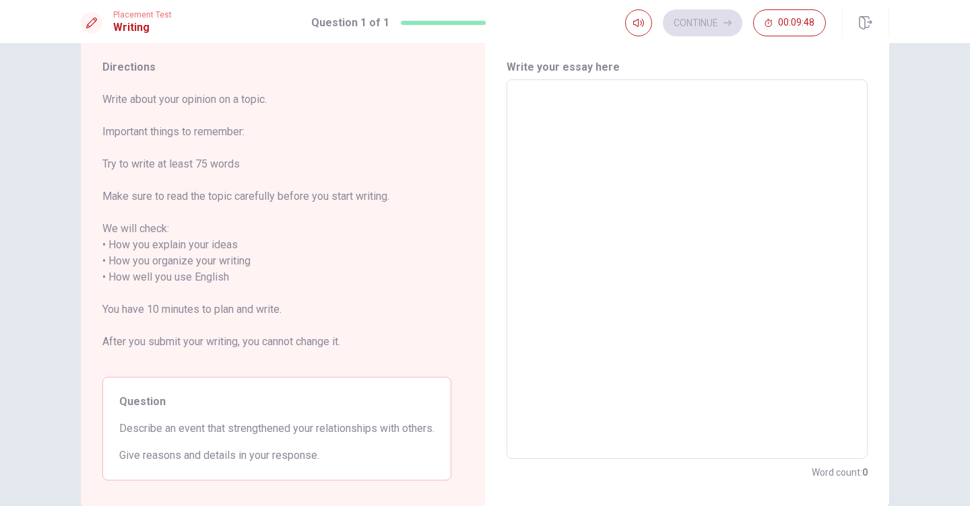
click at [548, 104] on textarea at bounding box center [687, 270] width 342 height 358
type textarea "I"
type textarea "x"
type textarea "I"
type textarea "x"
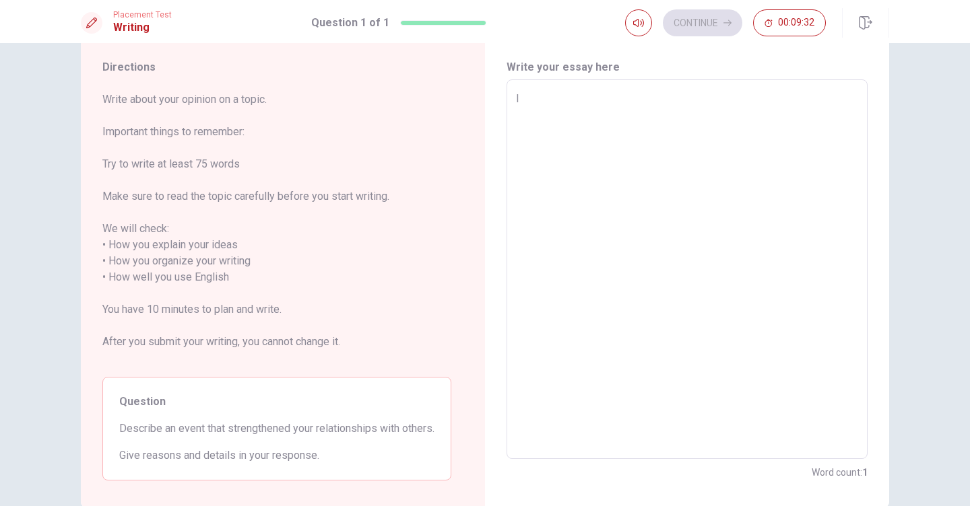
type textarea "I h"
type textarea "x"
type textarea "I ha"
type textarea "x"
type textarea "I hav"
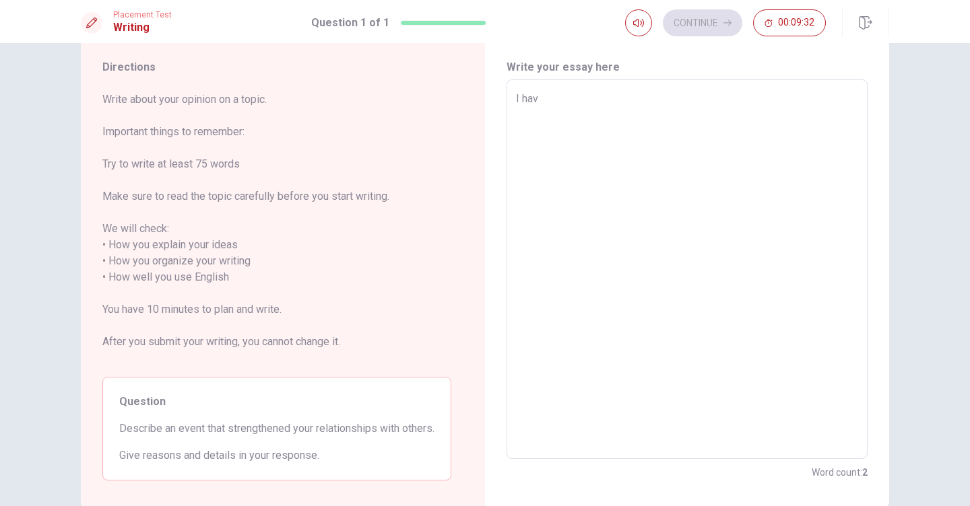
type textarea "x"
type textarea "I have"
type textarea "x"
type textarea "I have"
type textarea "x"
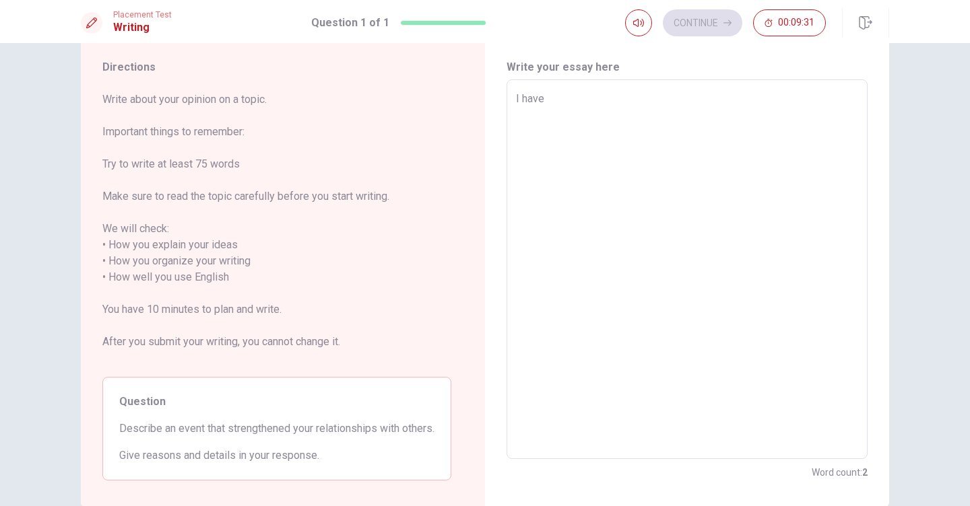
type textarea "I have a"
type textarea "x"
type textarea "I have al"
type textarea "x"
type textarea "I have alw"
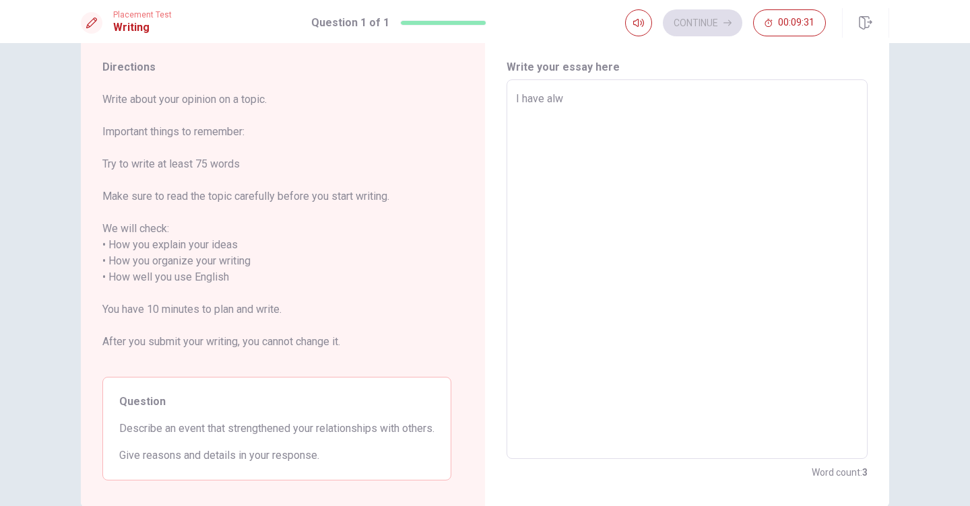
type textarea "x"
type textarea "I have alwa"
type textarea "x"
type textarea "I have alway"
type textarea "x"
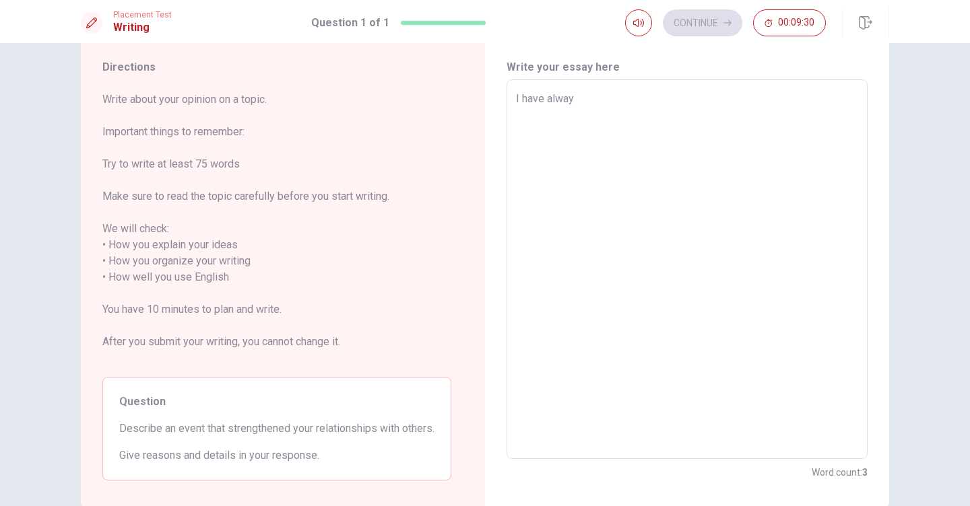
type textarea "I have always"
type textarea "x"
type textarea "I have always"
type textarea "x"
type textarea "I have always b"
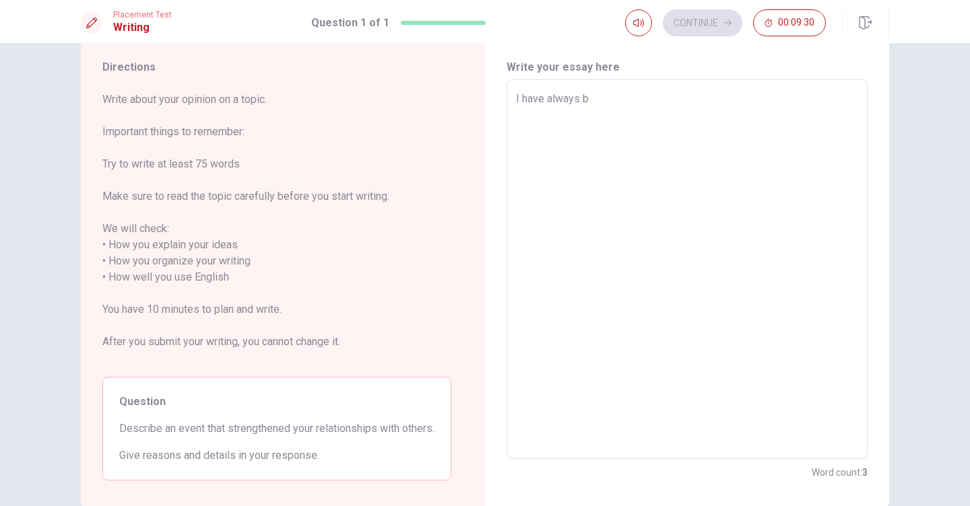
type textarea "x"
type textarea "I have always be"
type textarea "x"
type textarea "I have always bee"
type textarea "x"
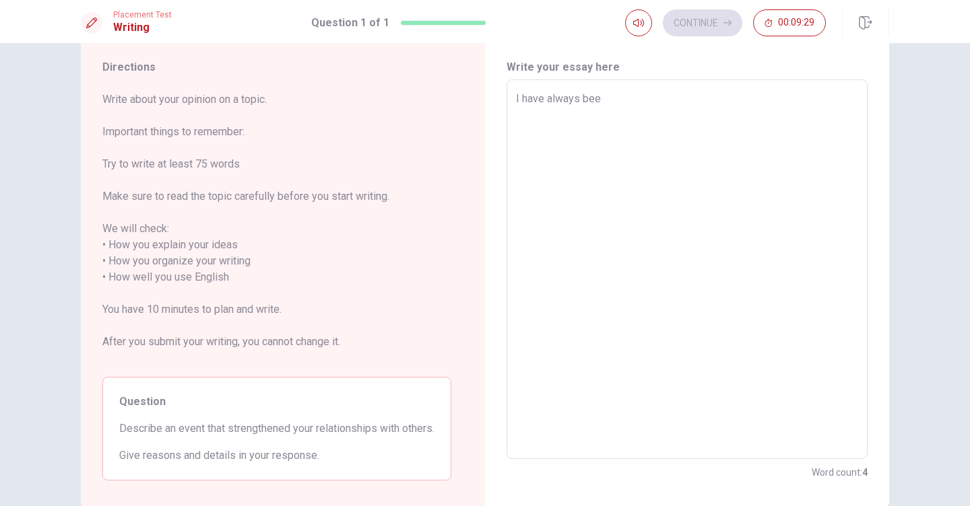
type textarea "I have always been"
type textarea "x"
type textarea "I have always been"
type textarea "x"
type textarea "I have always been a"
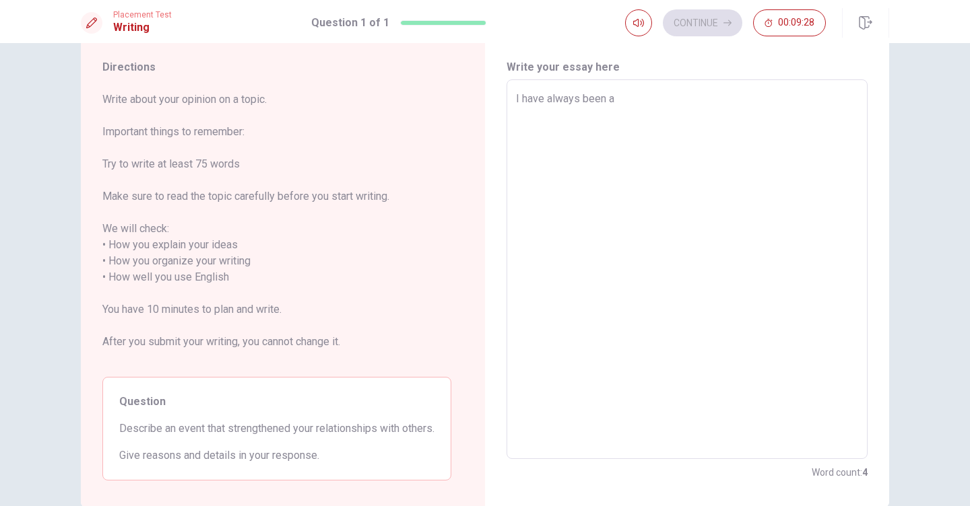
type textarea "x"
type textarea "I have always been a"
type textarea "x"
type textarea "I have always been a v"
type textarea "x"
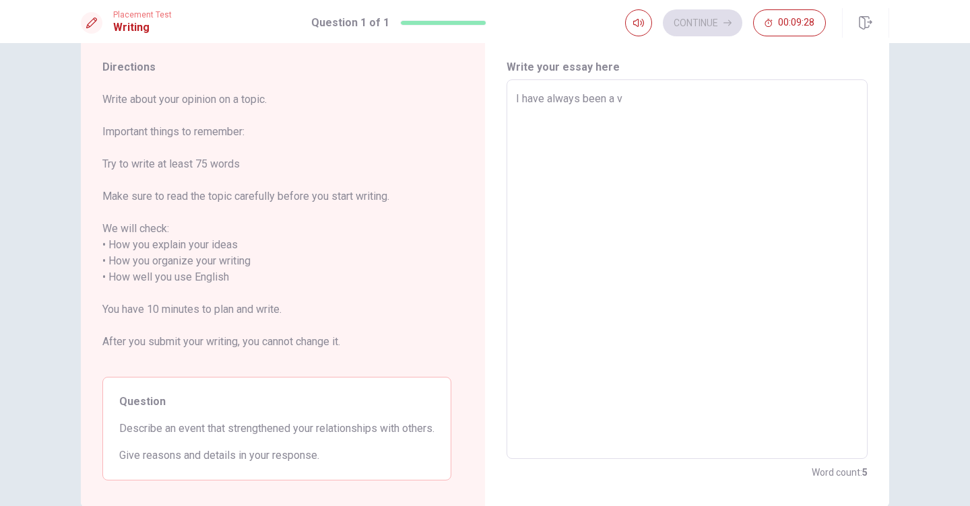
type textarea "I have always been a ve"
type textarea "x"
type textarea "I have always been a ver"
type textarea "x"
type textarea "I have always been a very"
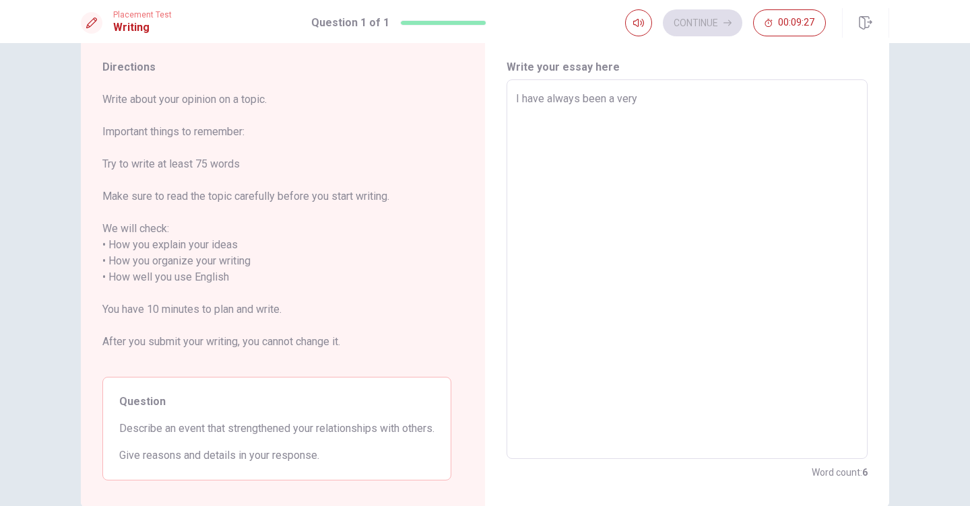
type textarea "x"
type textarea "I have always been a very"
type textarea "x"
type textarea "I have always been a very f"
type textarea "x"
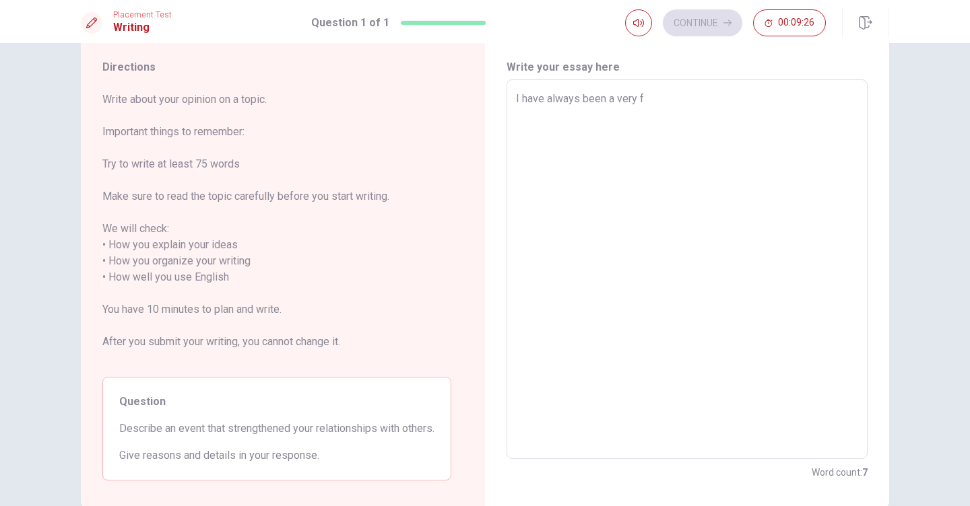
type textarea "I have always been a very fr"
type textarea "x"
type textarea "I have always been a very fri"
type textarea "x"
type textarea "I have always been a very frie"
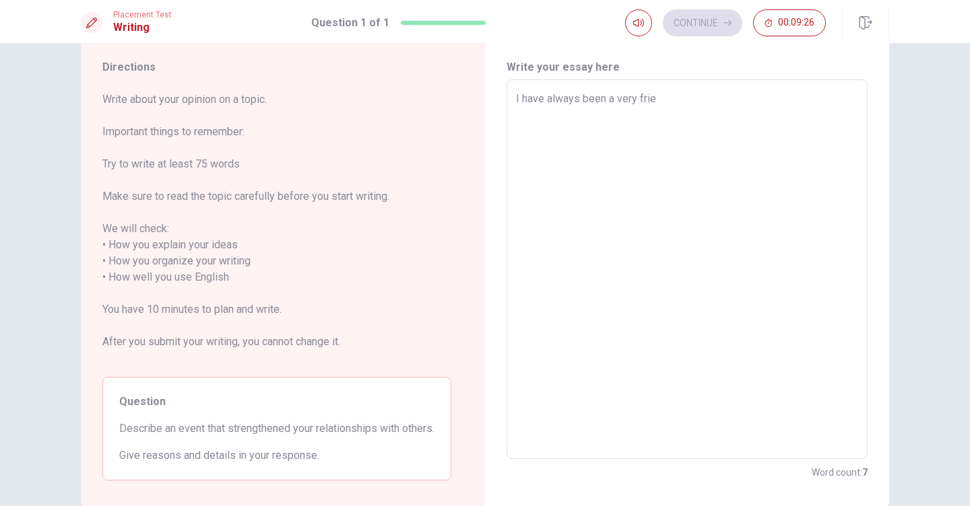
type textarea "x"
type textarea "I have always been a very frien"
type textarea "x"
type textarea "I have always been a very friend"
type textarea "x"
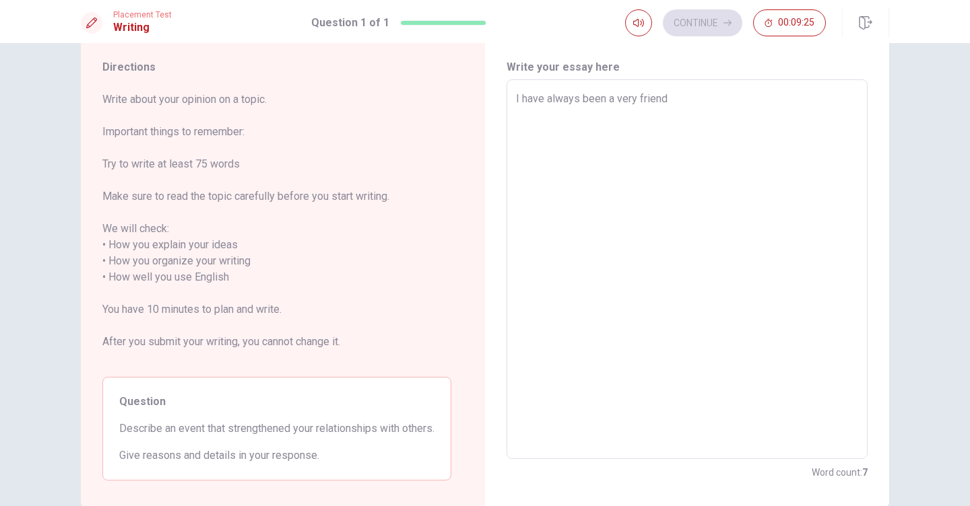
type textarea "I have always been a very friendl"
type textarea "x"
type textarea "I have always been a very friendly"
type textarea "x"
type textarea "I have always been a very friendly"
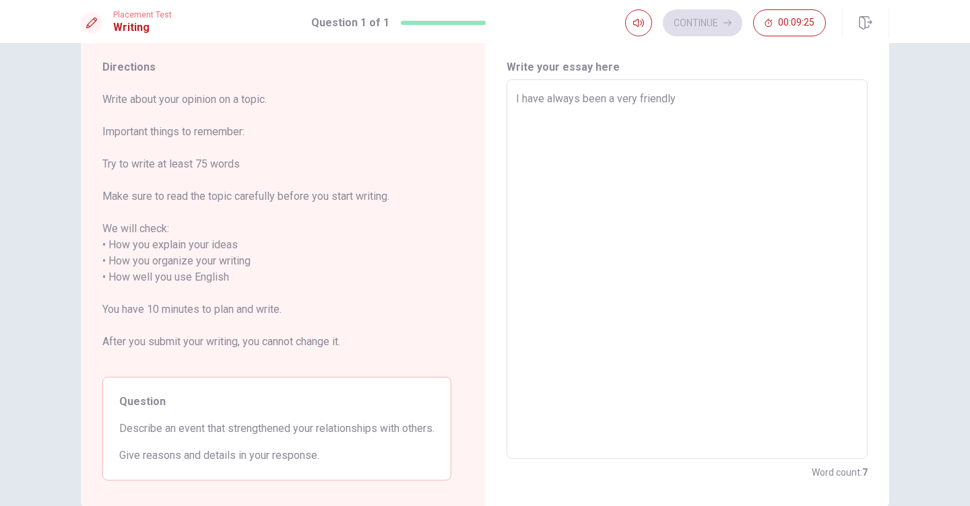
type textarea "x"
type textarea "I have always been a very friendly a"
type textarea "x"
type textarea "I have always been a very friendly an"
type textarea "x"
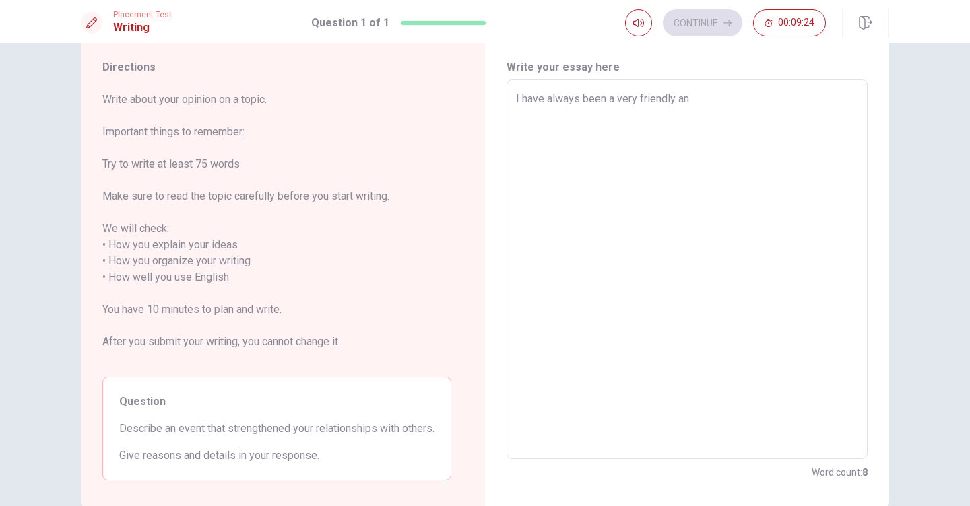
type textarea "I have always been a very friendly and"
type textarea "x"
type textarea "I have always been a very friendly and"
type textarea "x"
type textarea "I have always been a very friendly and o"
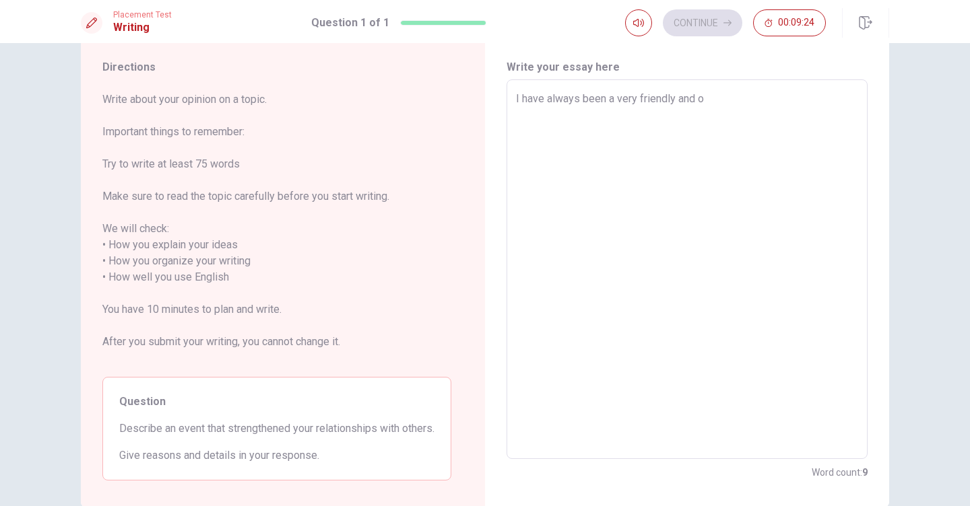
type textarea "x"
type textarea "I have always been a very friendly and op"
type textarea "x"
type textarea "I have always been a very friendly and ope"
type textarea "x"
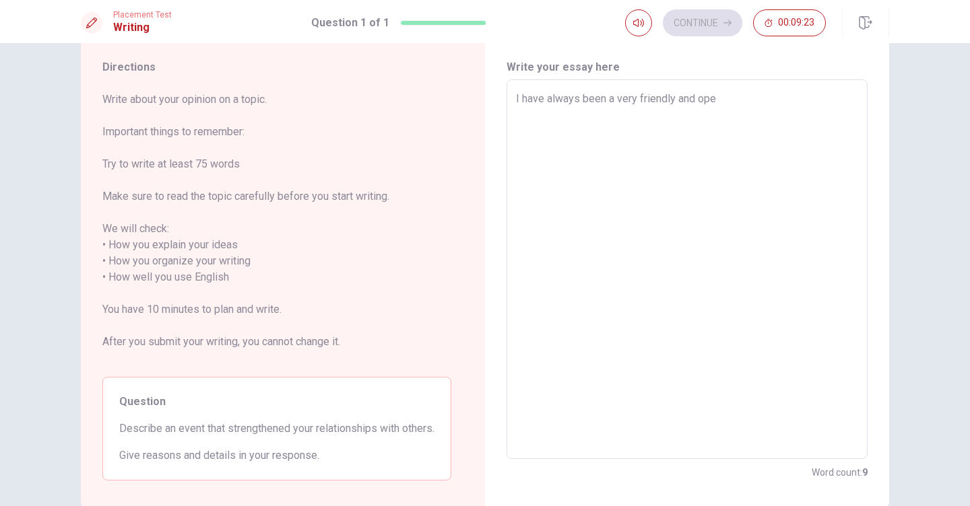
type textarea "I have always been a very friendly and open"
type textarea "x"
type textarea "I have always been a very friendly and open-"
type textarea "x"
type textarea "I have always been a very friendly and open-m"
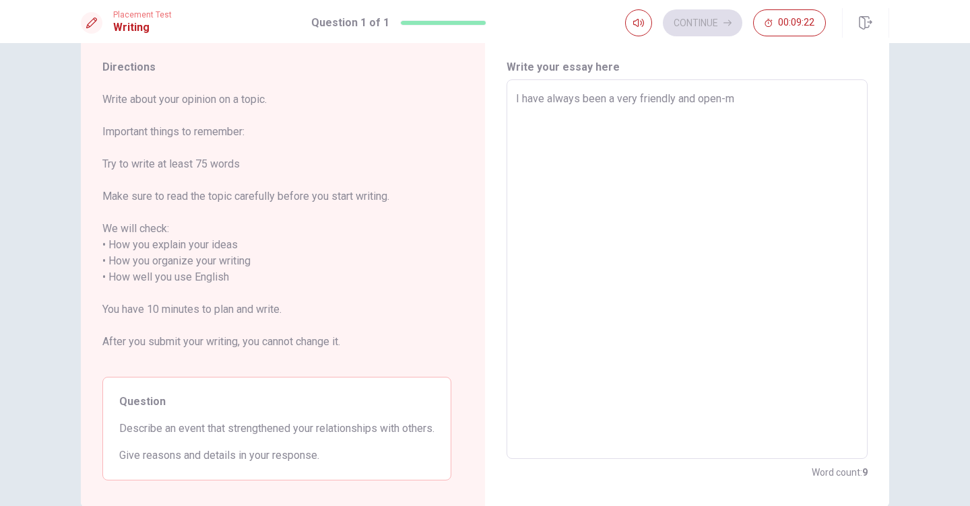
type textarea "x"
type textarea "I have always been a very friendly and open-mi"
type textarea "x"
type textarea "I have always been a very friendly and open-min"
type textarea "x"
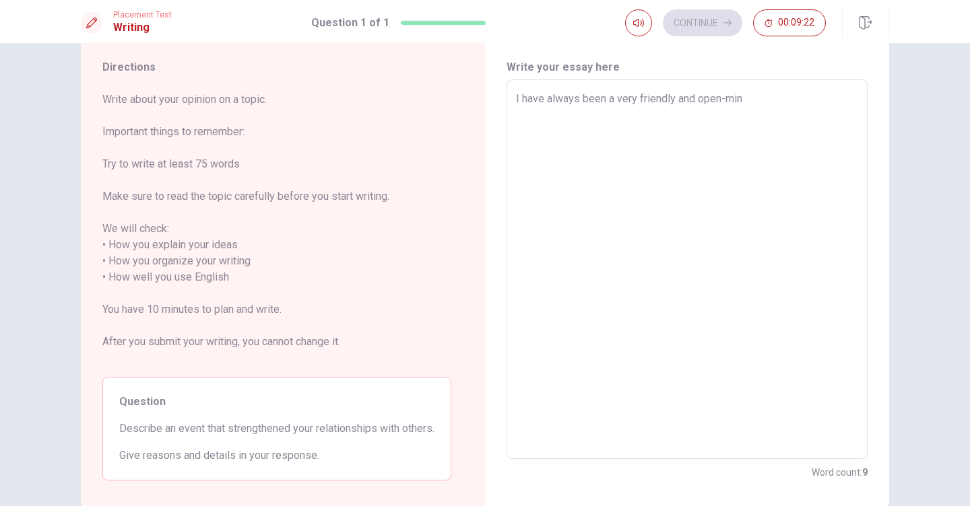
type textarea "I have always been a very friendly and open-mind"
type textarea "x"
type textarea "I have always been a very friendly and open-minde"
type textarea "x"
type textarea "I have always been a very friendly and open-minden"
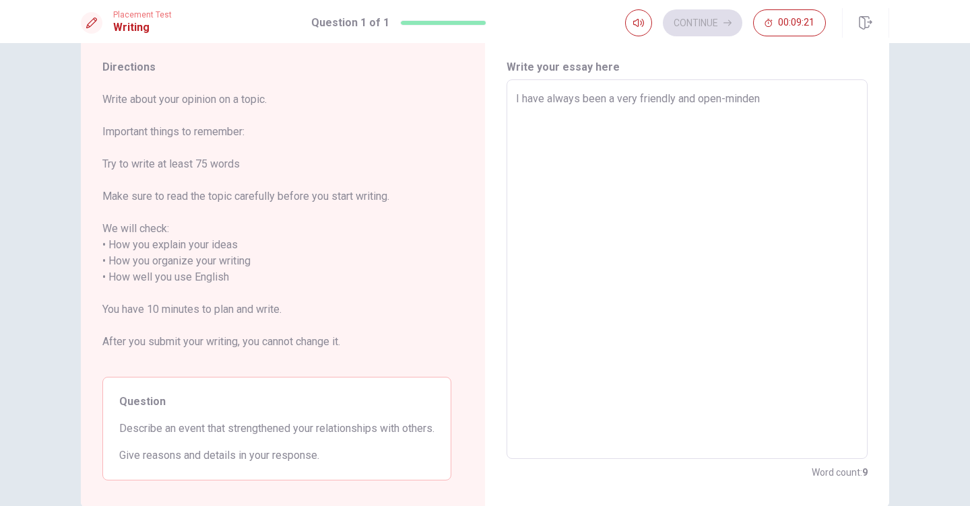
type textarea "x"
type textarea "I have always been a very friendly and open-minden"
type textarea "x"
type textarea "I have always been a very friendly and open-minden g"
type textarea "x"
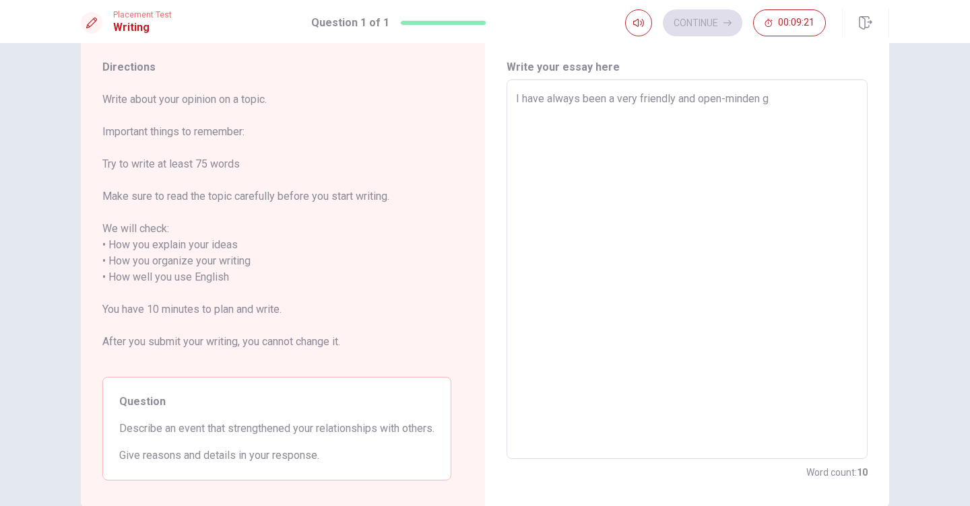
type textarea "I have always been a very friendly and open-minden gi"
type textarea "x"
type textarea "I have always been a very friendly and open-minden gir"
type textarea "x"
type textarea "I have always been a very friendly and open-minden girl"
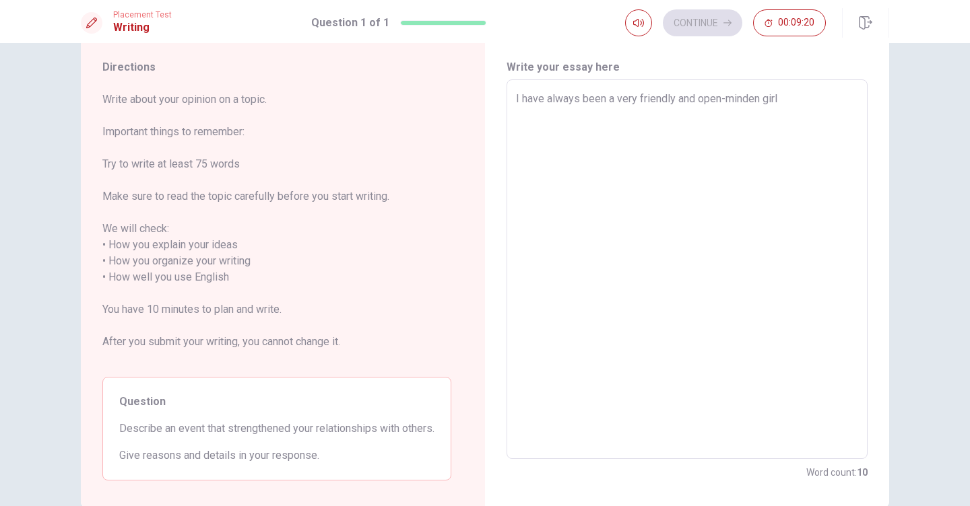
type textarea "x"
type textarea "I have always been a very friendly and open-minden girl"
type textarea "x"
type textarea "I have always been a very friendly and open-minden girl s"
type textarea "x"
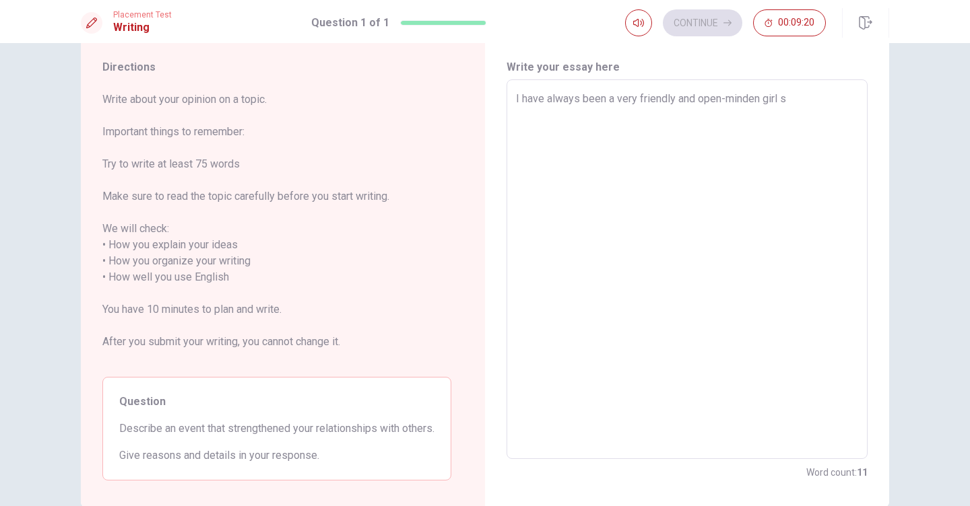
type textarea "I have always been a very friendly and open-minden girl si"
type textarea "x"
type textarea "I have always been a very friendly and open-minden girl sin"
type textarea "x"
type textarea "I have always been a very friendly and open-minden girl sinc"
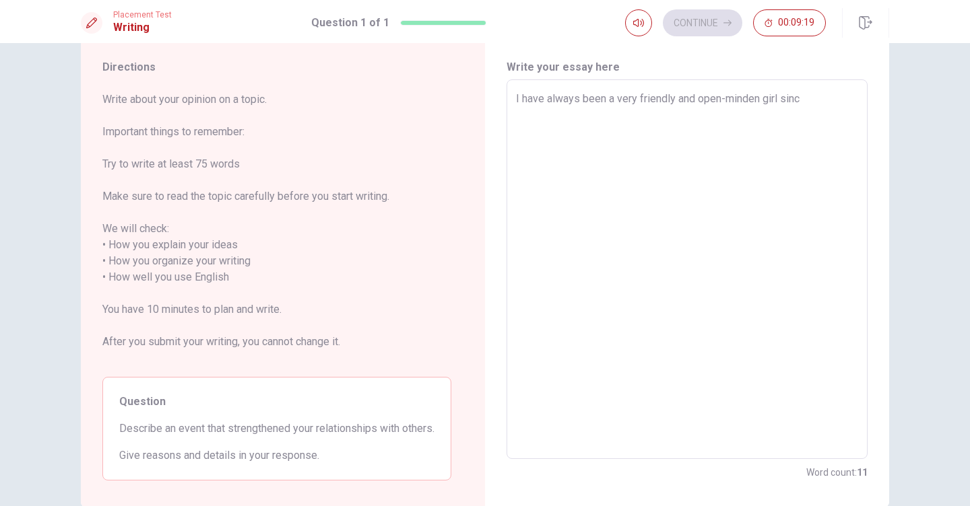
type textarea "x"
type textarea "I have always been a very friendly and open-minden girl since"
type textarea "x"
type textarea "I have always been a very friendly and open-minden girl since"
type textarea "x"
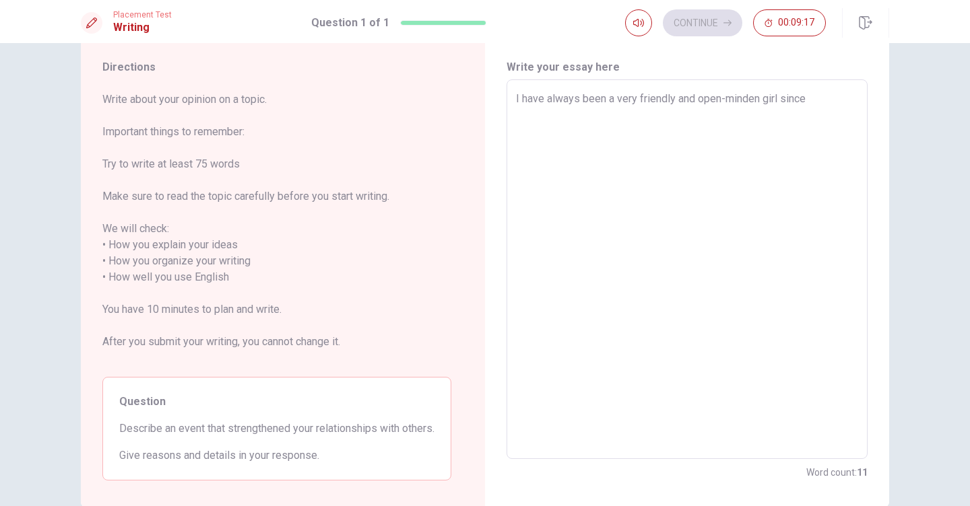
type textarea "I have always been a very friendly and open-minden girl since I"
type textarea "x"
type textarea "I have always been a very friendly and open-minden girl since I"
type textarea "x"
type textarea "I have always been a very friendly and open-minden girl since I w"
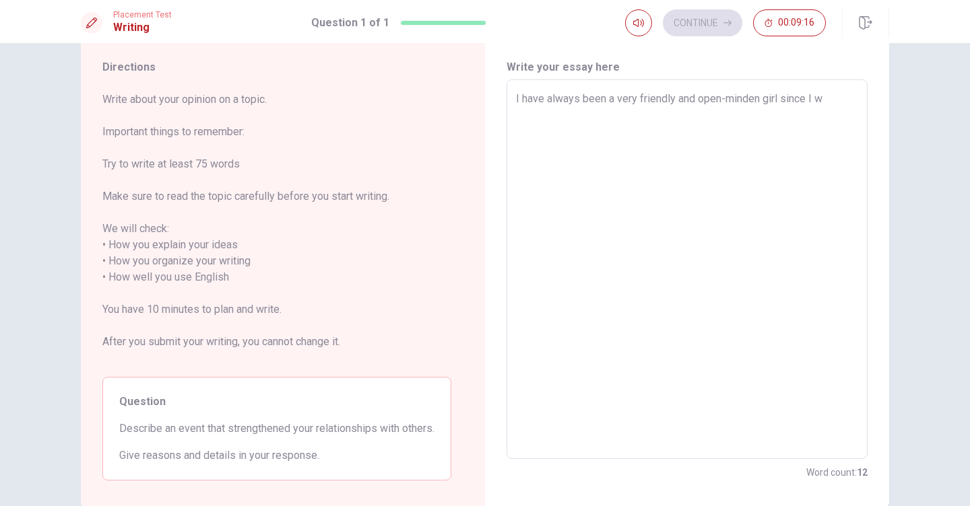
type textarea "x"
type textarea "I have always been a very friendly and open-minden girl since I wa"
type textarea "x"
type textarea "I have always been a very friendly and open-minden girl since I was"
type textarea "x"
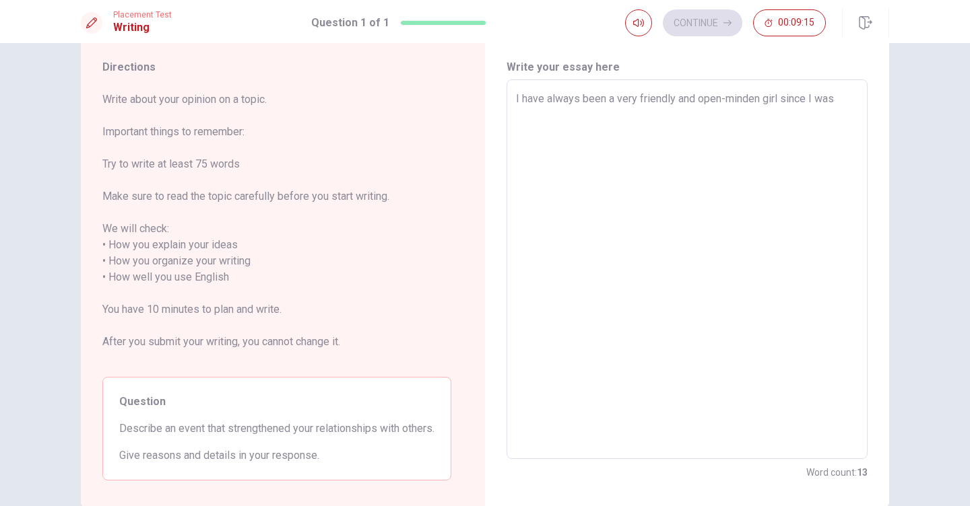
type textarea "I have always been a very friendly and open-minden girl since I was"
type textarea "x"
type textarea "I have always been a very friendly and open-minden girl since I was a"
type textarea "x"
type textarea "I have always been a very friendly and open-minden girl since I was a"
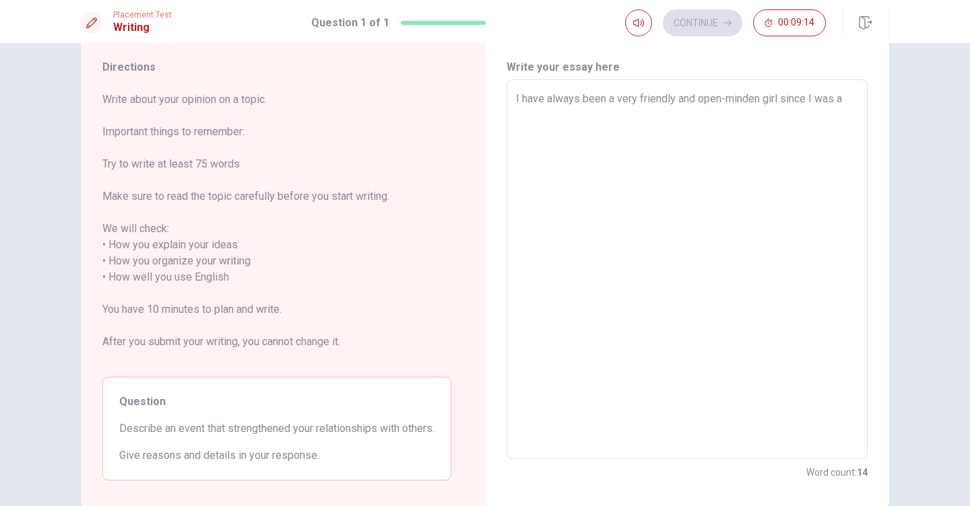
type textarea "x"
type textarea "I have always been a very friendly and open-minden girl since I was a s"
type textarea "x"
type textarea "I have always been a very friendly and open-minden girl since I was a sm"
type textarea "x"
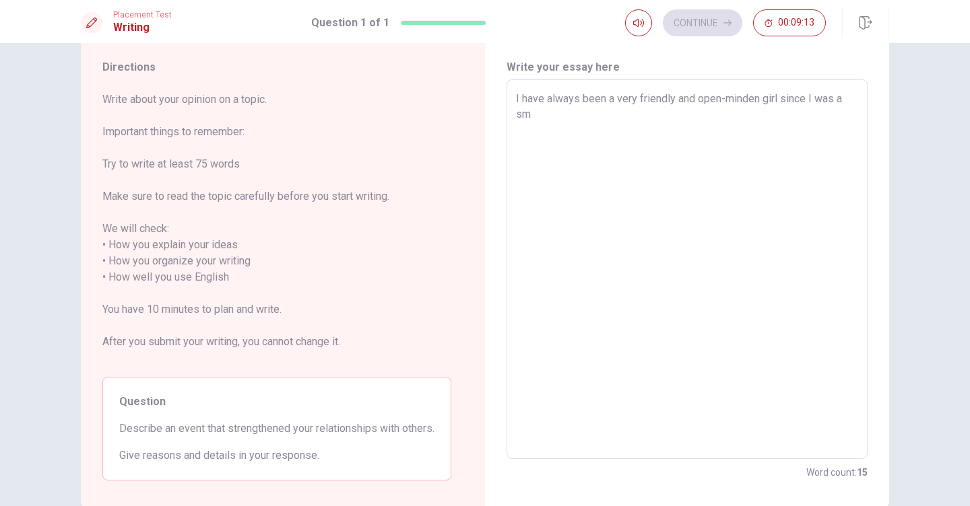
type textarea "I have always been a very friendly and open-minden girl since I was a sma"
type textarea "x"
type textarea "I have always been a very friendly and open-minden girl since I was a smal"
type textarea "x"
type textarea "I have always been a very friendly and open-minden girl since I was a small"
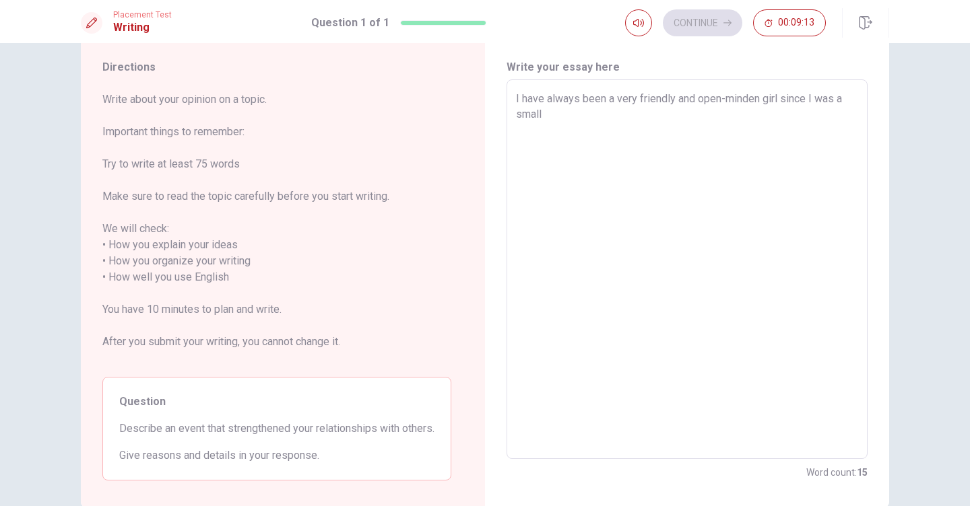
type textarea "x"
type textarea "I have always been a very friendly and open-minden girl since I was a small"
type textarea "x"
type textarea "I have always been a very friendly and open-minden girl since I was a small c"
type textarea "x"
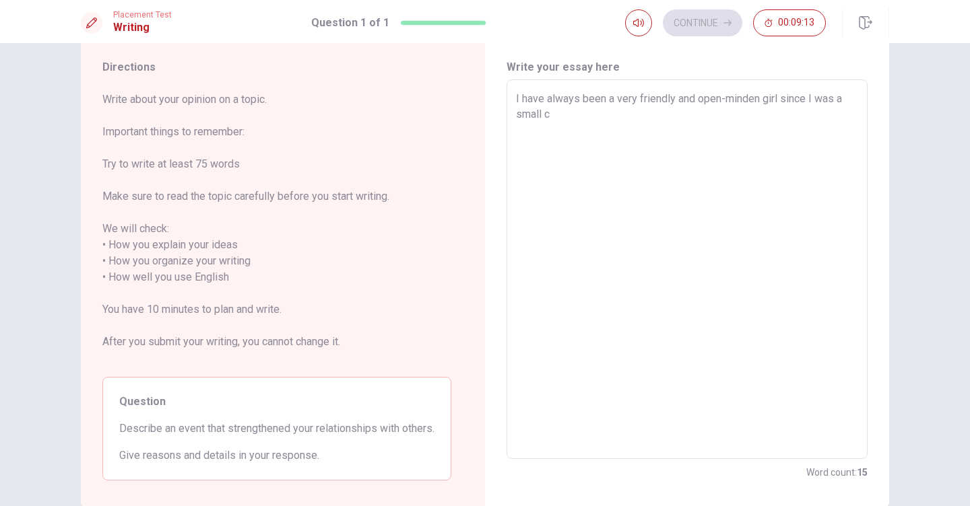
type textarea "I have always been a very friendly and open-minden girl since I was a small ch"
type textarea "x"
type textarea "I have always been a very friendly and open-minden girl since I was a small chi"
type textarea "x"
type textarea "I have always been a very friendly and open-minden girl since I was a small chil"
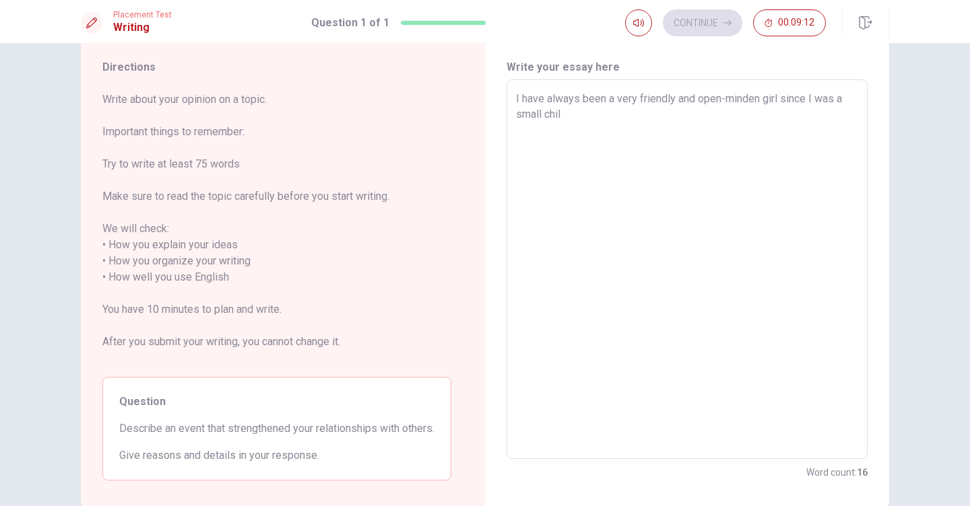
type textarea "x"
type textarea "I have always been a very friendly and open-minden girl since I was a small chi…"
type textarea "x"
type textarea "I have always been a very friendly and open-minden girl since I was a small chi…"
type textarea "x"
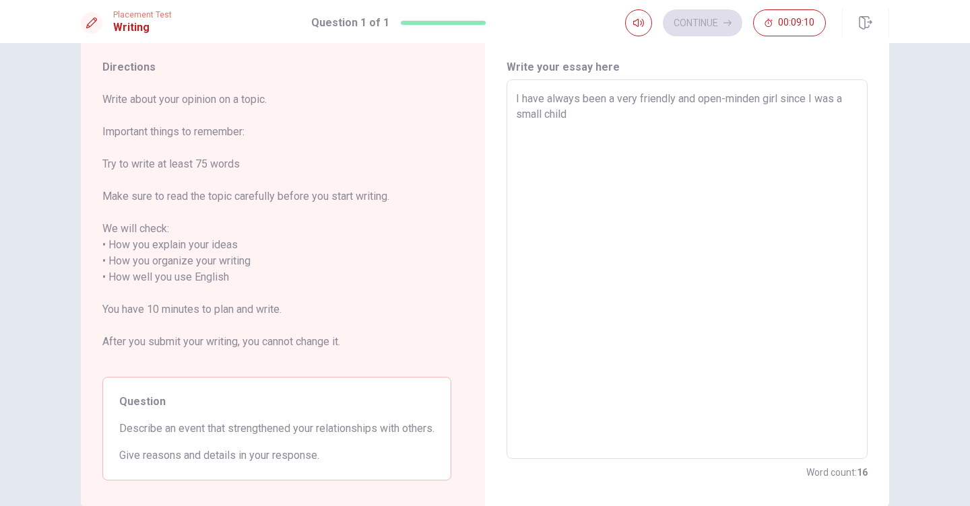
type textarea "I have always been a very friendly and open-minden girl since I was a small chi…"
type textarea "x"
type textarea "I have always been a very friendly and open-minden girl since I was a small chi…"
type textarea "x"
type textarea "I have always been a very friendly and open-minden girl since I was a small chi…"
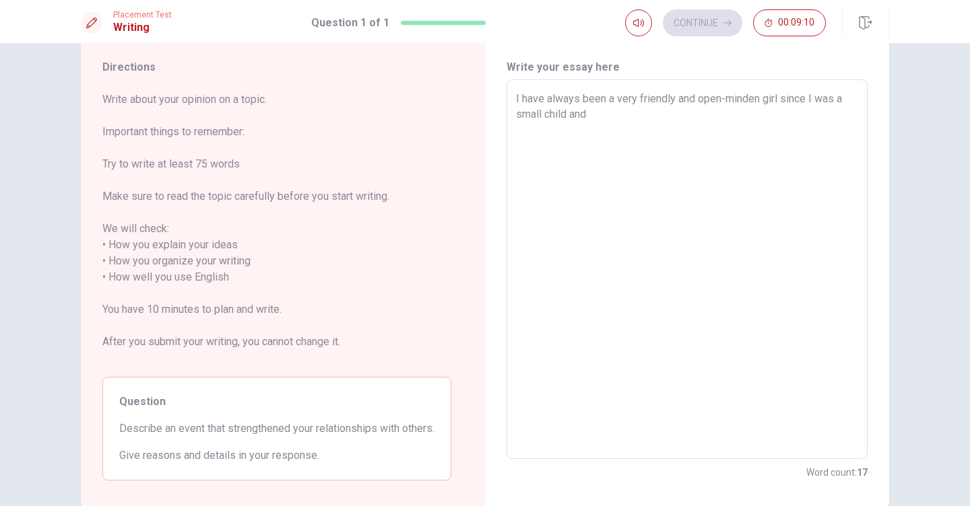
type textarea "x"
type textarea "I have always been a very friendly and open-minden girl since I was a small chi…"
type textarea "x"
type textarea "I have always been a very friendly and open-minden girl since I was a small chi…"
type textarea "x"
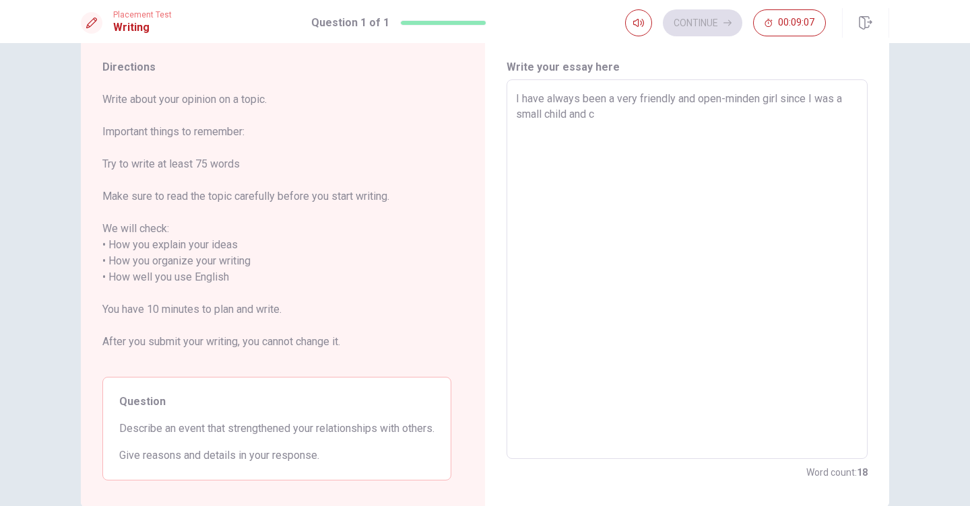
type textarea "I have always been a very friendly and open-minden girl since I was a small chi…"
type textarea "x"
type textarea "I have always been a very friendly and open-minden girl since I was a small chi…"
type textarea "x"
type textarea "I have always been a very friendly and open-minden girl since I was a small chi…"
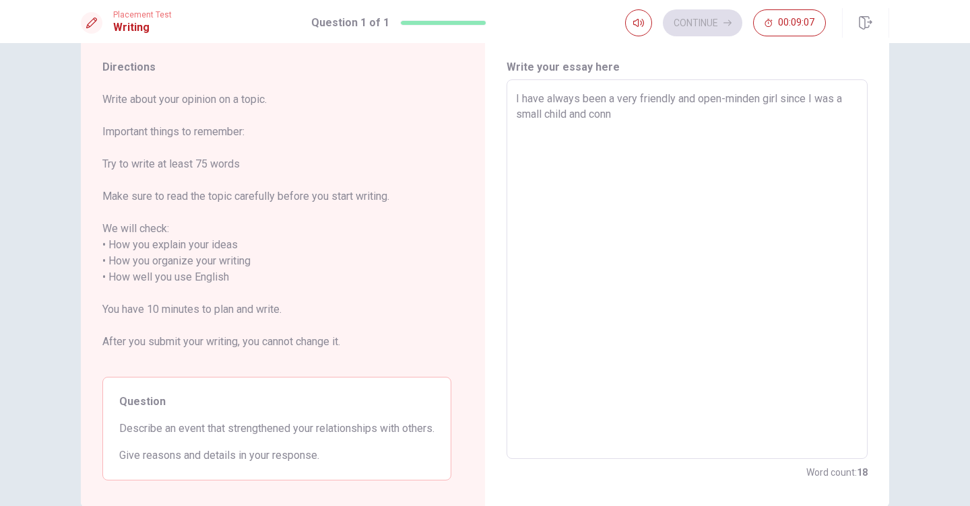
type textarea "x"
type textarea "I have always been a very friendly and open-minden girl since I was a small chi…"
type textarea "x"
type textarea "I have always been a very friendly and open-minden girl since I was a small chi…"
type textarea "x"
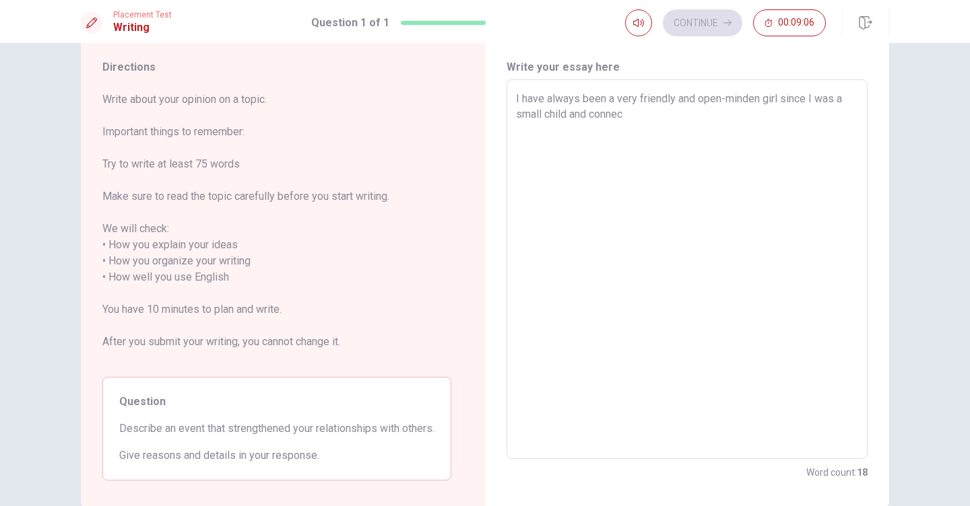
type textarea "I have always been a very friendly and open-minden girl since I was a small chi…"
type textarea "x"
type textarea "I have always been a very friendly and open-minden girl since I was a small chi…"
type textarea "x"
type textarea "I have always been a very friendly and open-minden girl since I was a small chi…"
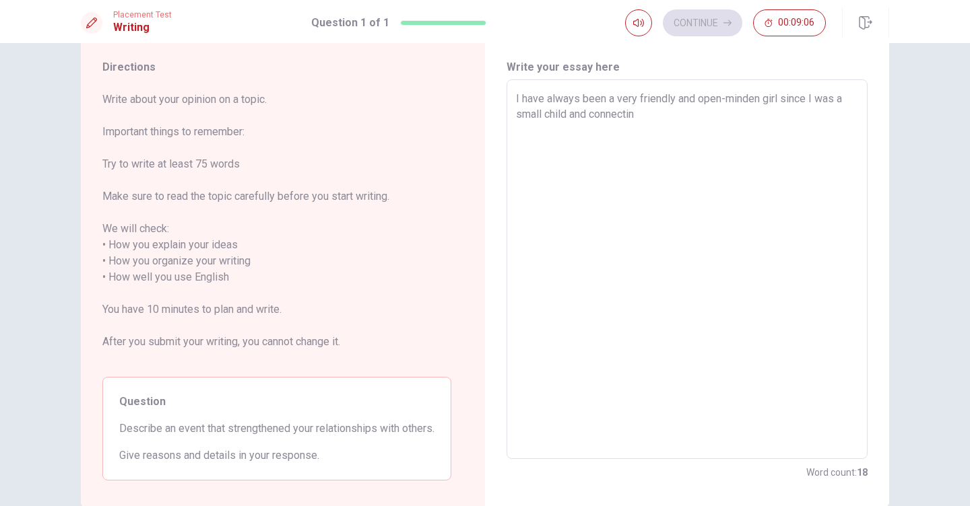
type textarea "x"
type textarea "I have always been a very friendly and open-minden girl since I was a small chi…"
type textarea "x"
type textarea "I have always been a very friendly and open-minden girl since I was a small chi…"
type textarea "x"
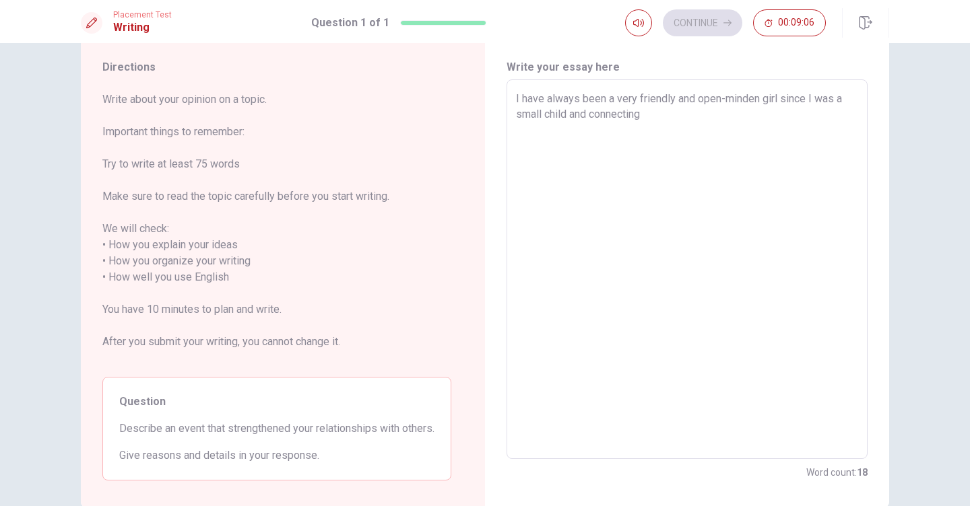
type textarea "I have always been a very friendly and open-minden girl since I was a small chi…"
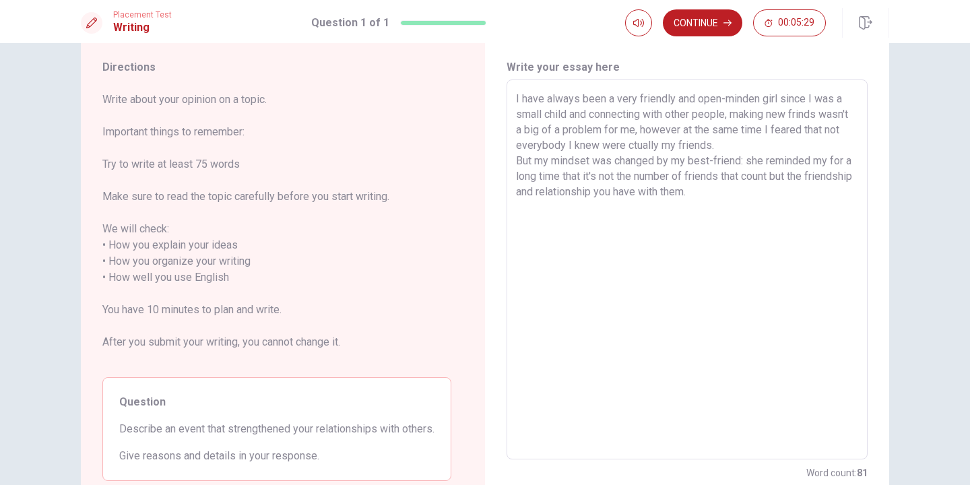
click at [665, 147] on textarea "I have always been a very friendly and open-minden girl since I was a small chi…" at bounding box center [687, 270] width 342 height 358
click at [757, 145] on textarea "I have always been a very friendly and open-minden girl since I was a small chi…" at bounding box center [687, 270] width 342 height 358
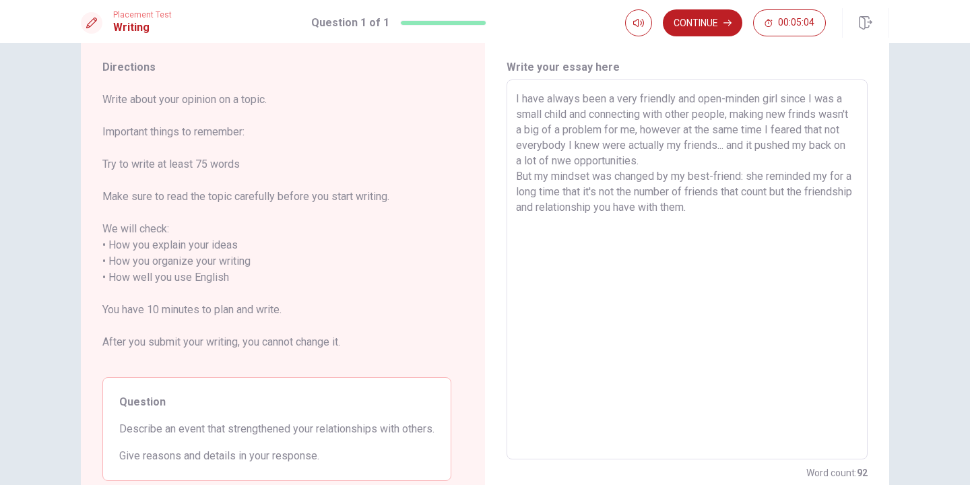
click at [750, 208] on textarea "I have always been a very friendly and open-minden girl since I was a small chi…" at bounding box center [687, 270] width 342 height 358
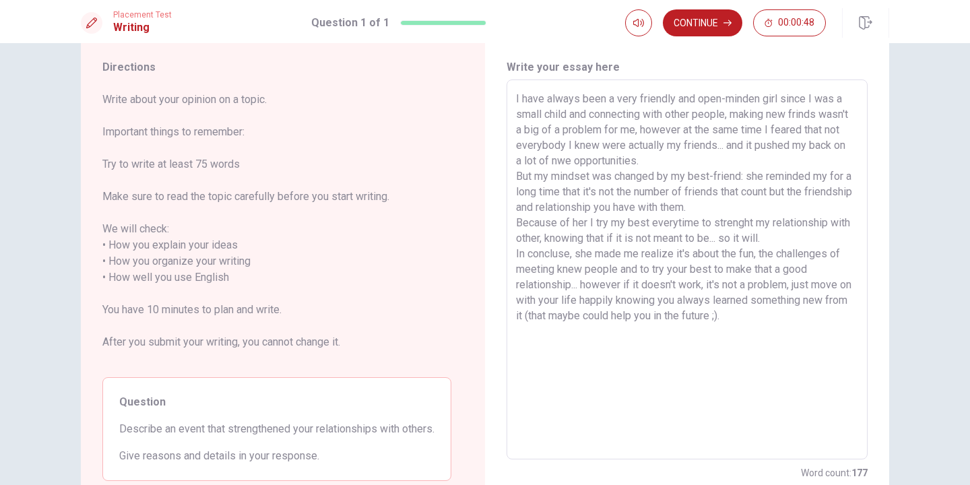
click at [552, 132] on textarea "I have always been a very friendly and open-minden girl since I was a small chi…" at bounding box center [687, 270] width 342 height 358
click at [610, 162] on textarea "I have always been a very friendly and open-minden girl since I was a small chi…" at bounding box center [687, 270] width 342 height 358
click at [668, 178] on textarea "I have always been a very friendly and open-minden girl since I was a small chi…" at bounding box center [687, 270] width 342 height 358
click at [729, 177] on textarea "I have always been a very friendly and open-minden girl since I was a small chi…" at bounding box center [687, 270] width 342 height 358
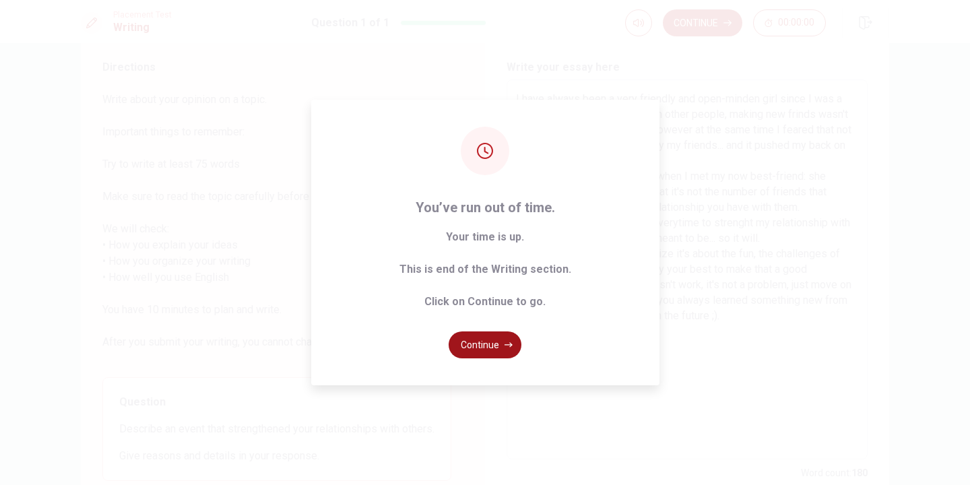
click at [495, 347] on button "Continue" at bounding box center [484, 344] width 73 height 27
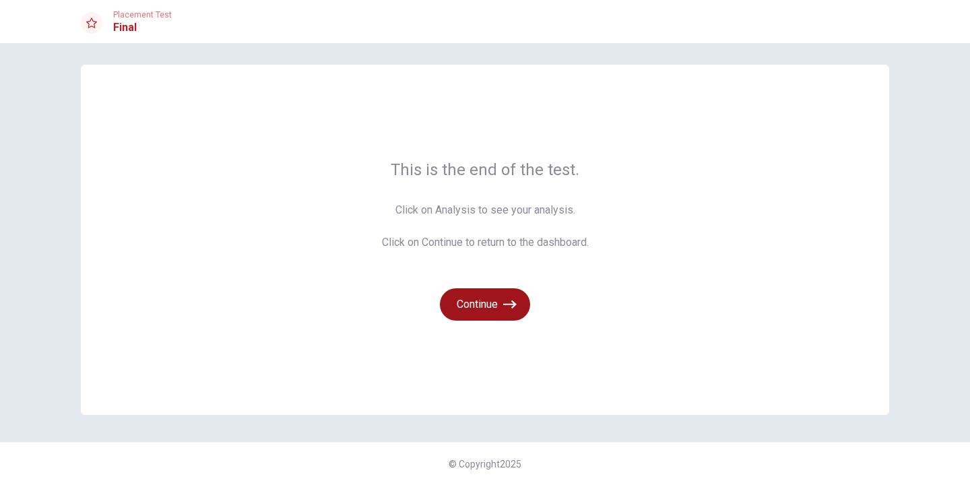
scroll to position [5, 0]
click at [449, 213] on span "Click on Analysis to see your analysis. Click on Continue to return to the dash…" at bounding box center [485, 226] width 207 height 48
click at [495, 295] on button "Continue" at bounding box center [485, 304] width 90 height 32
